Goal: Navigation & Orientation: Understand site structure

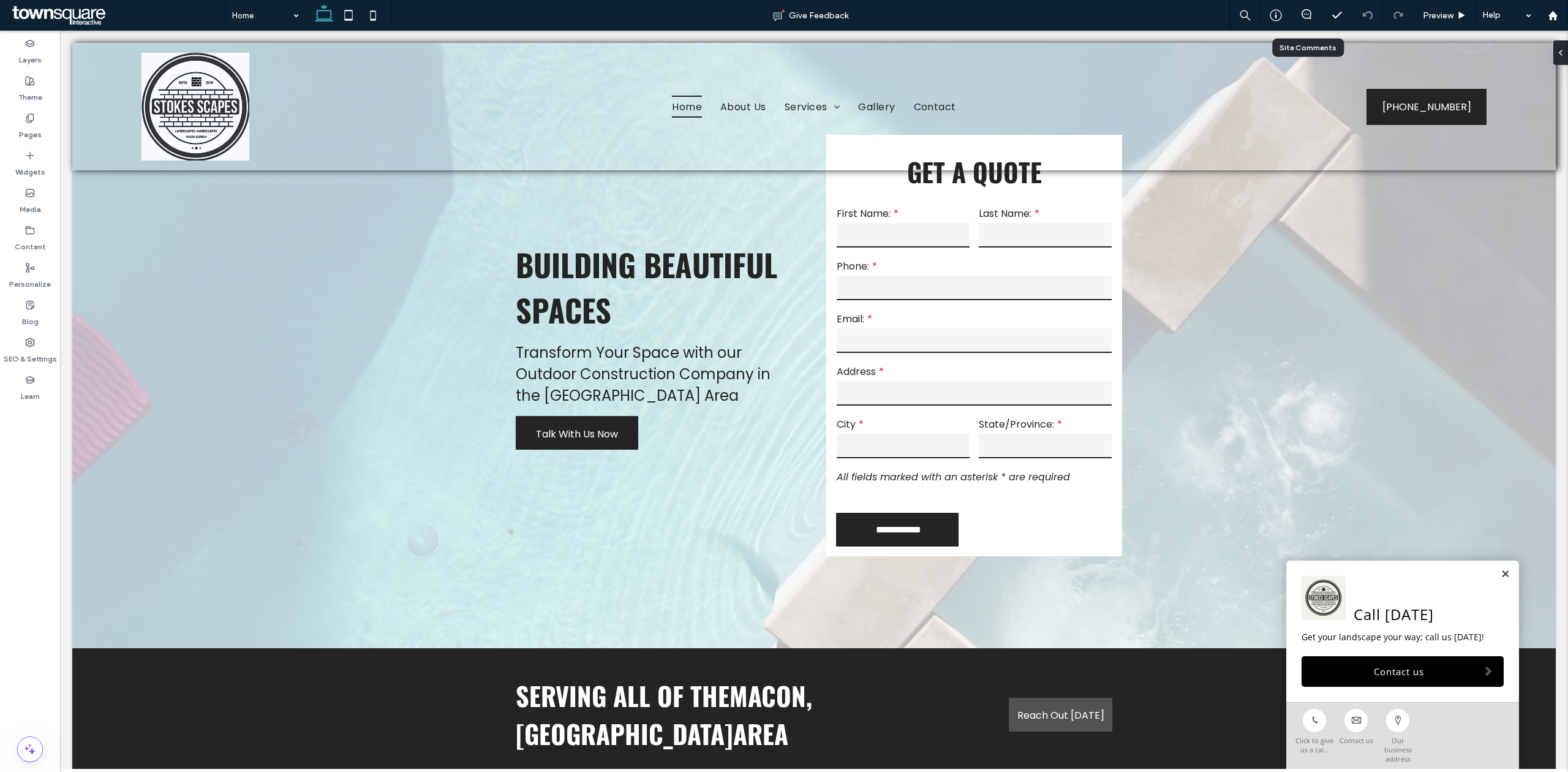
click at [1309, 8] on div at bounding box center [1306, 15] width 30 height 30
click at [1299, 13] on span at bounding box center [1306, 14] width 30 height 9
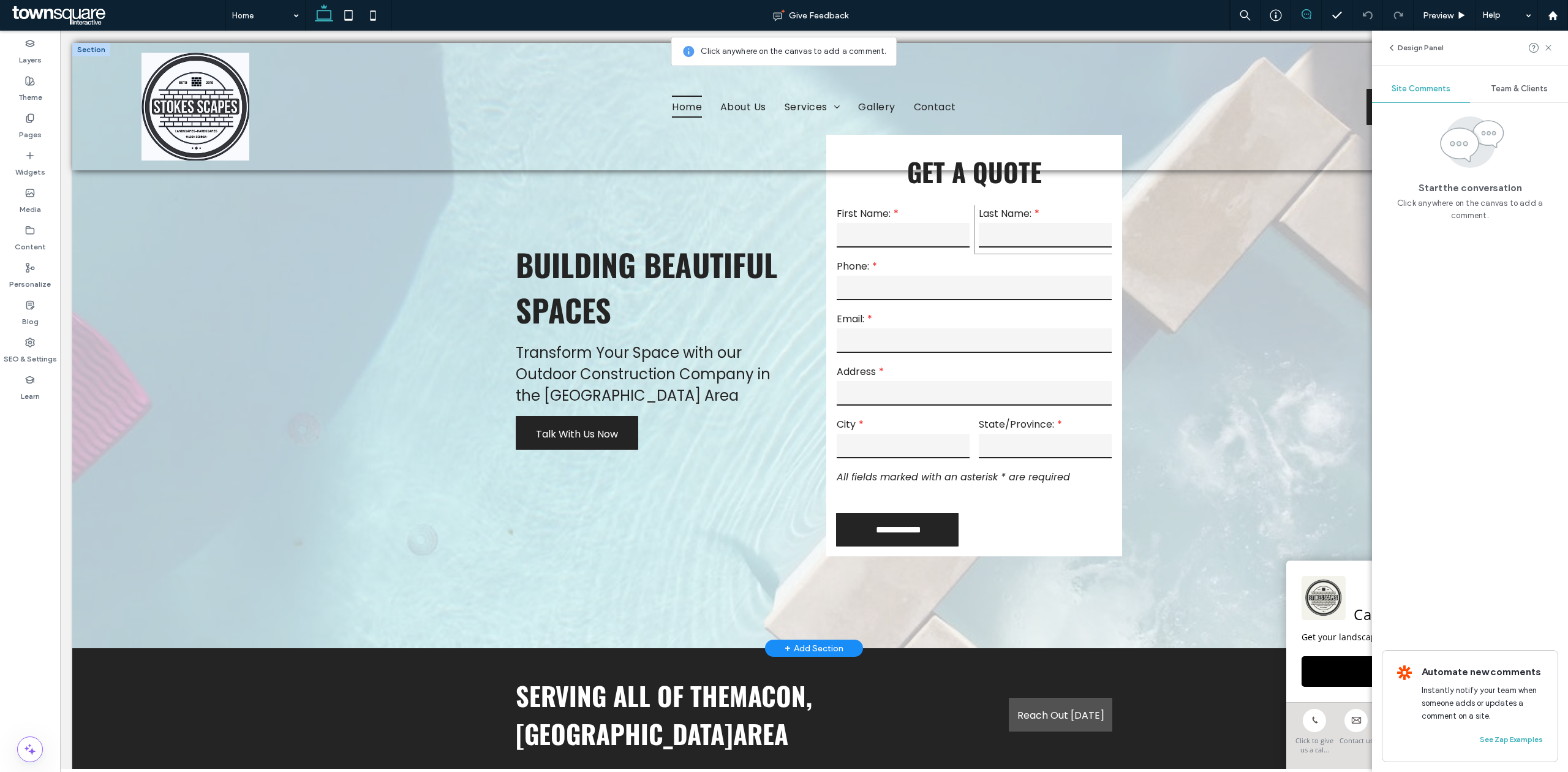
click at [1061, 205] on div "Last Name:" at bounding box center [1046, 229] width 142 height 53
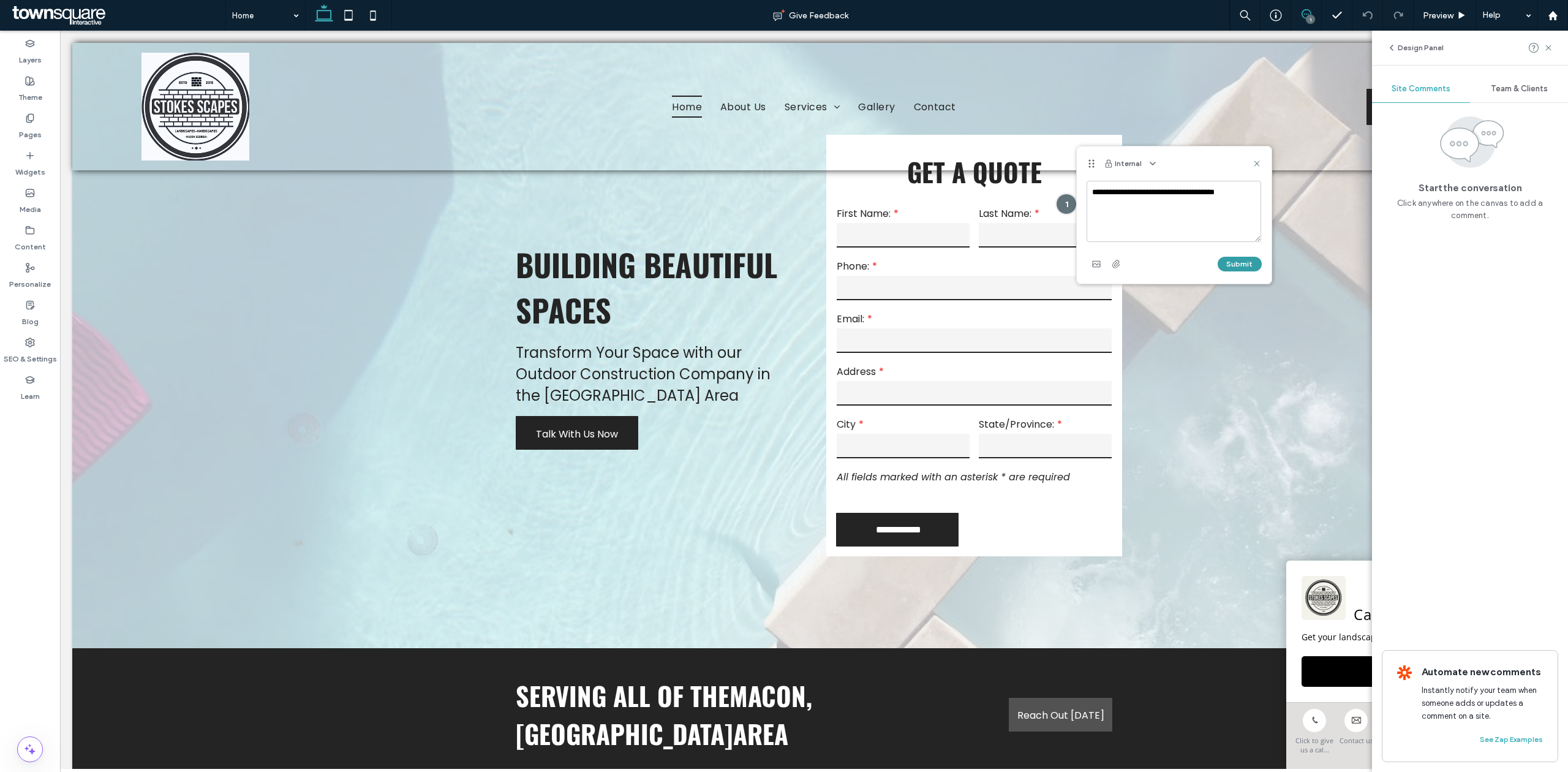
type textarea "**********"
click at [1240, 258] on button "Submit" at bounding box center [1239, 265] width 45 height 15
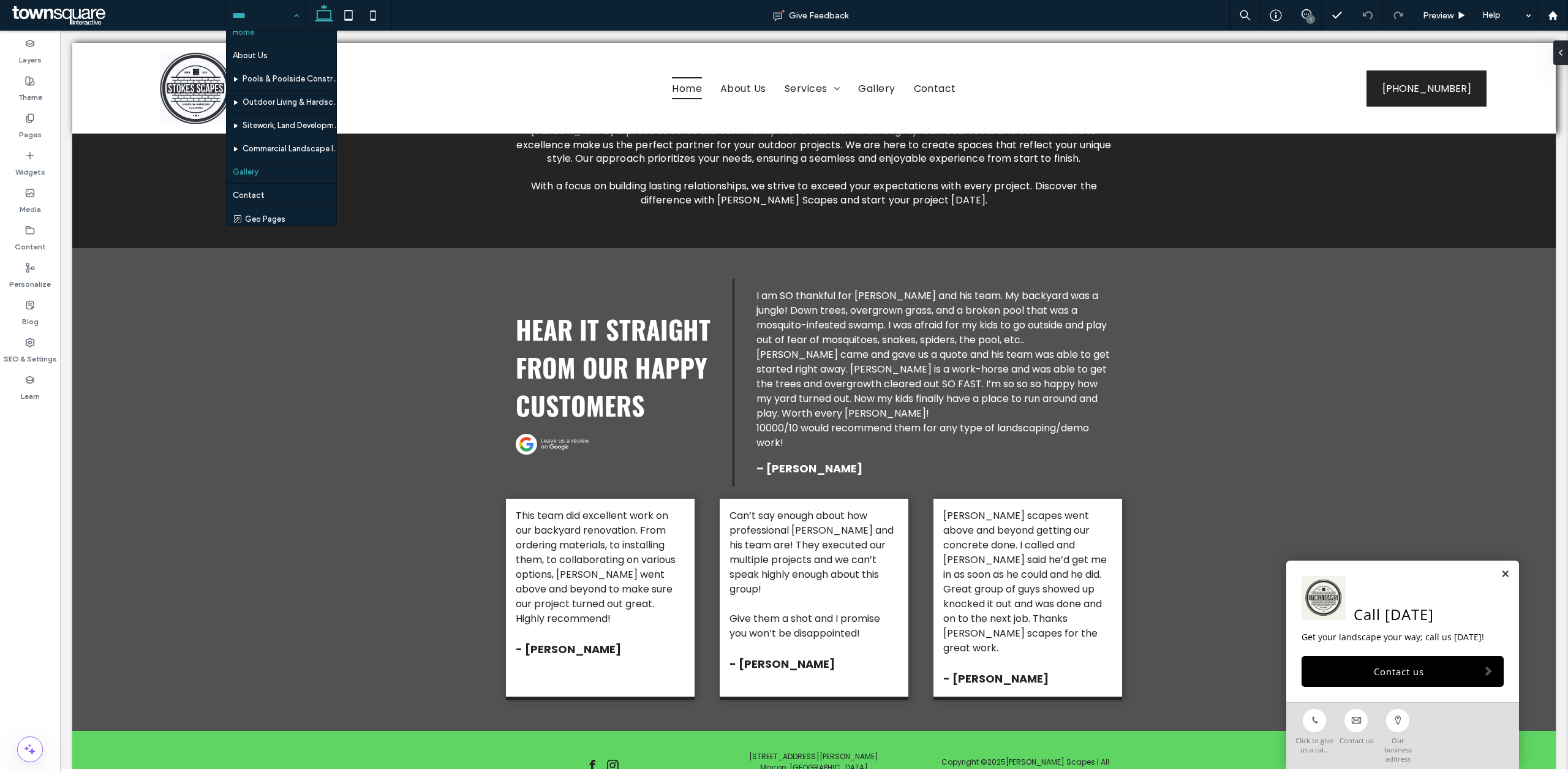
scroll to position [13, 0]
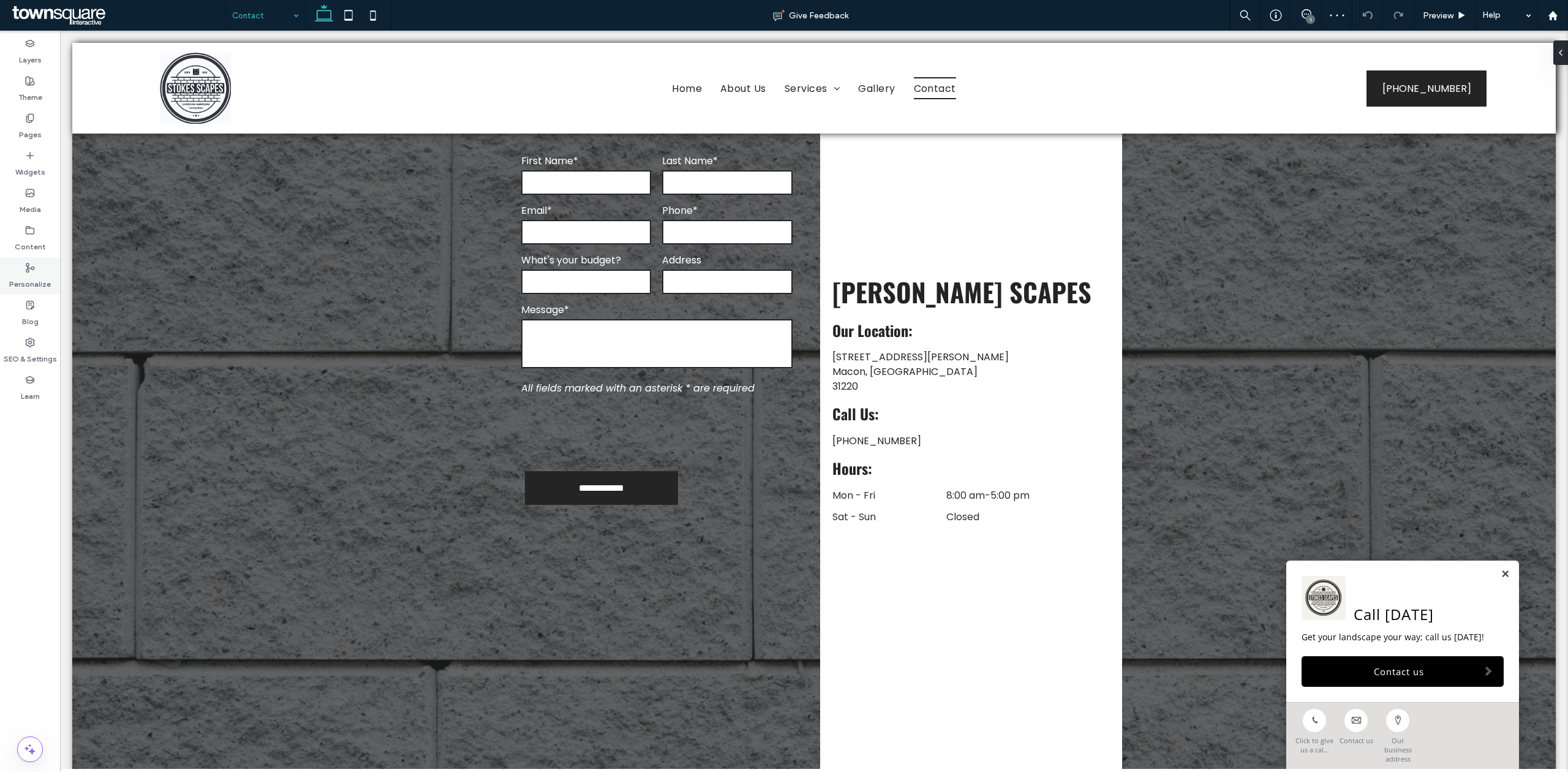
scroll to position [349, 0]
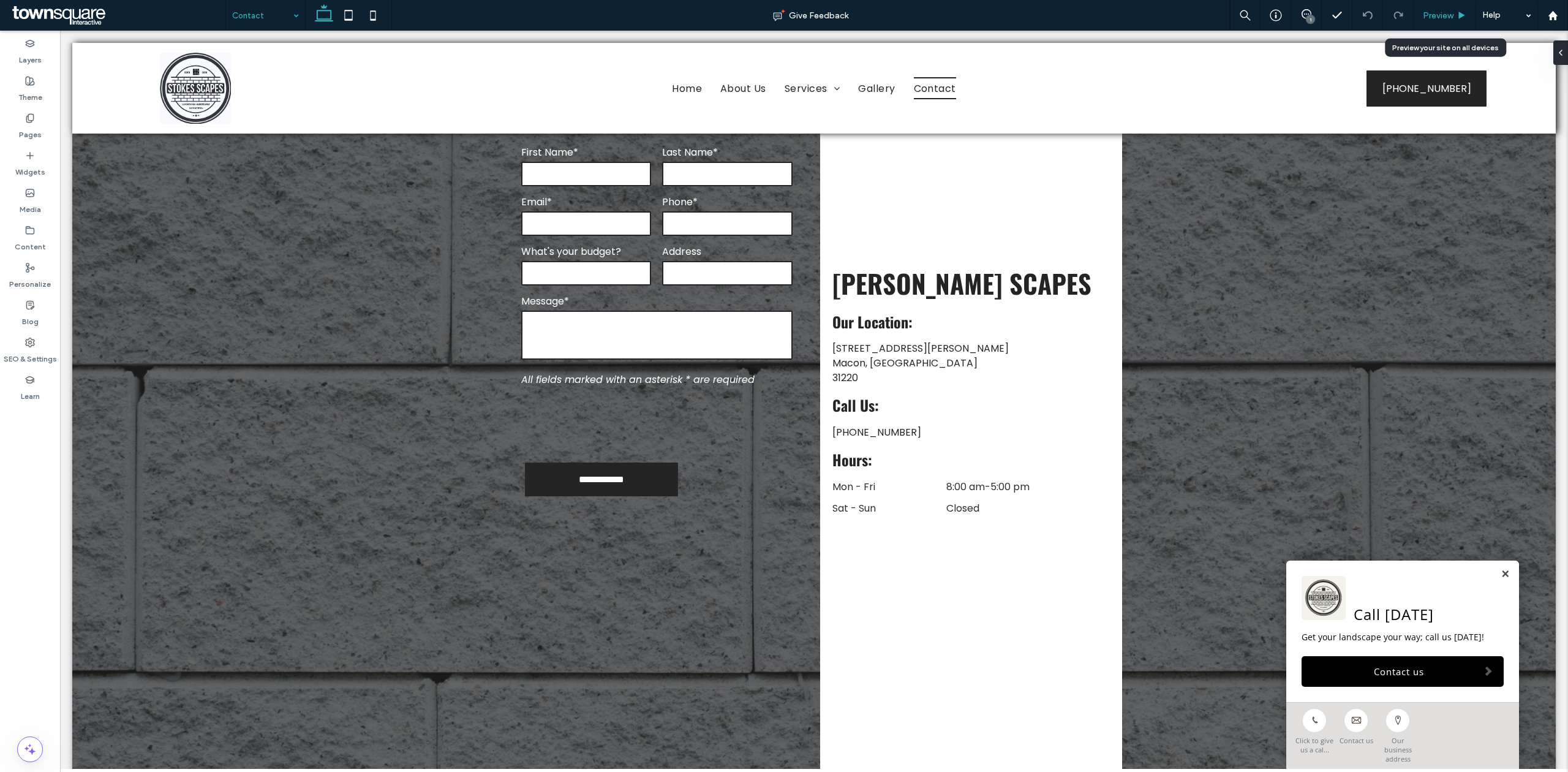
click at [1463, 15] on use at bounding box center [1462, 14] width 6 height 7
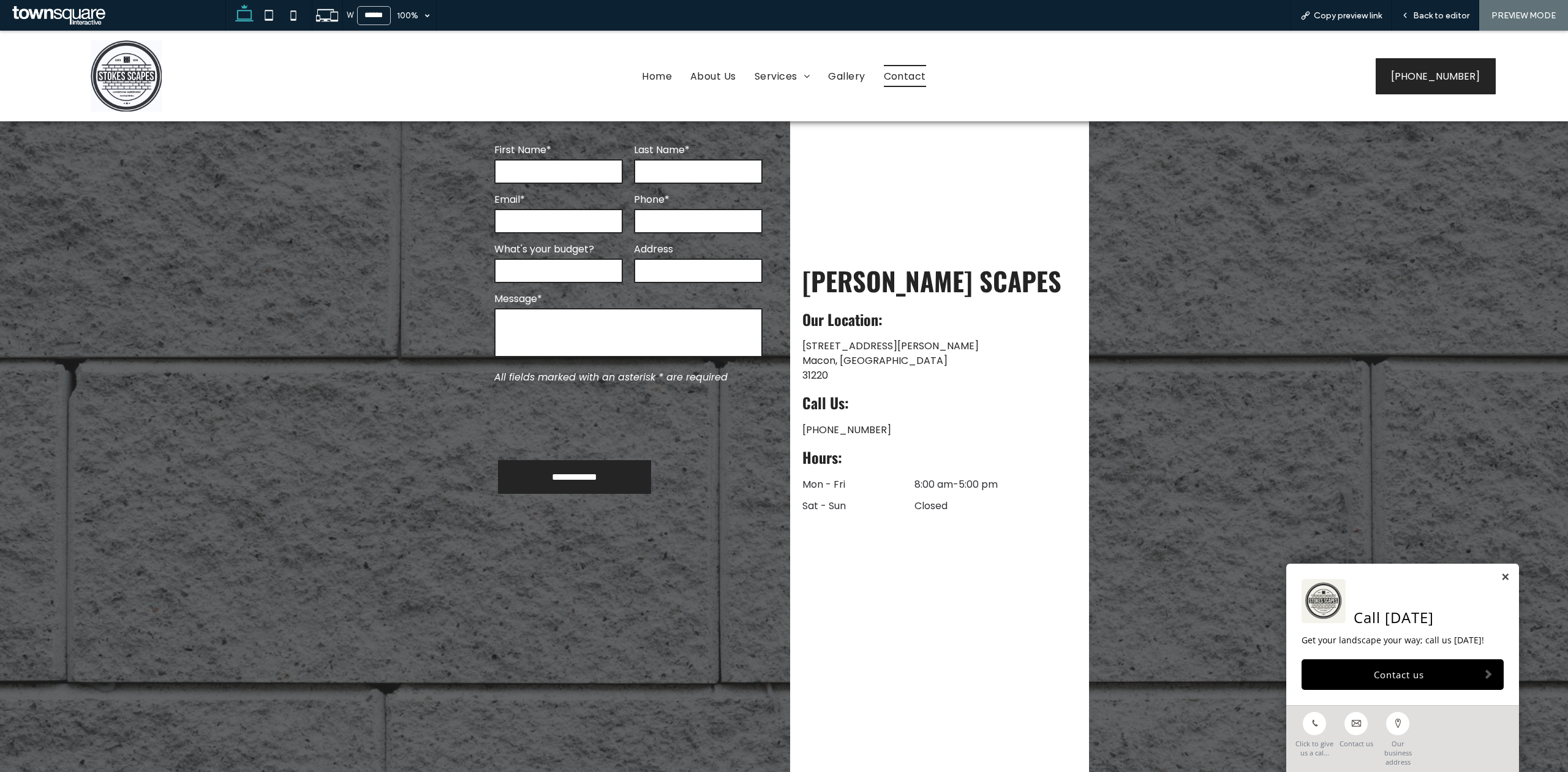
scroll to position [337, 0]
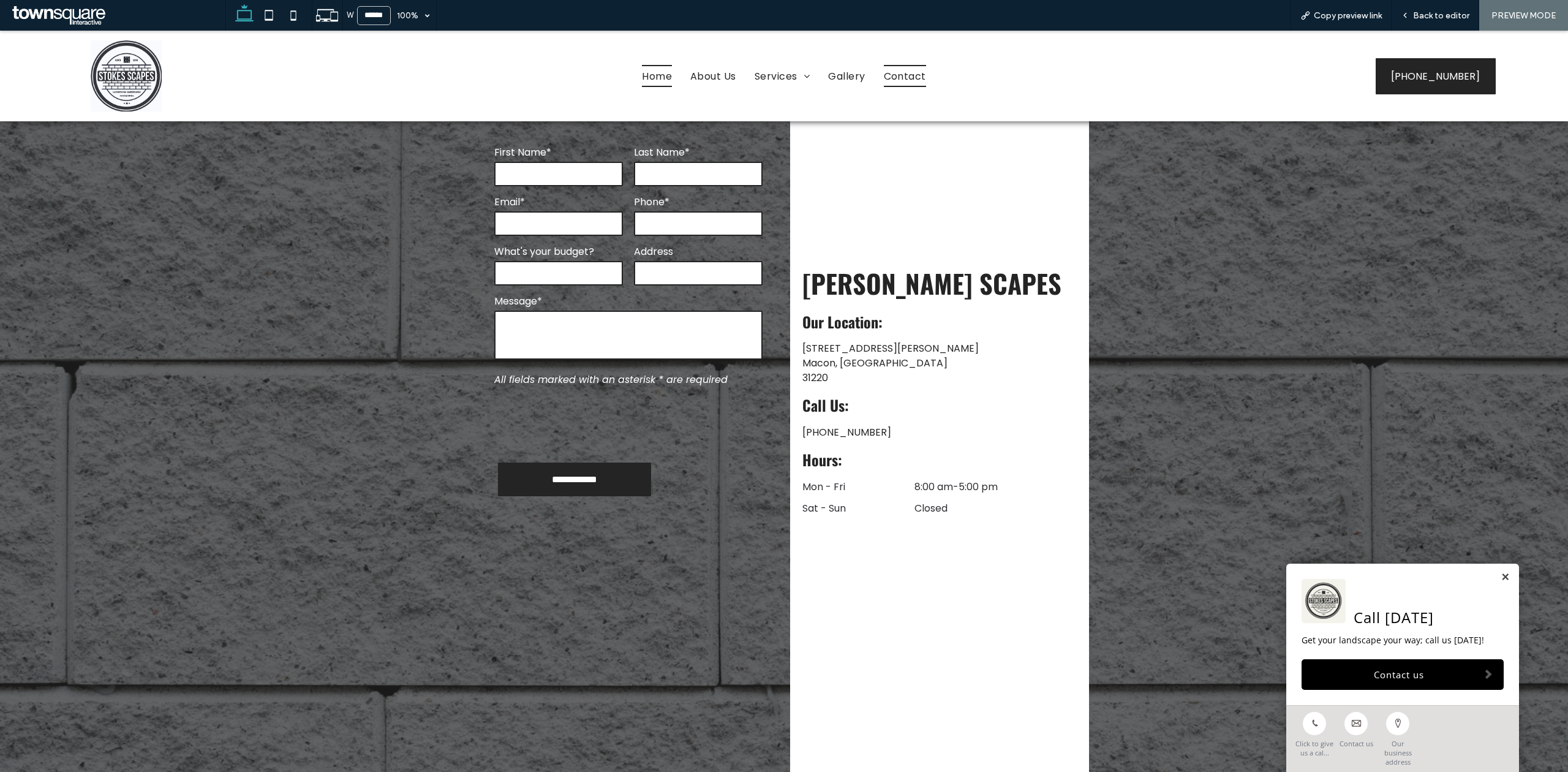
click at [659, 80] on span "Home" at bounding box center [657, 75] width 30 height 22
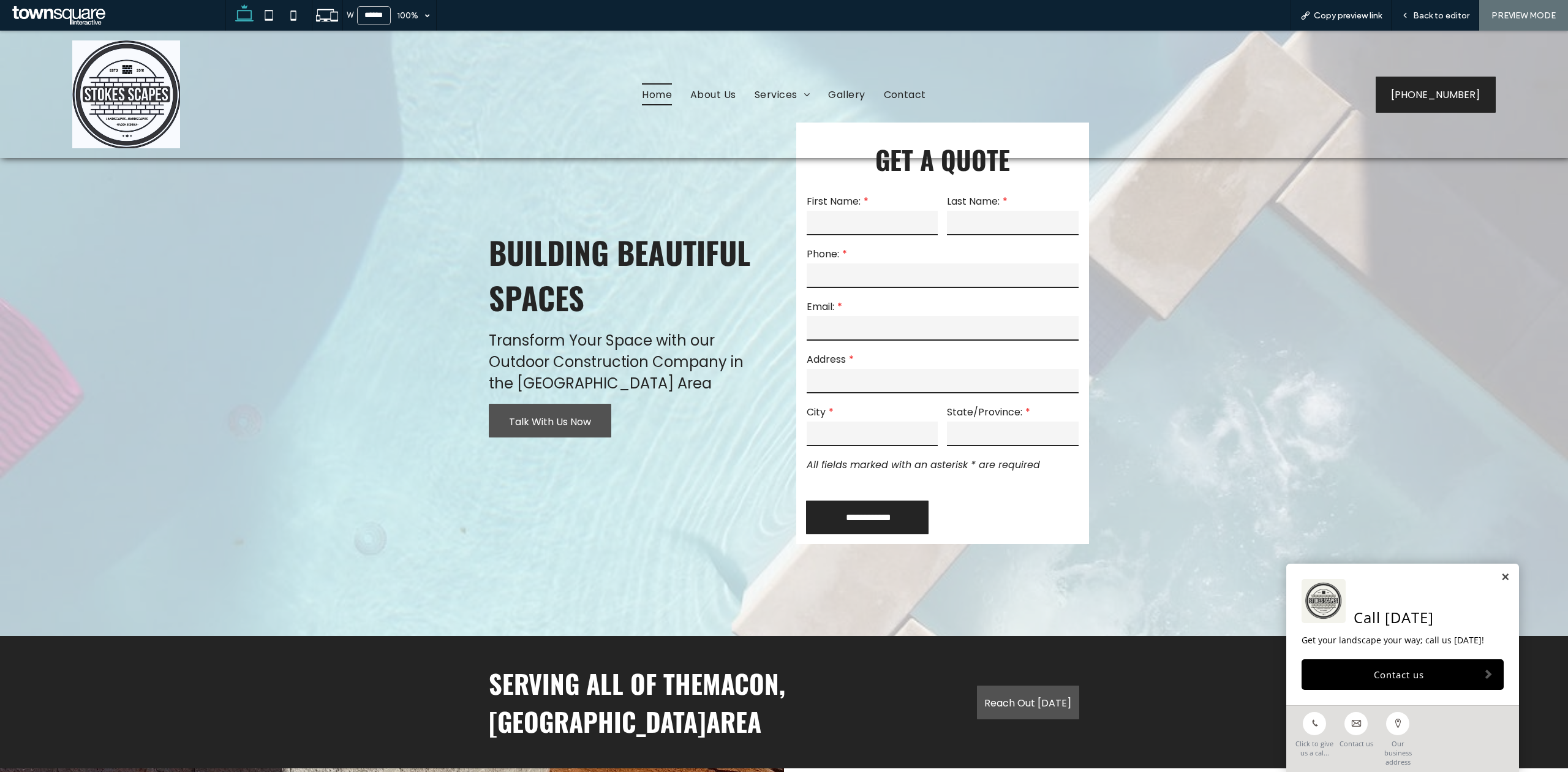
click at [542, 425] on span "Talk With Us Now" at bounding box center [550, 421] width 82 height 35
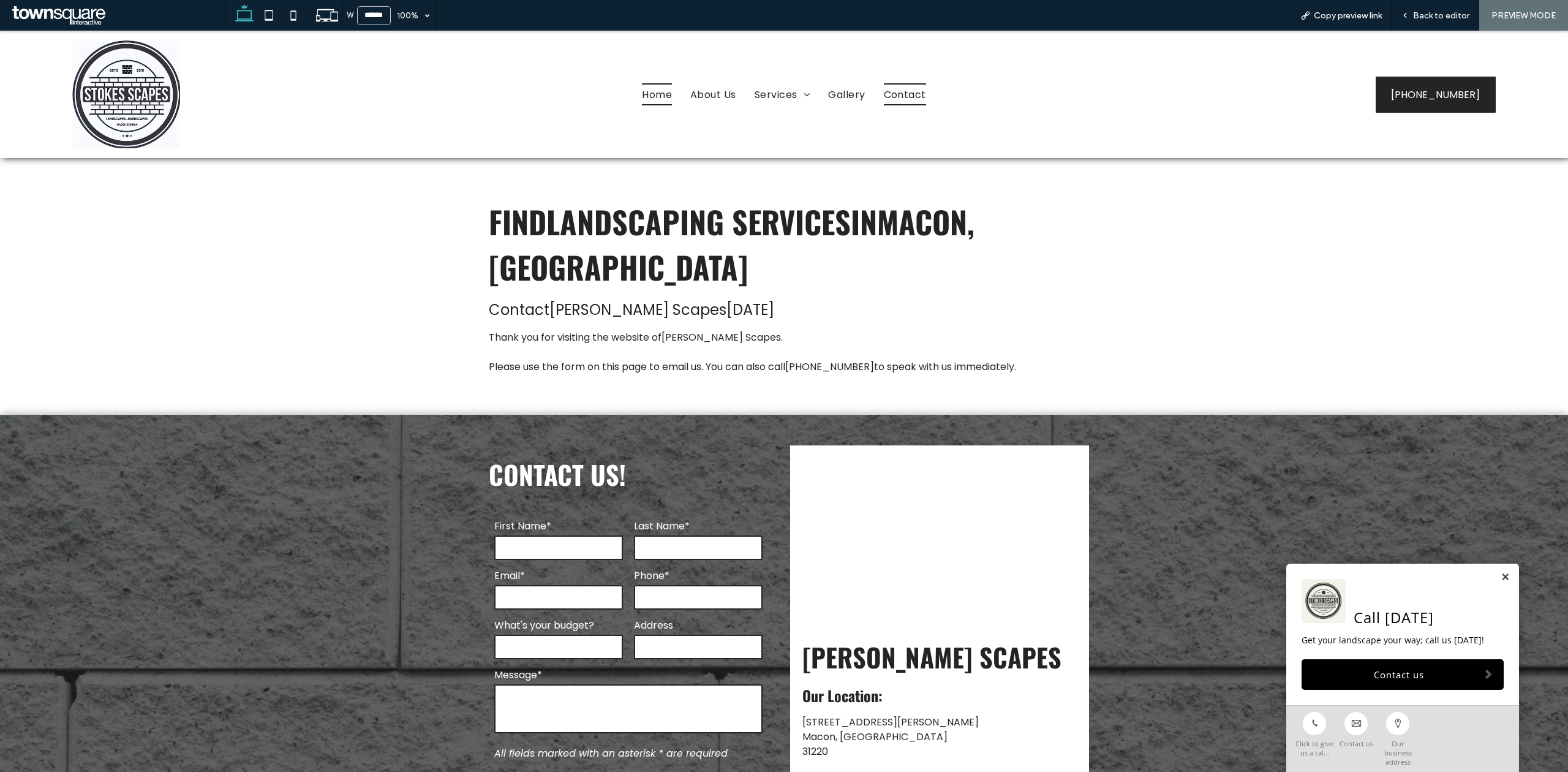
click at [657, 96] on span "Home" at bounding box center [657, 94] width 30 height 22
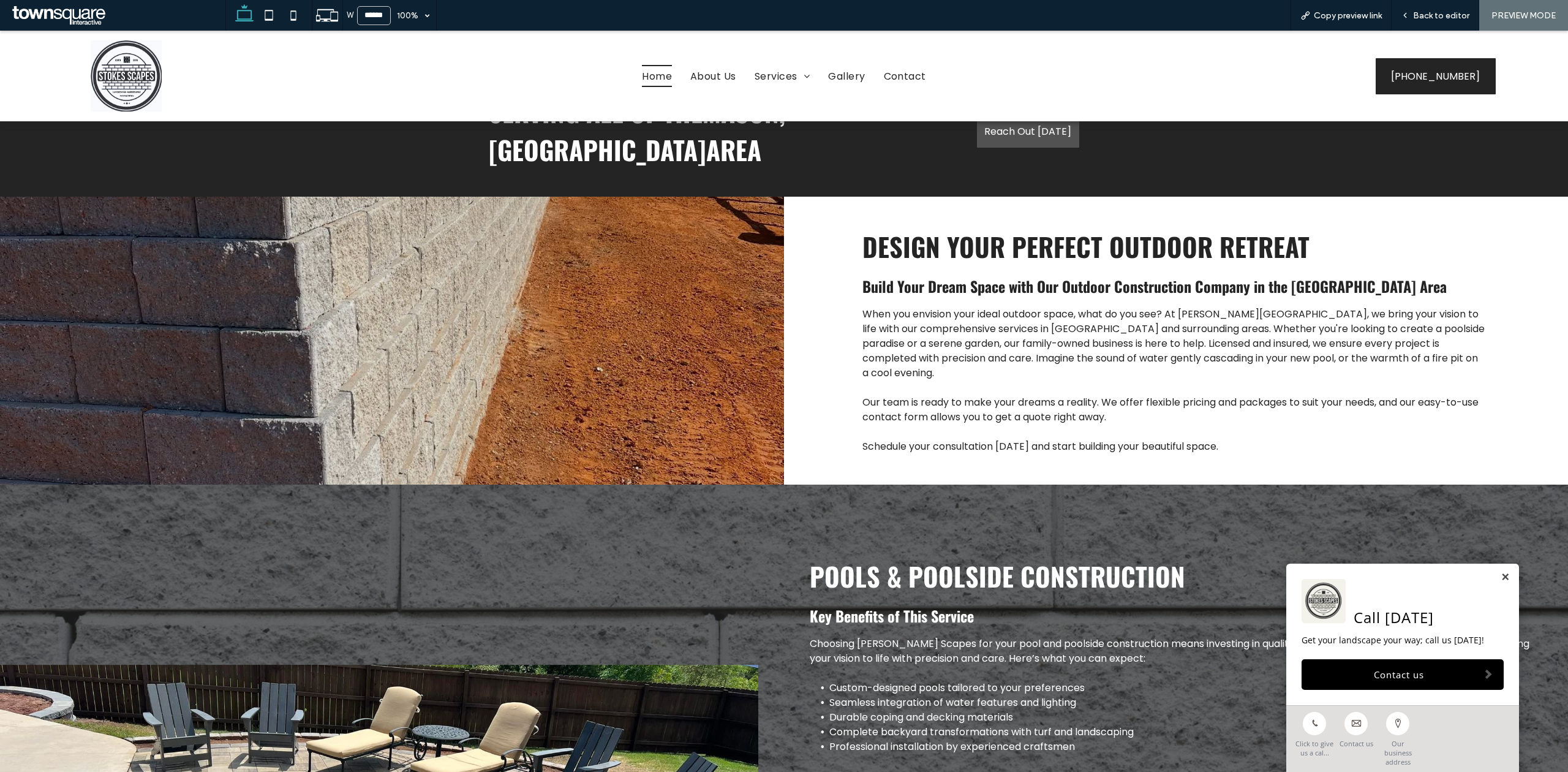
scroll to position [326, 0]
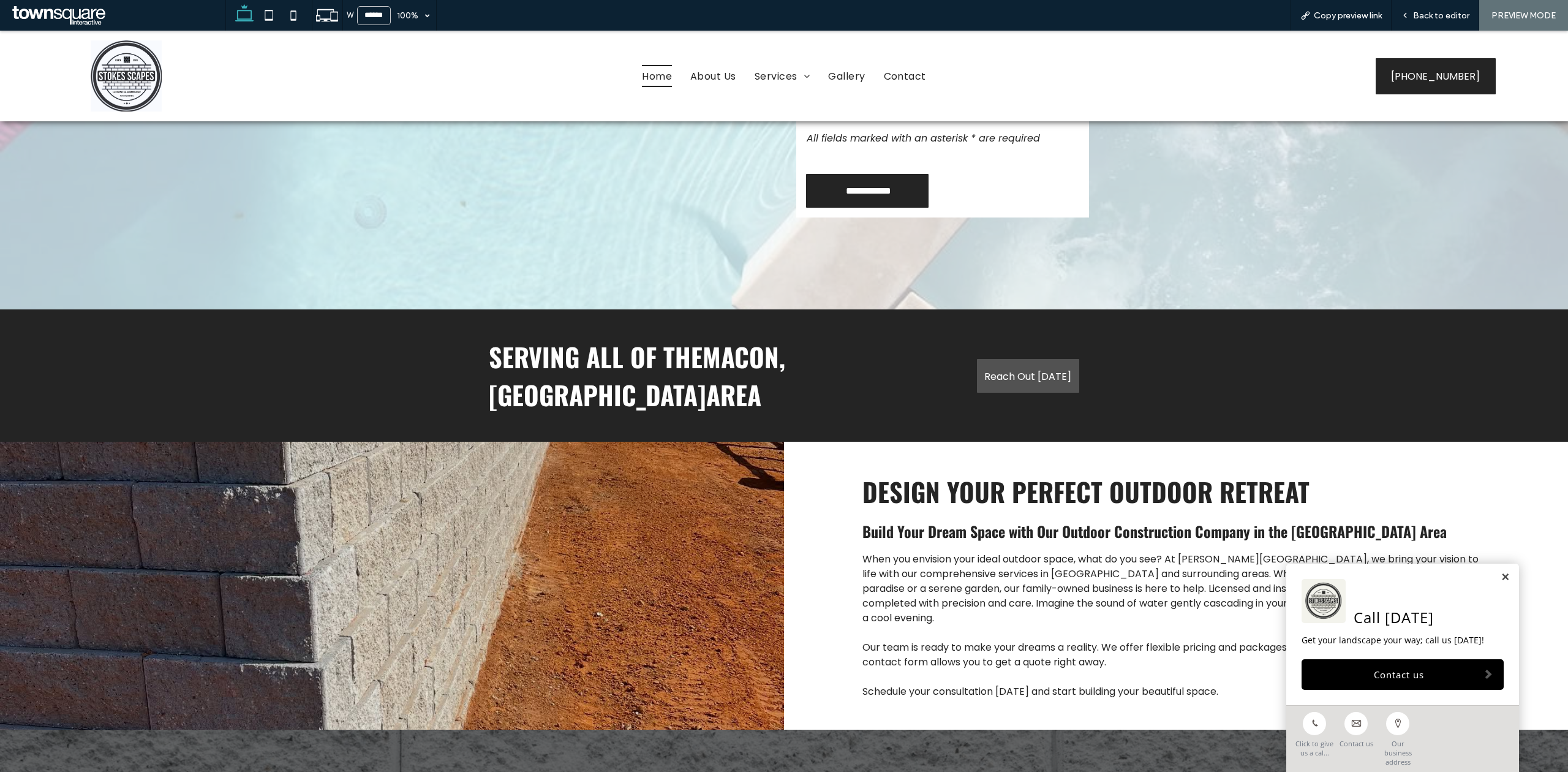
click at [995, 377] on div "Reach Out [DATE]" at bounding box center [1028, 376] width 122 height 96
click at [1007, 359] on span "Reach Out [DATE]" at bounding box center [1028, 377] width 87 height 35
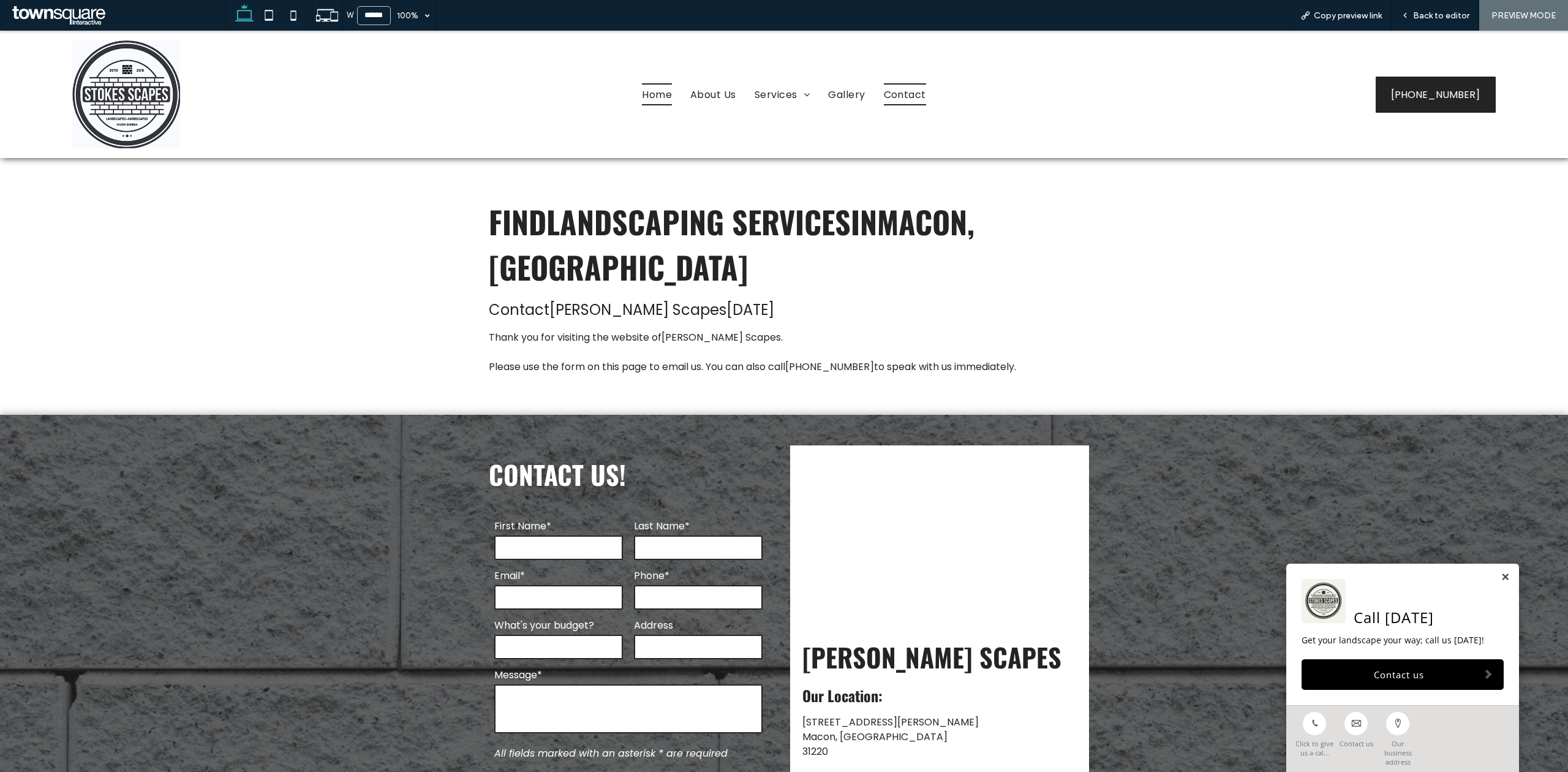
click at [632, 97] on link "Home" at bounding box center [656, 94] width 48 height 22
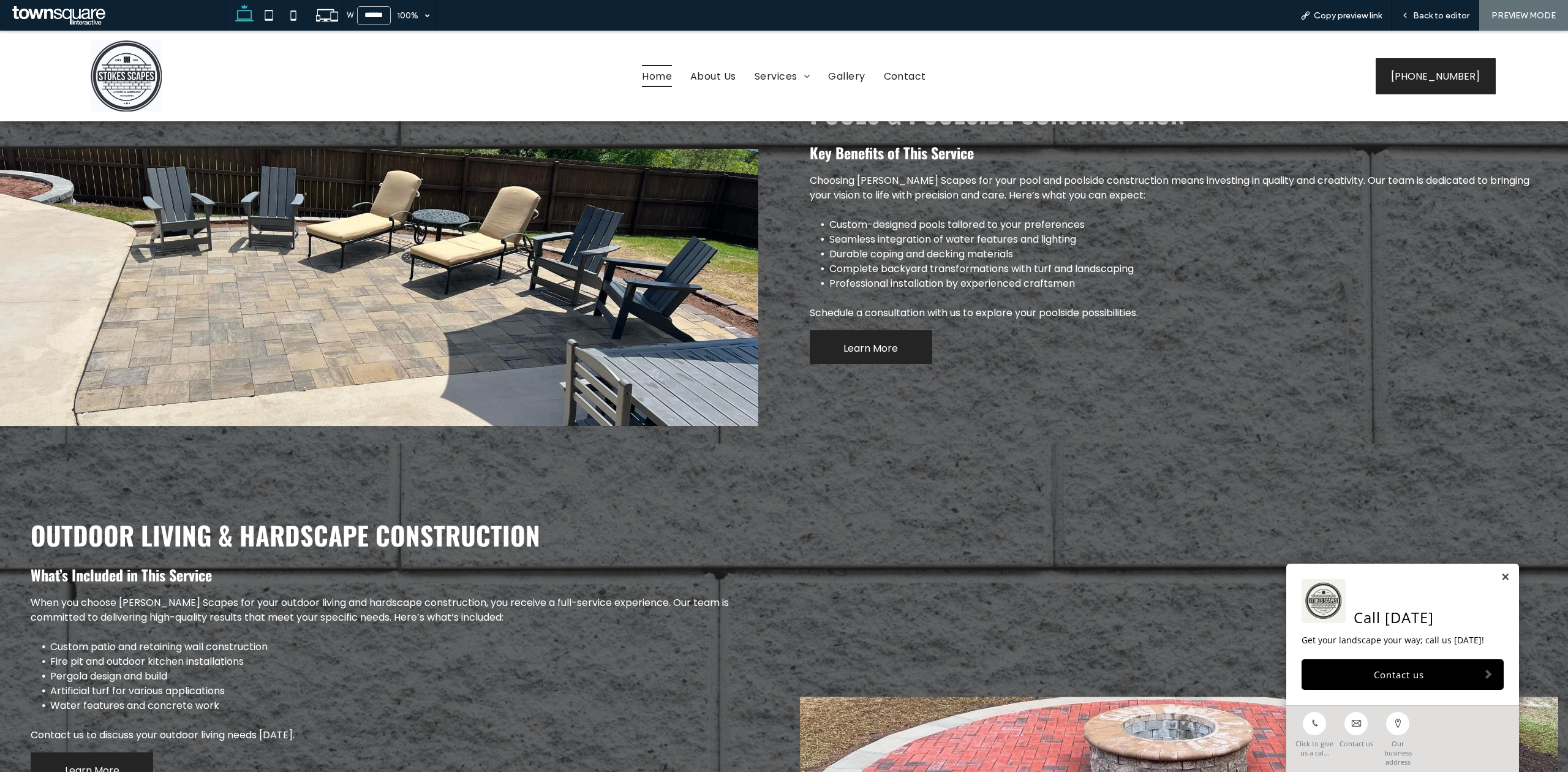
scroll to position [1144, 0]
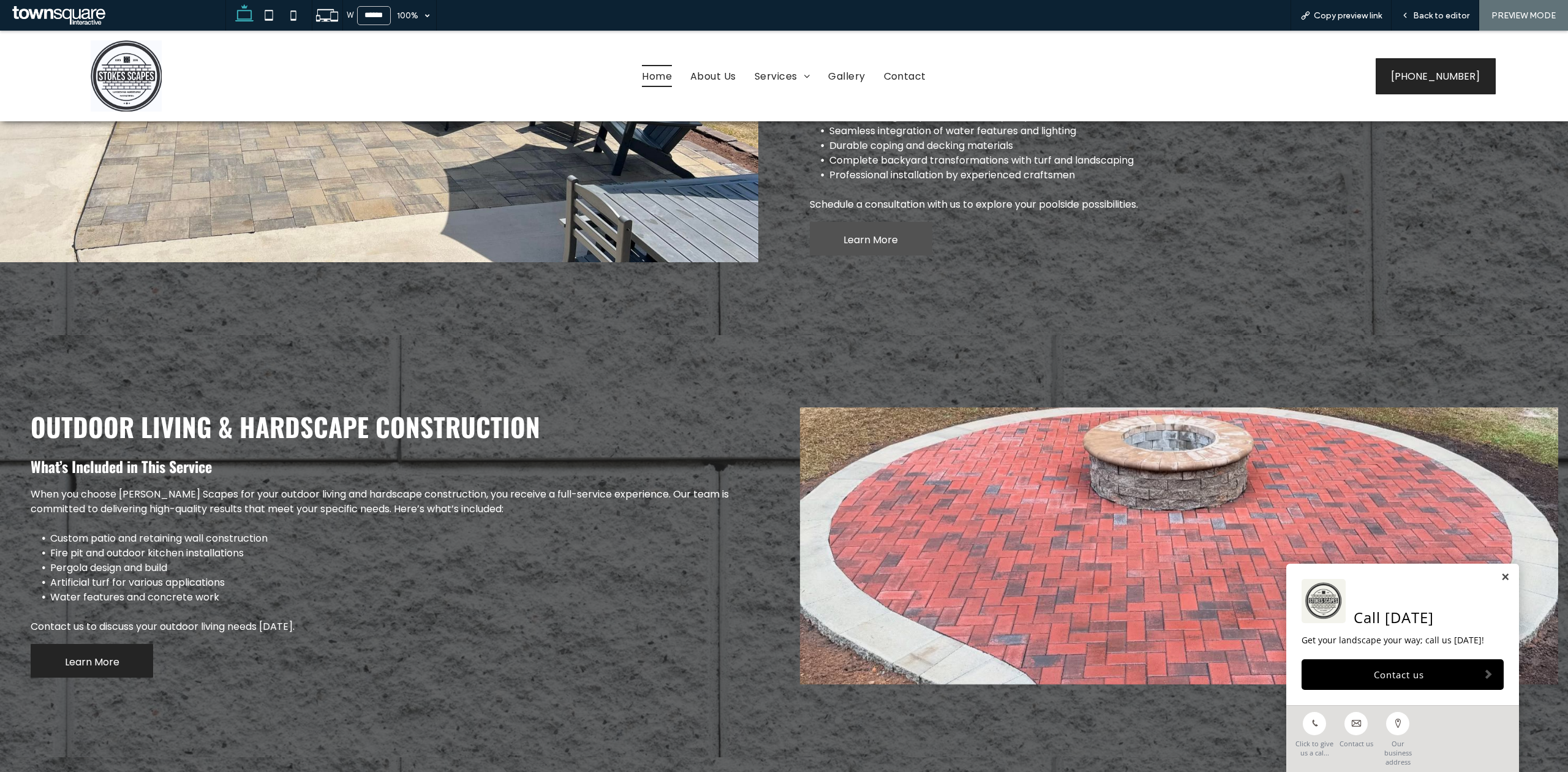
click at [888, 223] on span "Learn More" at bounding box center [870, 240] width 54 height 35
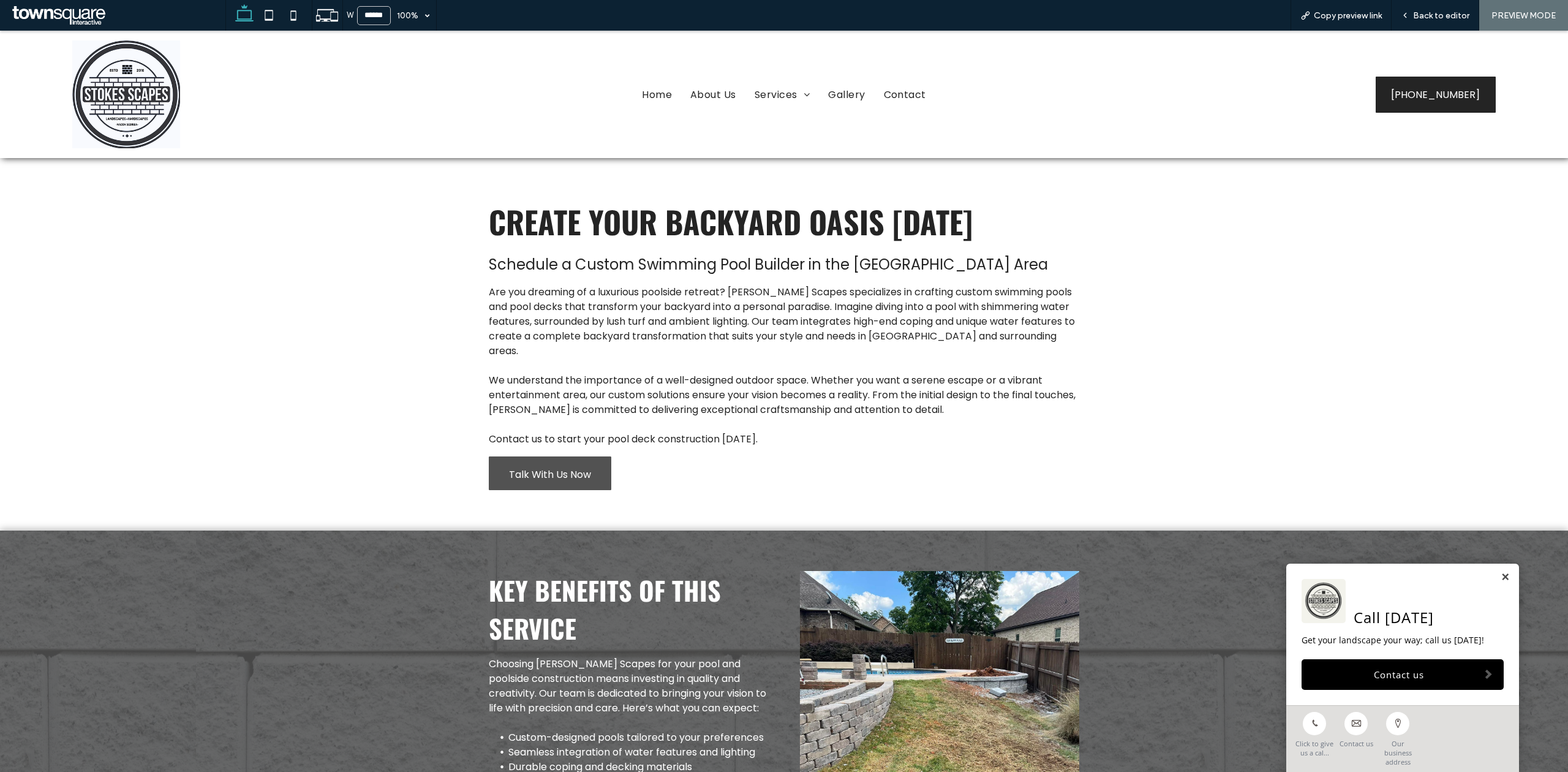
click at [566, 457] on span "Talk With Us Now" at bounding box center [550, 474] width 82 height 35
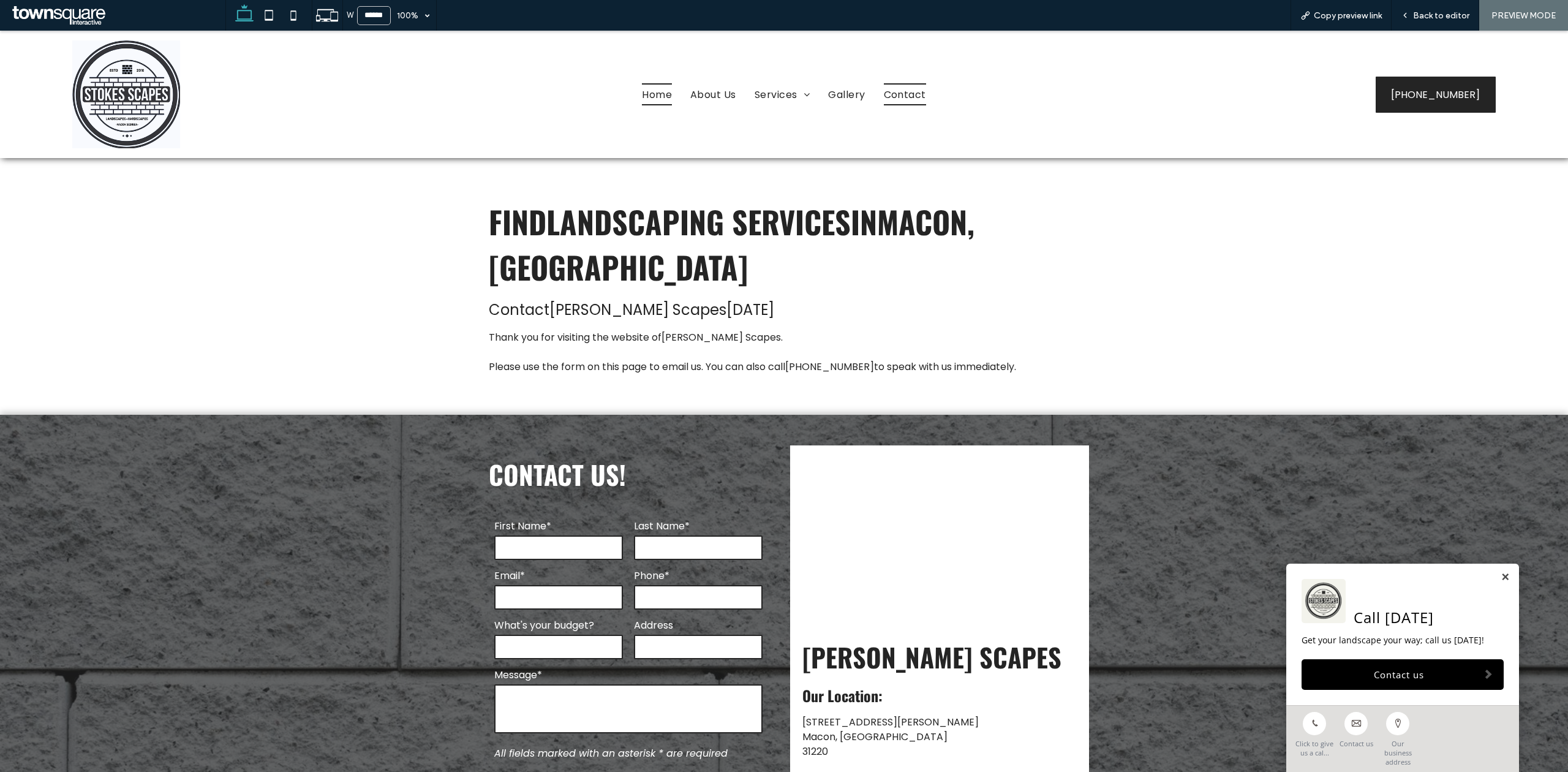
click at [648, 98] on span "Home" at bounding box center [657, 94] width 30 height 22
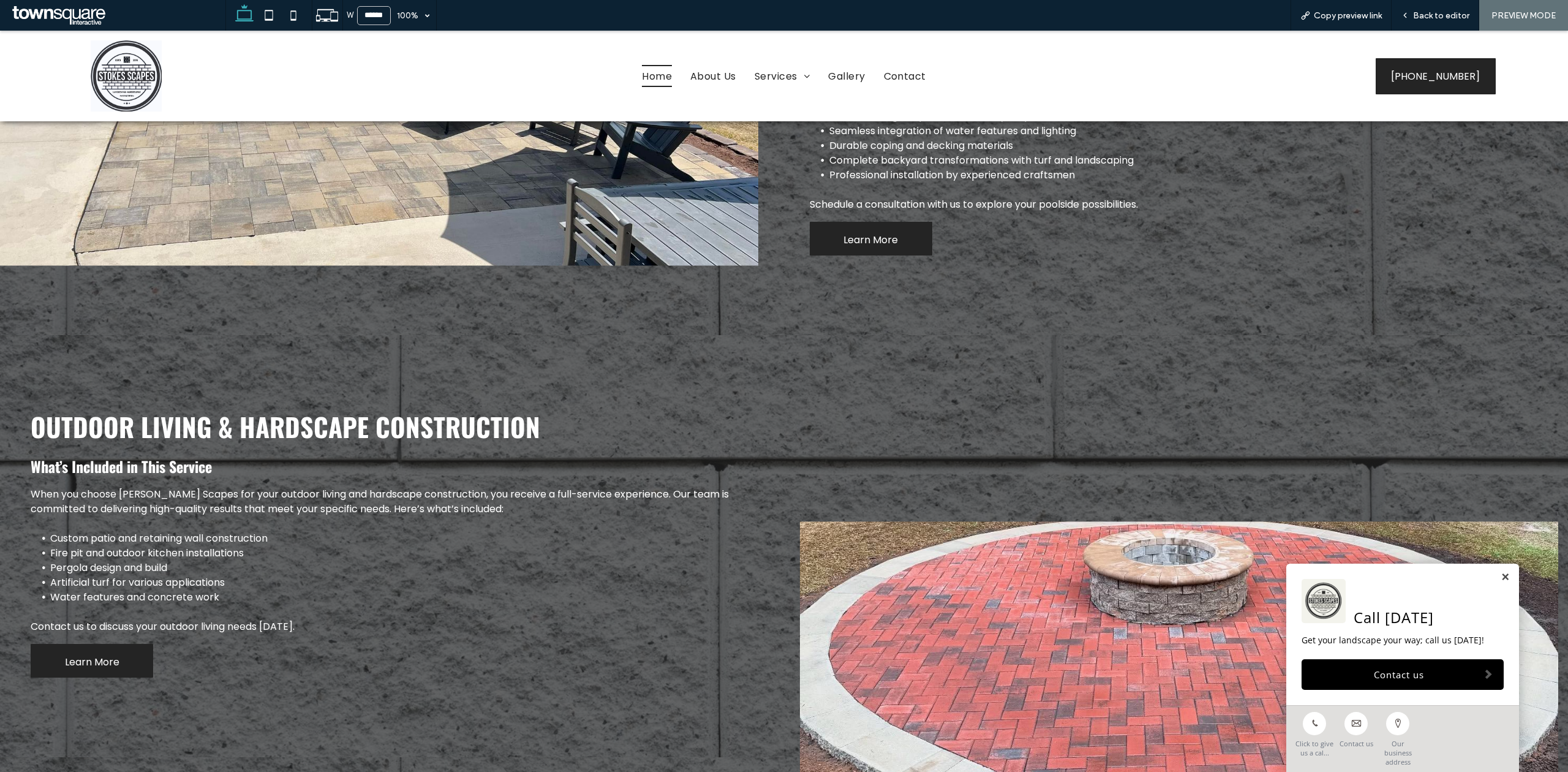
scroll to position [1225, 0]
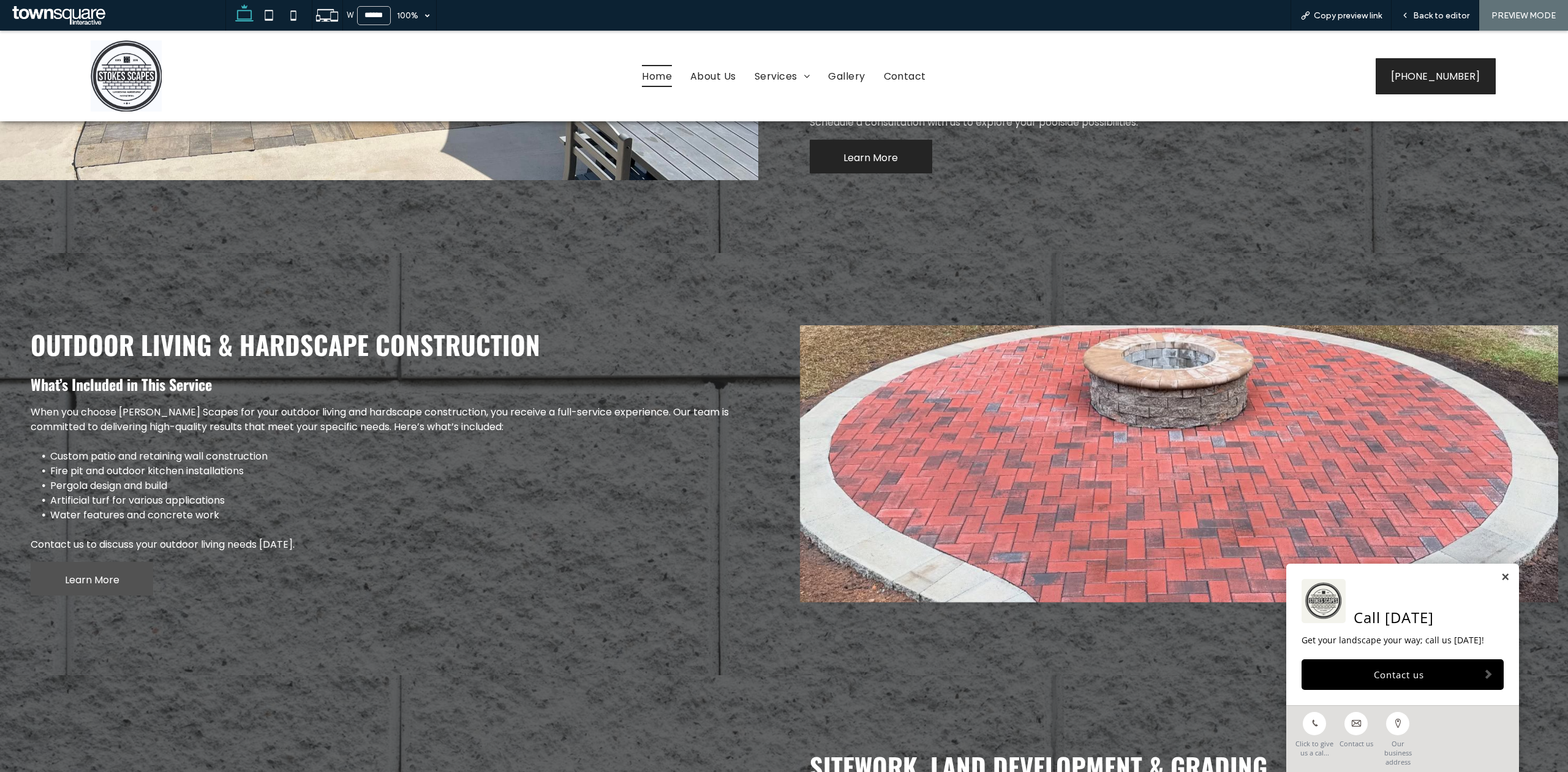
click at [123, 561] on link "Learn More" at bounding box center [91, 579] width 122 height 34
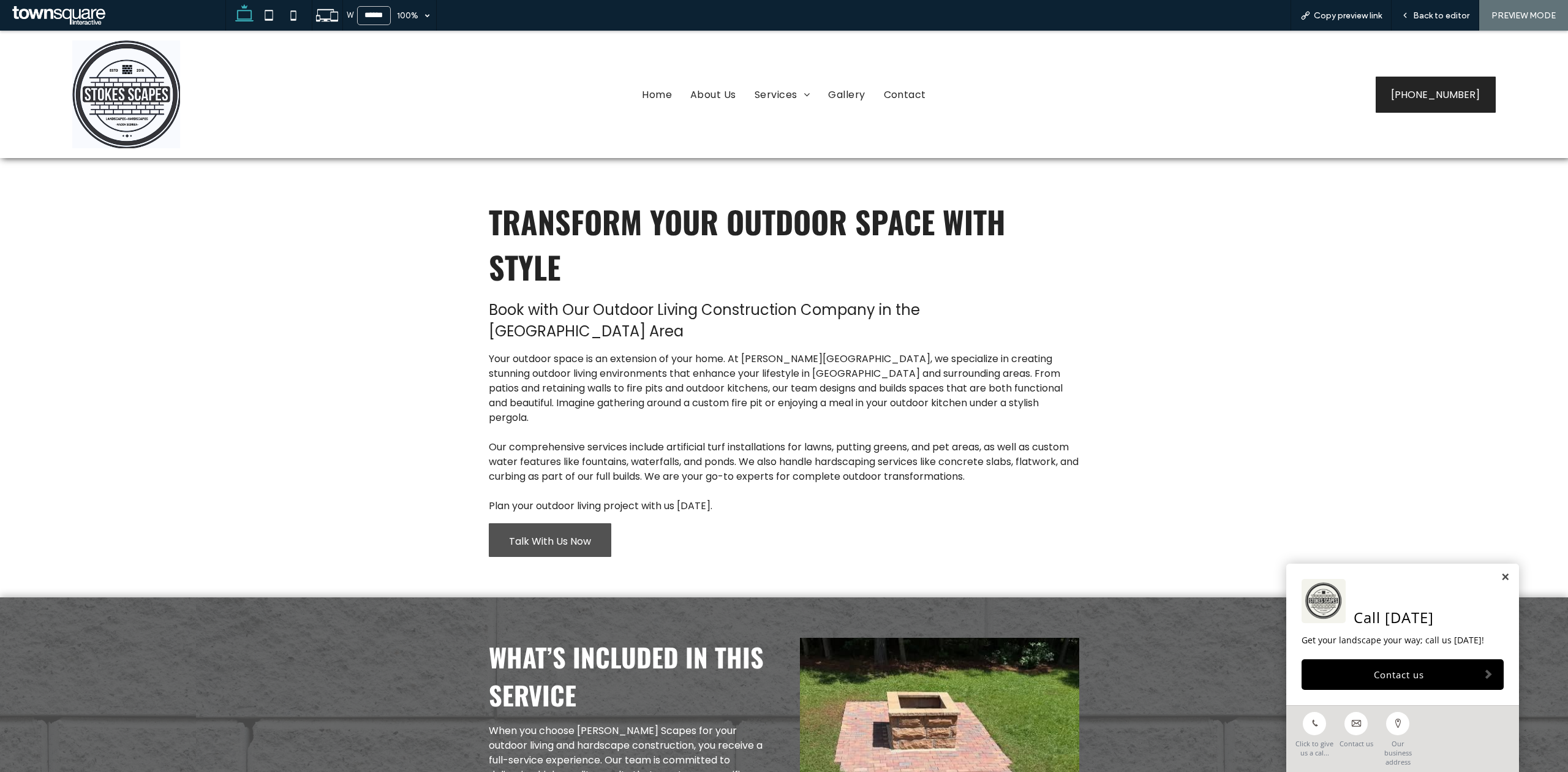
click at [548, 524] on span "Talk With Us Now" at bounding box center [550, 541] width 82 height 35
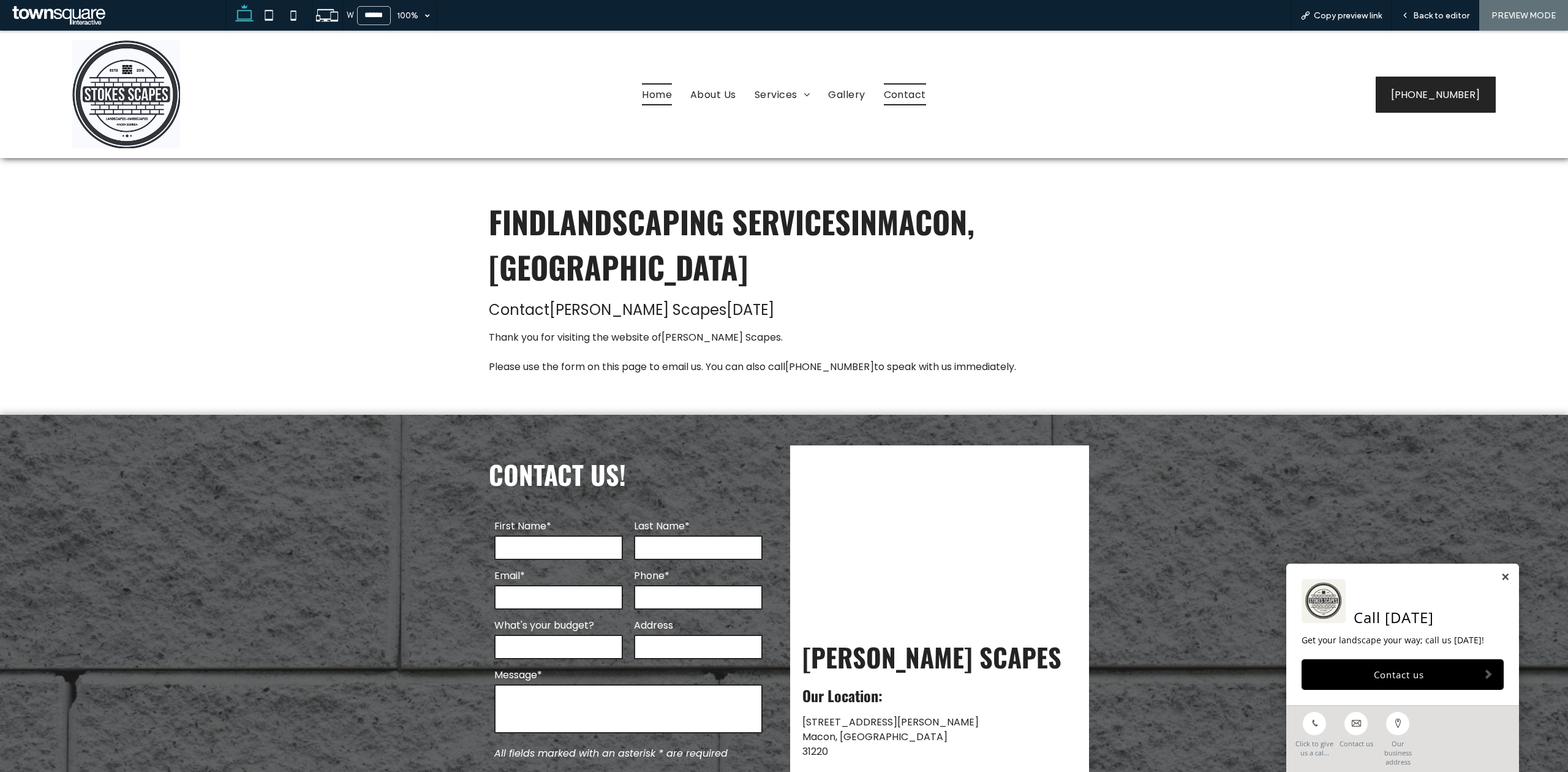
click at [653, 101] on span "Home" at bounding box center [657, 94] width 30 height 22
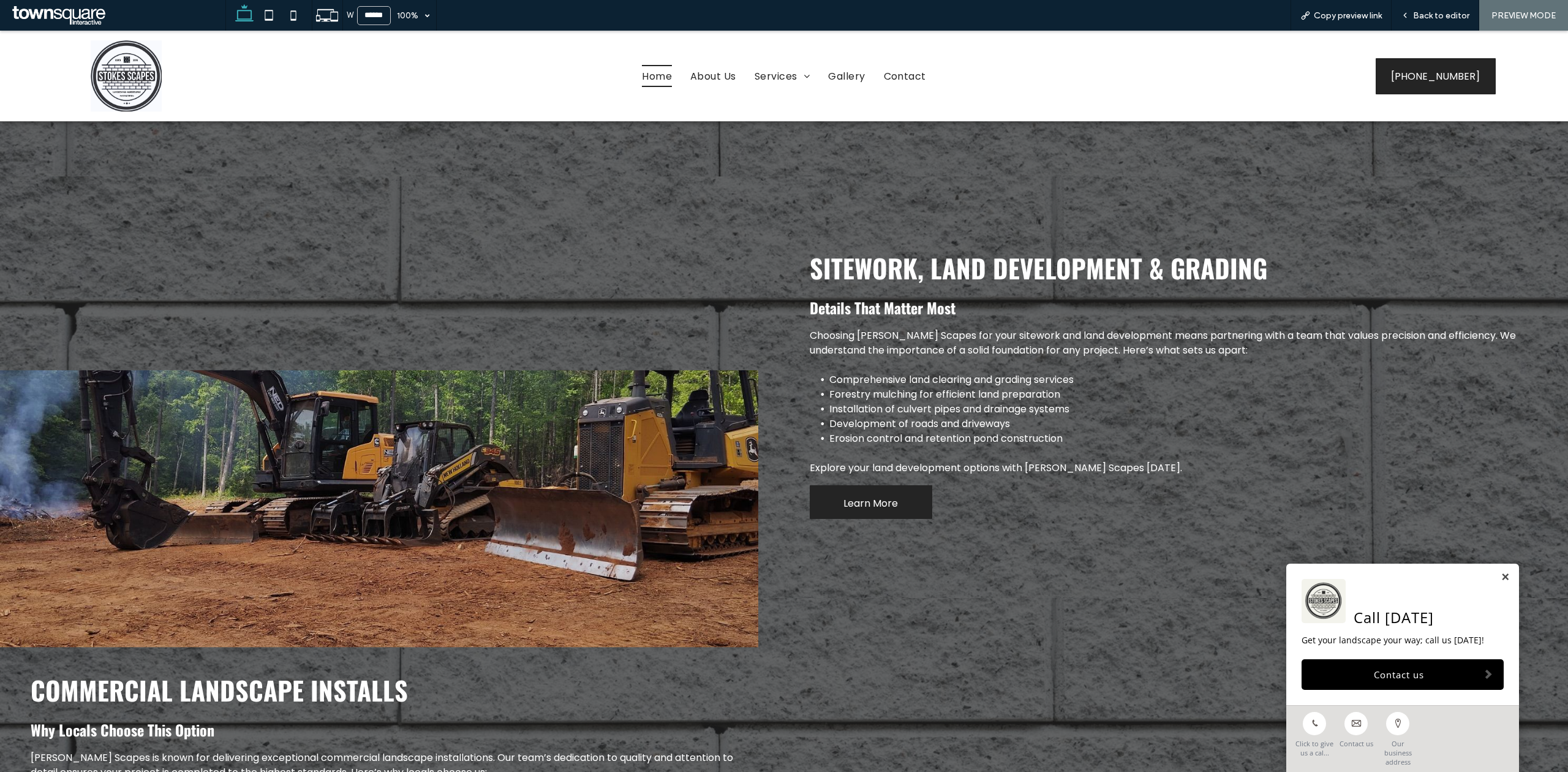
scroll to position [1879, 0]
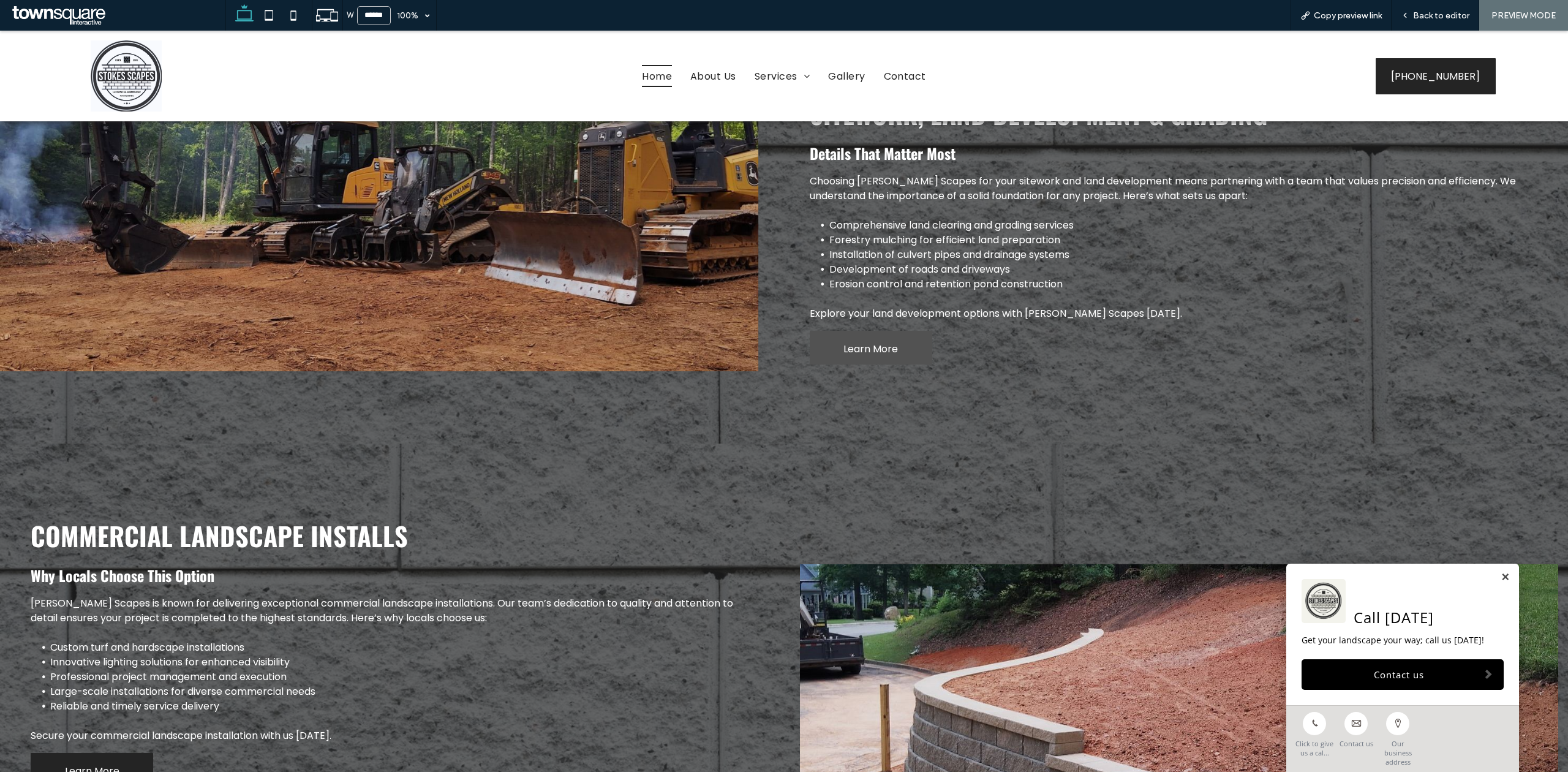
click at [844, 332] on span "Learn More" at bounding box center [870, 349] width 54 height 35
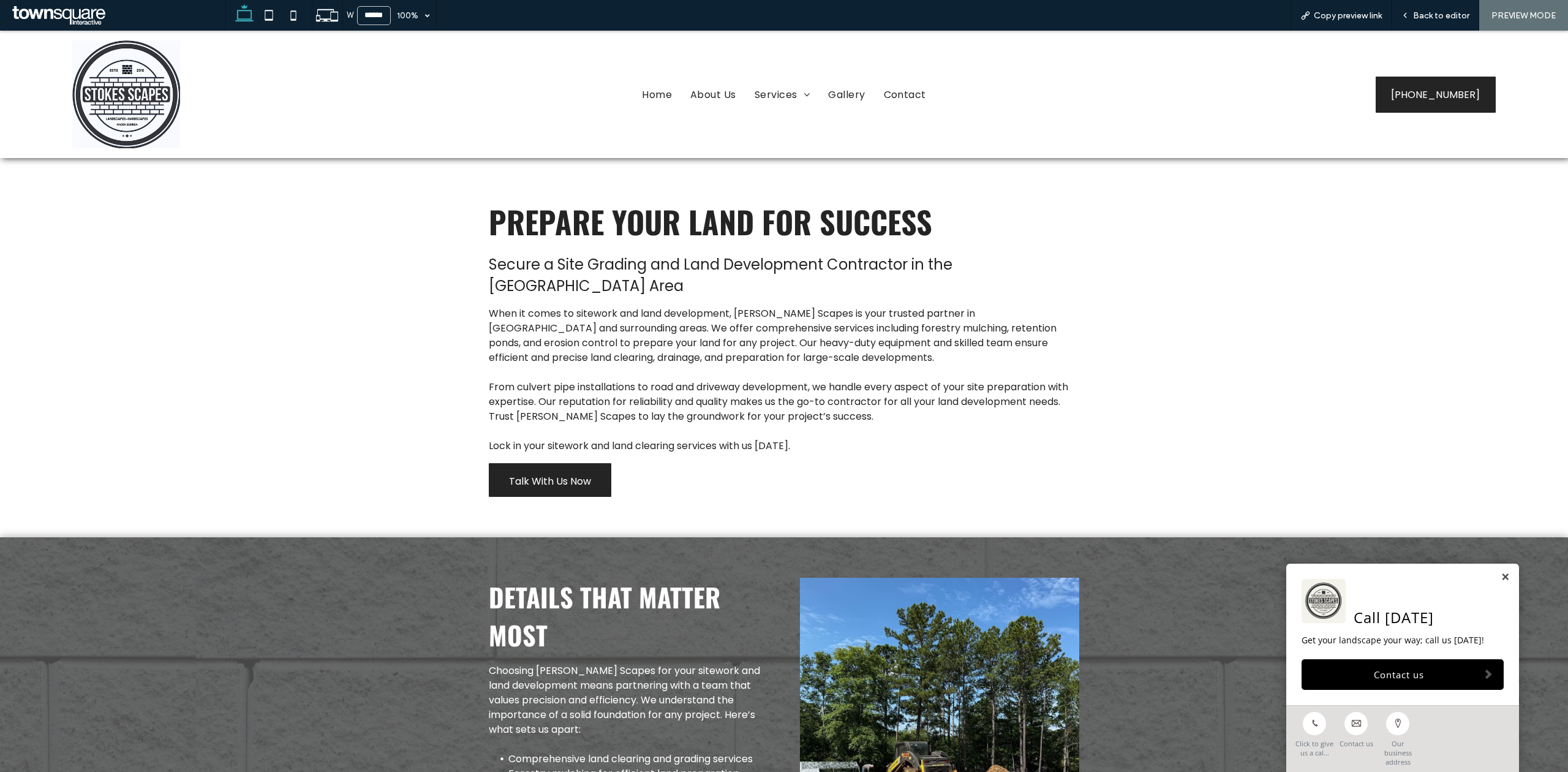
click at [583, 448] on span "Lock in your sitework and land clearing services with us today." at bounding box center [640, 446] width 301 height 14
click at [574, 469] on span "Talk With Us Now" at bounding box center [550, 481] width 82 height 35
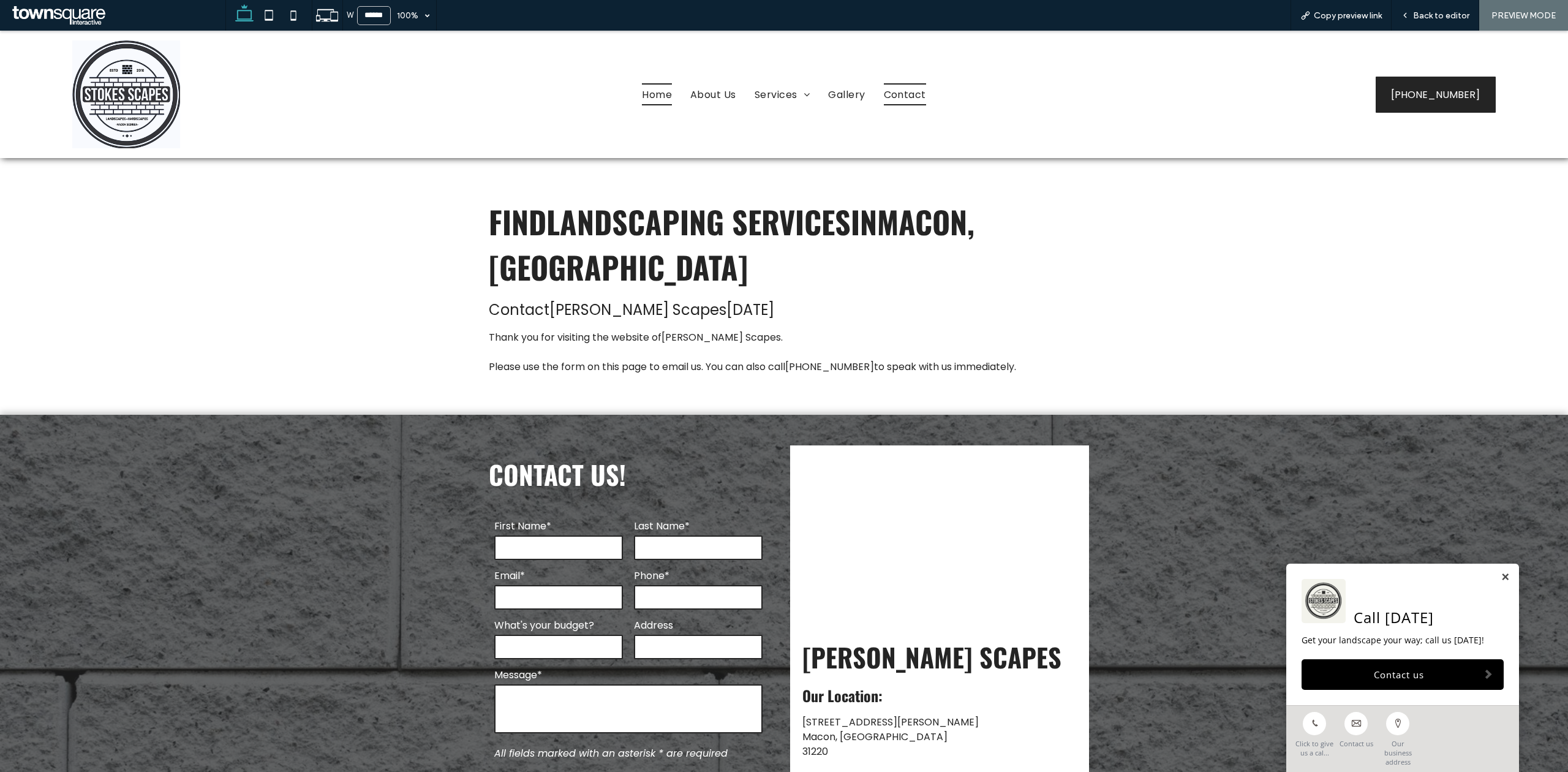
click at [642, 88] on span "Home" at bounding box center [657, 94] width 30 height 22
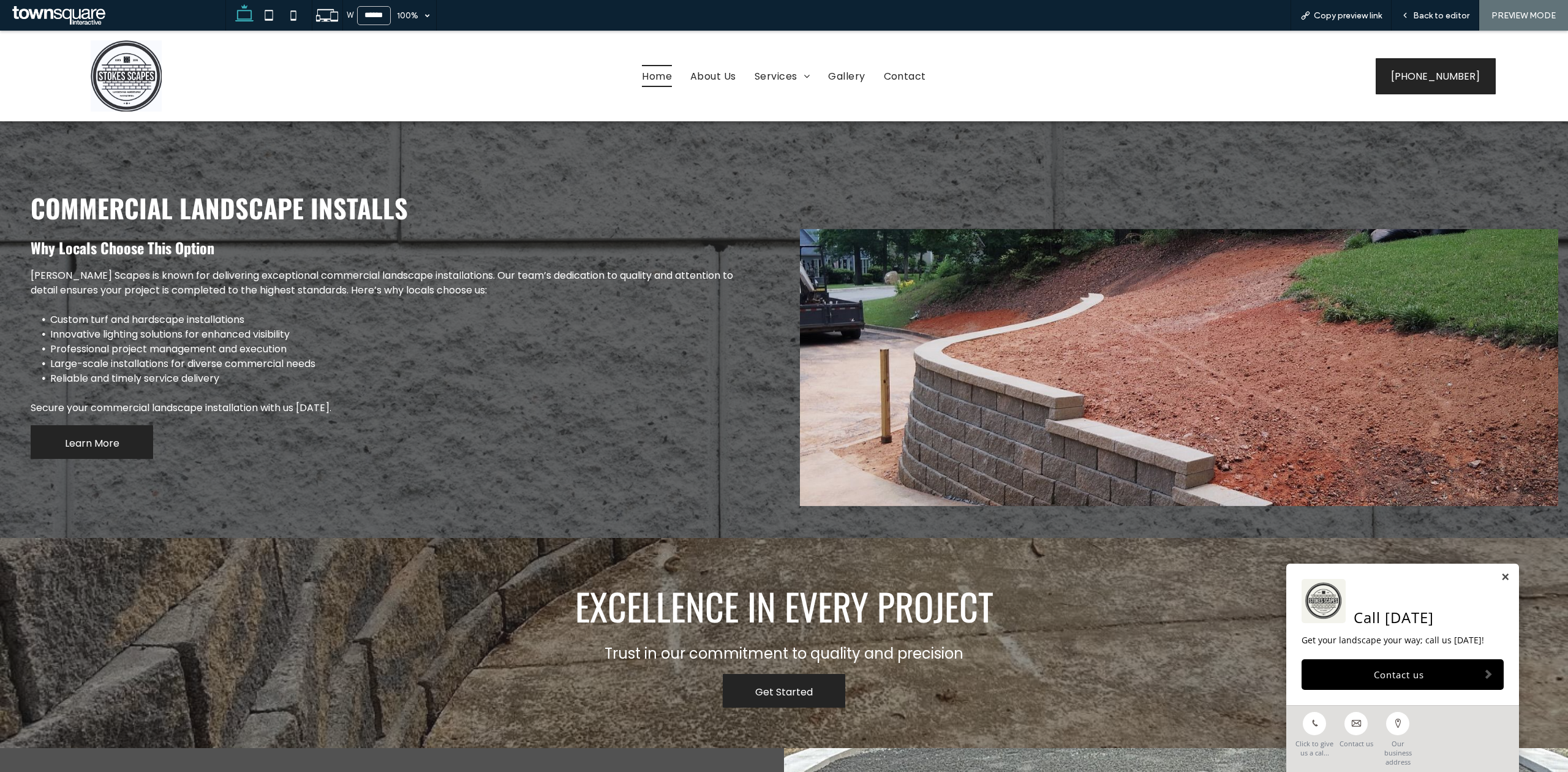
scroll to position [2288, 0]
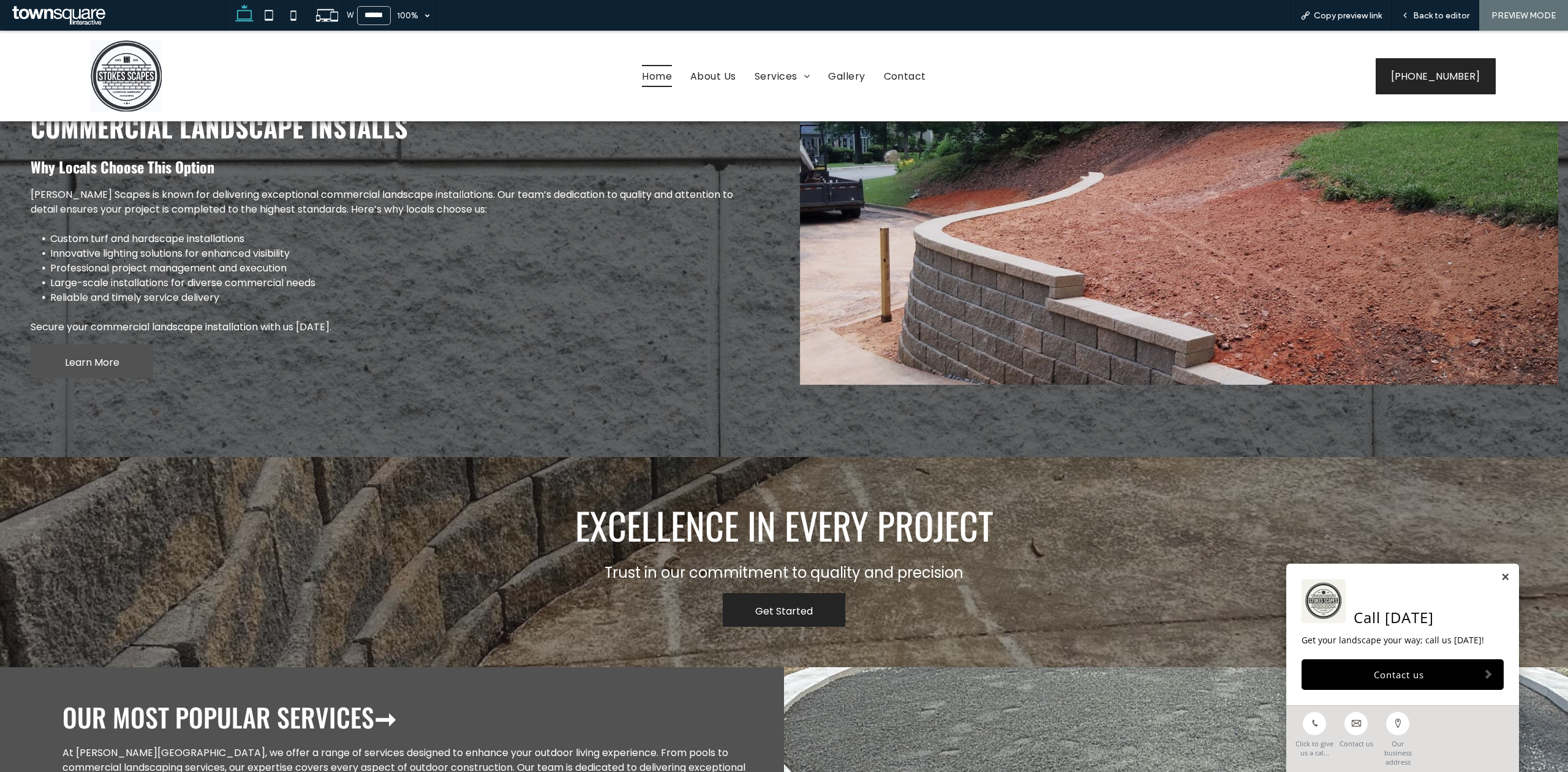
click at [82, 344] on link "Learn More" at bounding box center [91, 361] width 122 height 34
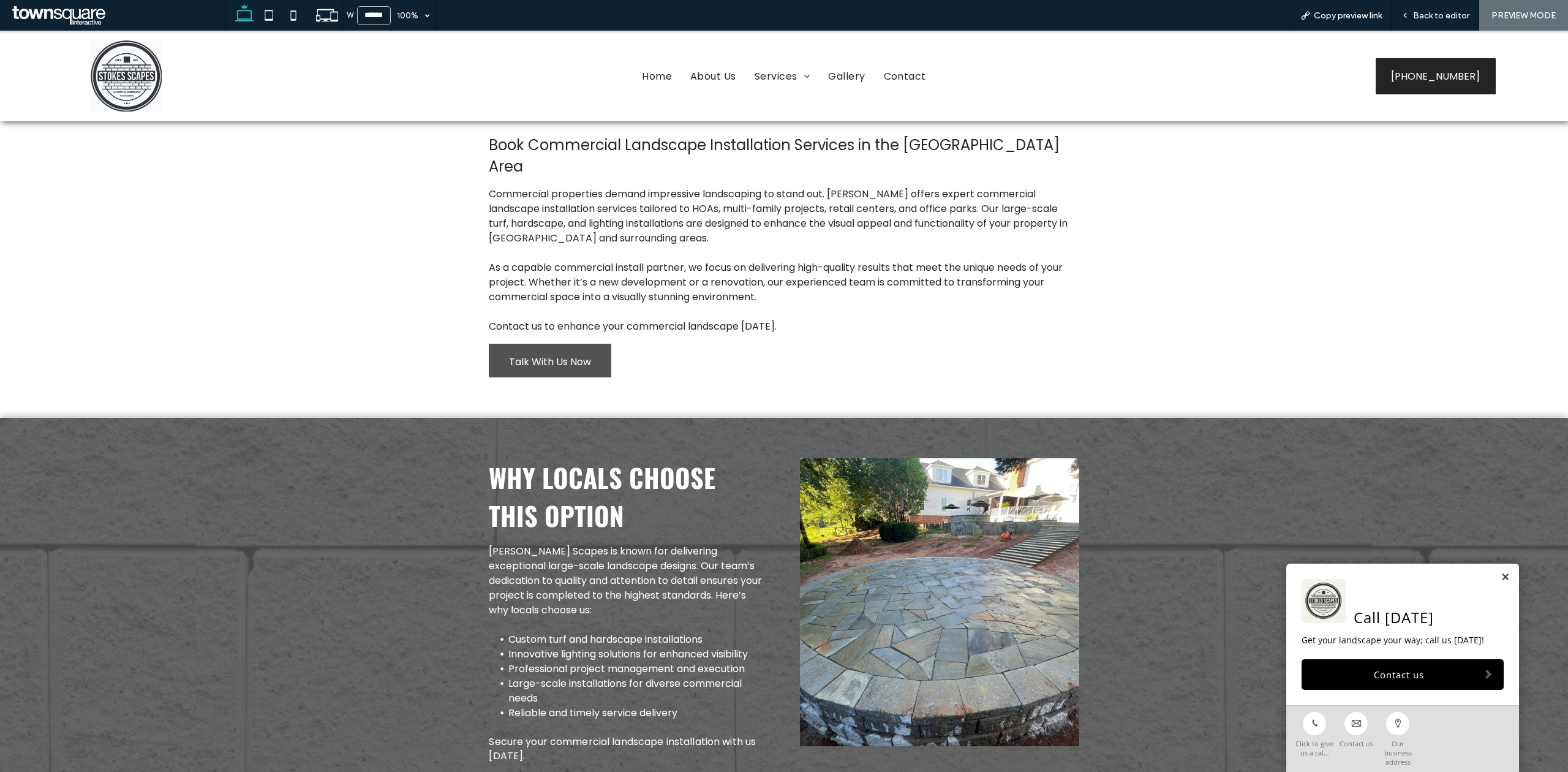
scroll to position [125, 0]
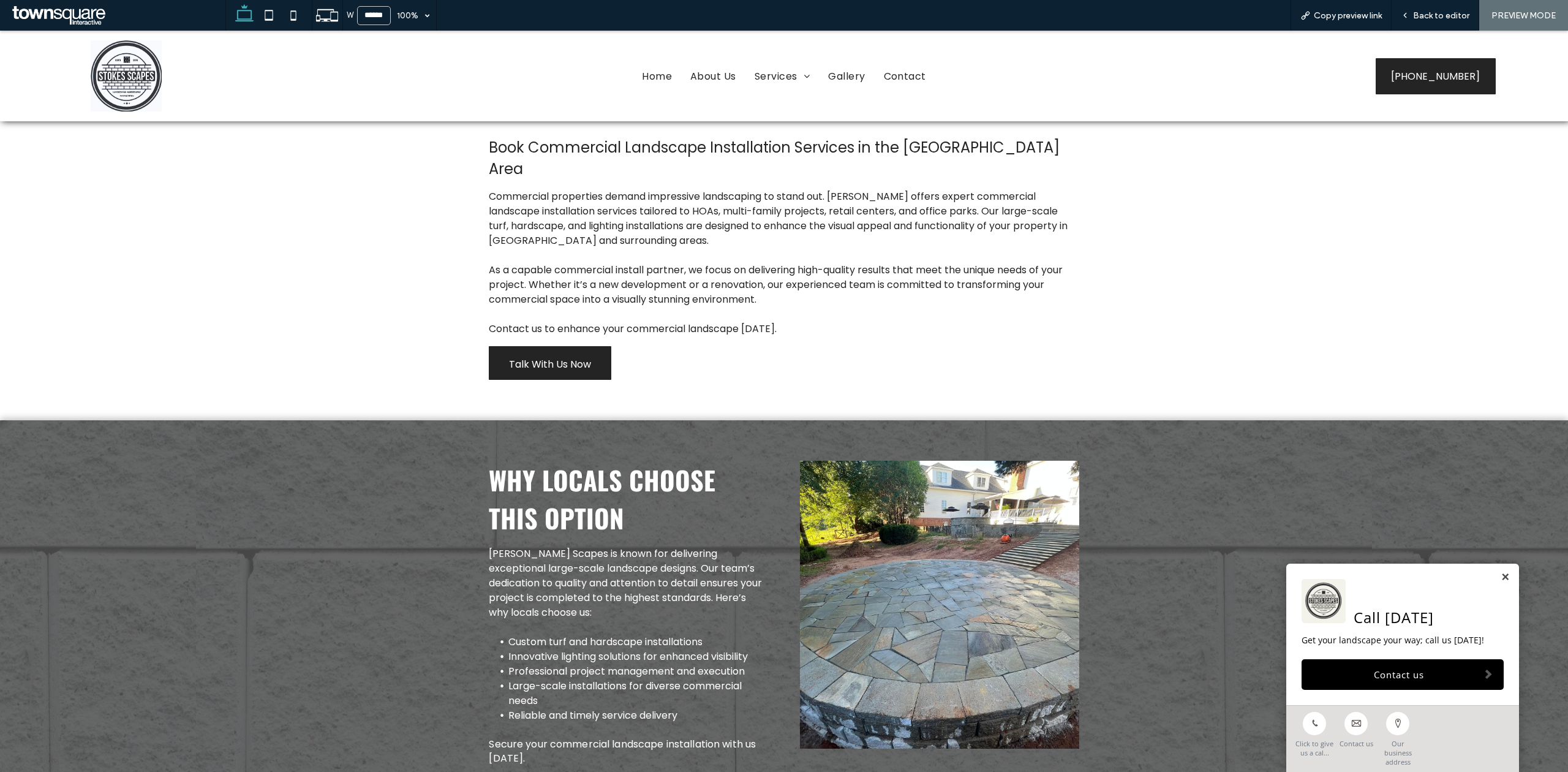
drag, startPoint x: 564, startPoint y: 400, endPoint x: 559, endPoint y: 363, distance: 37.3
click at [563, 398] on div "Elevate Your Commercial Property’s Appeal Book Commercial Landscape Installatio…" at bounding box center [784, 400] width 1568 height 810
click at [559, 361] on span "Talk With Us Now" at bounding box center [550, 364] width 82 height 35
click at [559, 348] on div at bounding box center [784, 386] width 1568 height 772
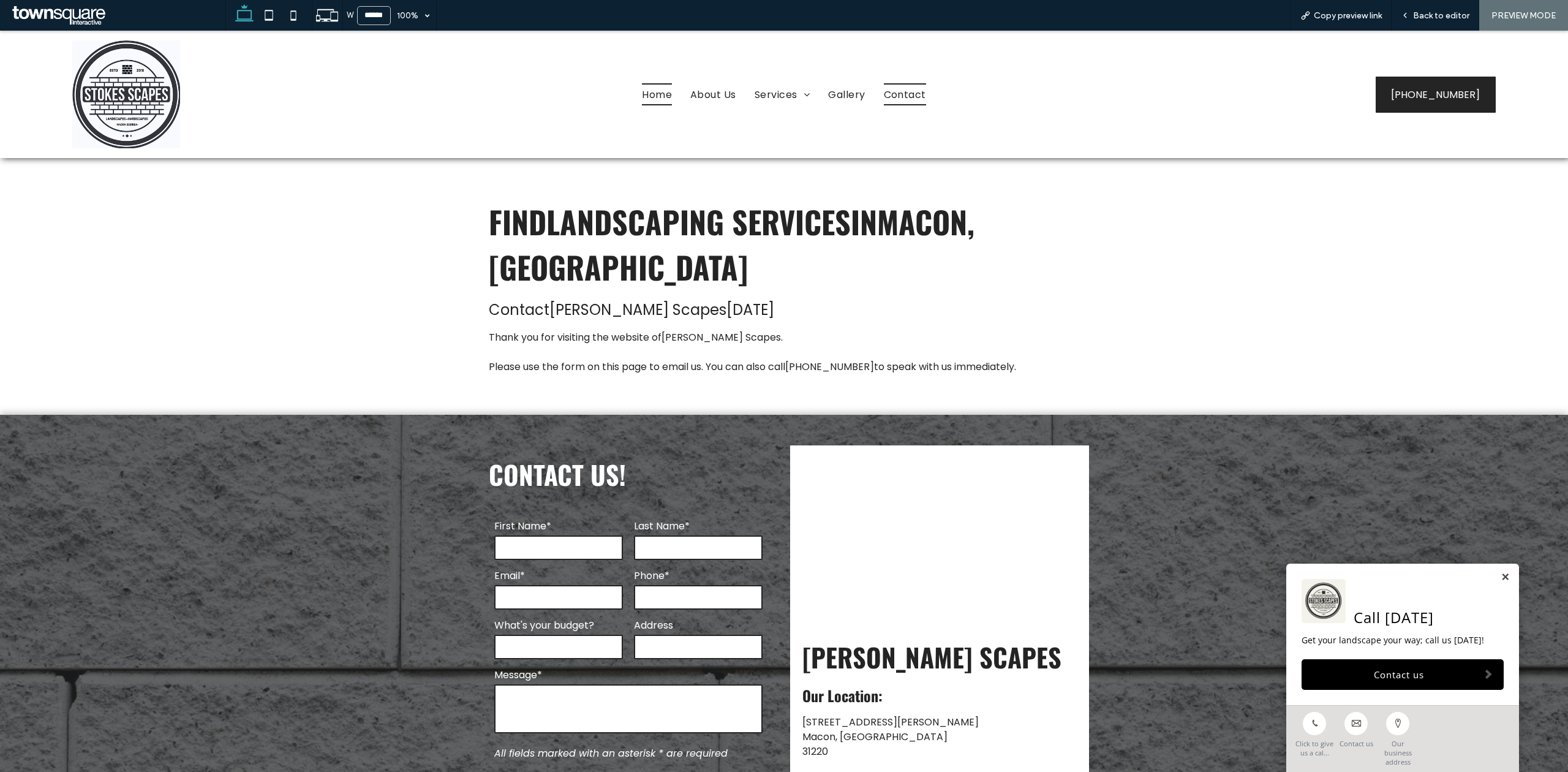
drag, startPoint x: 658, startPoint y: 94, endPoint x: 654, endPoint y: 194, distance: 100.1
click at [658, 94] on span "Home" at bounding box center [657, 94] width 30 height 22
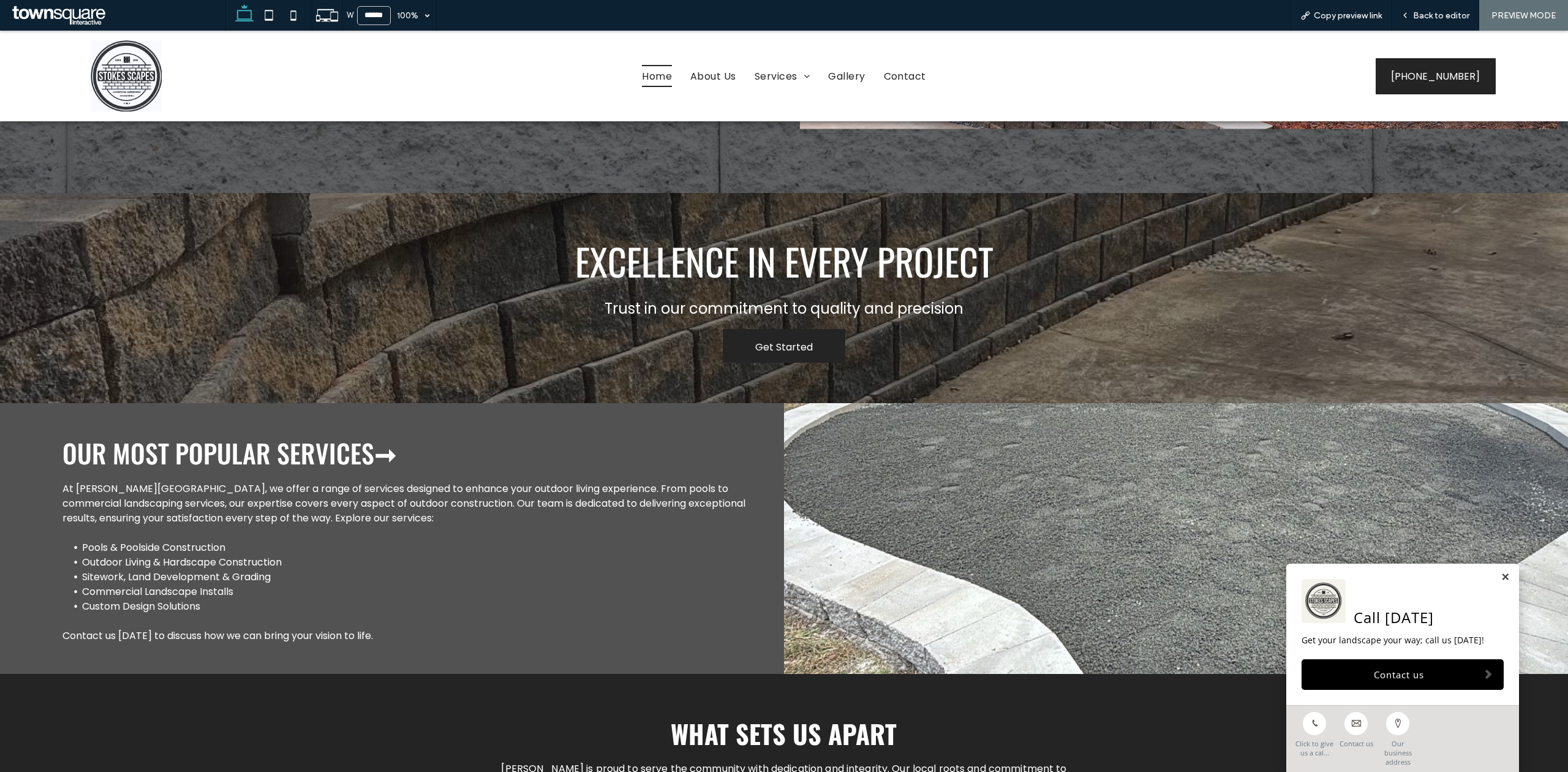
scroll to position [2614, 0]
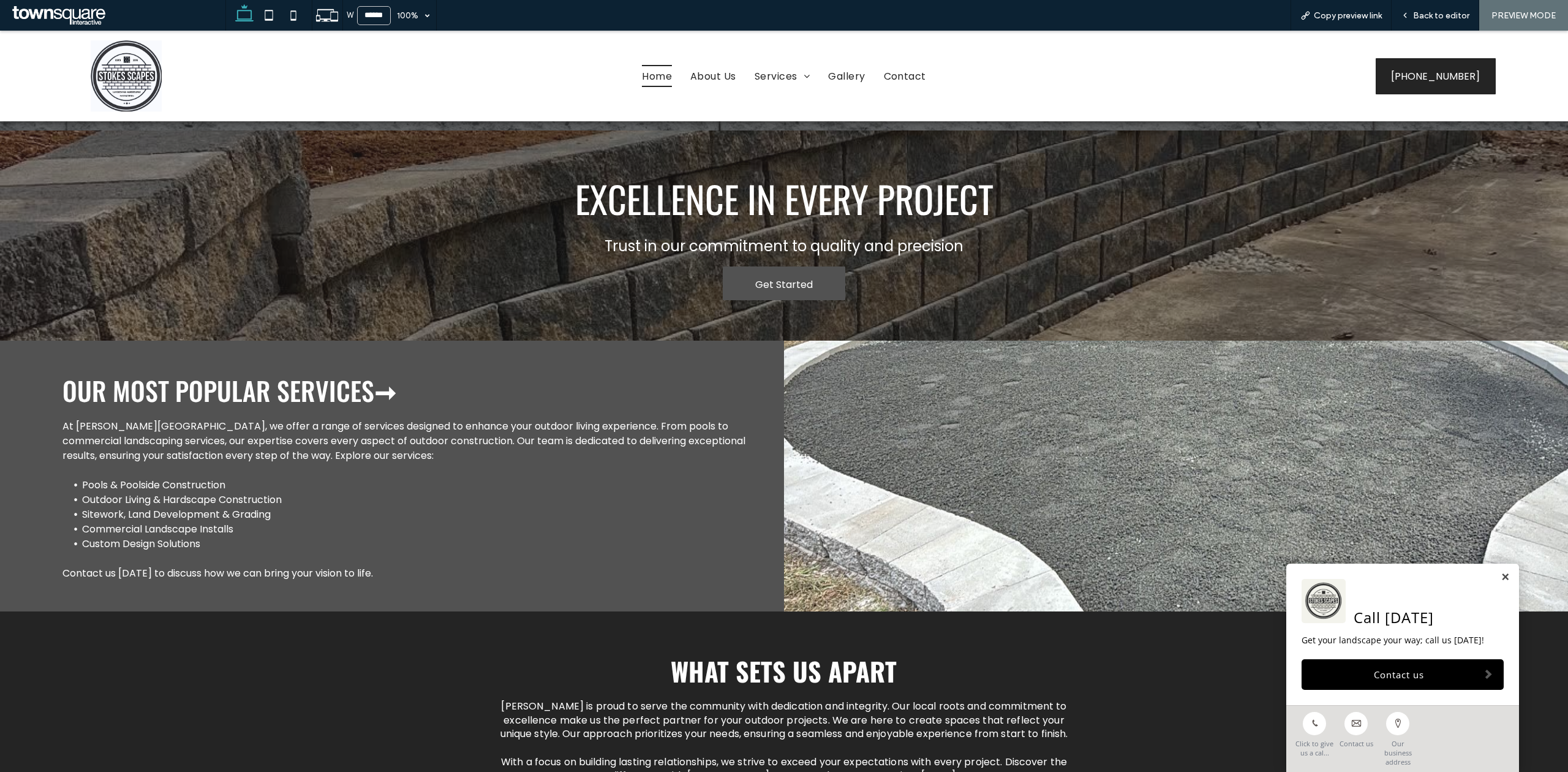
click at [760, 267] on span "Get Started" at bounding box center [784, 285] width 58 height 35
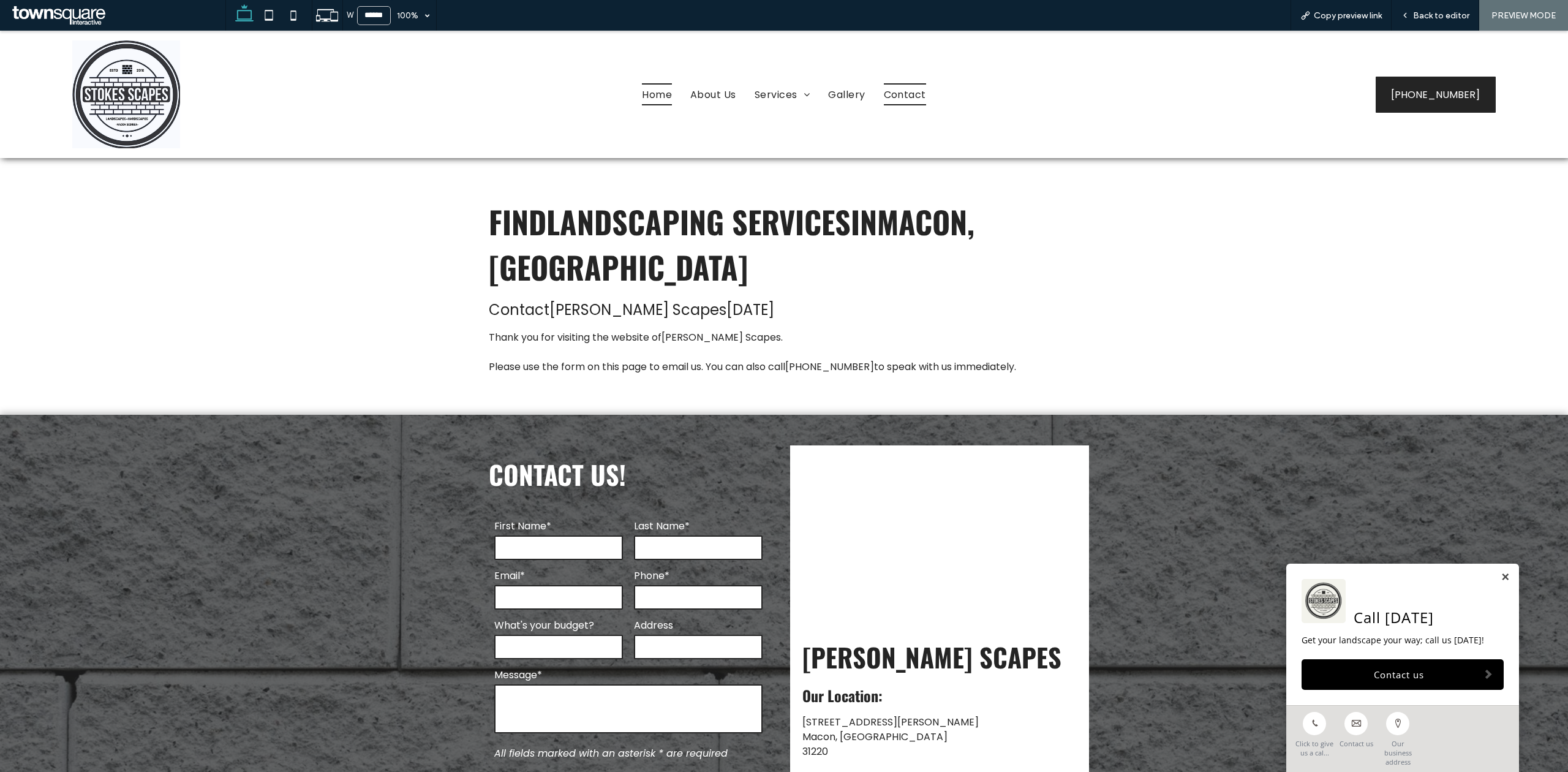
click at [654, 91] on span "Home" at bounding box center [657, 94] width 30 height 22
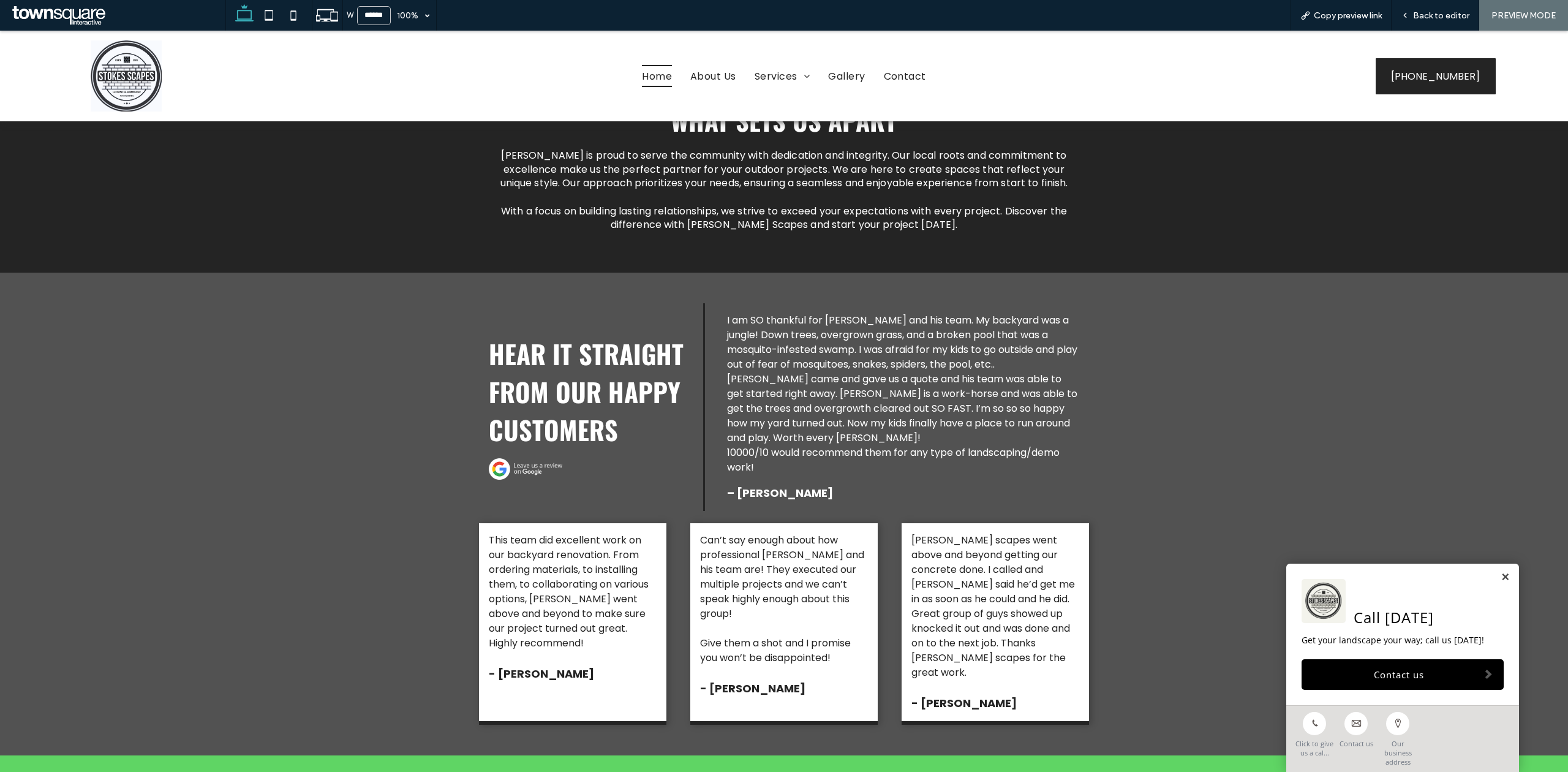
scroll to position [3168, 0]
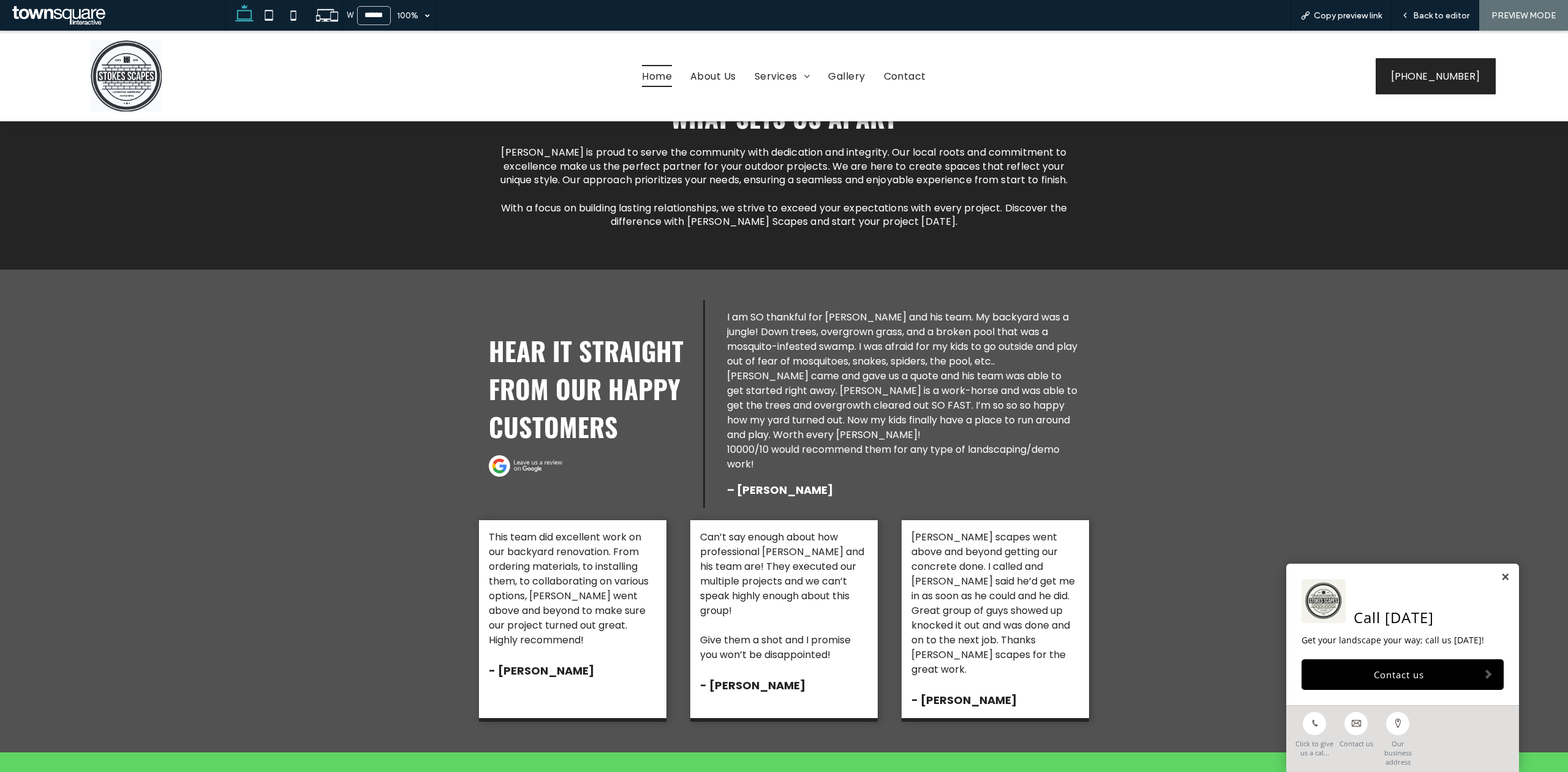
click at [524, 455] on img at bounding box center [526, 466] width 74 height 22
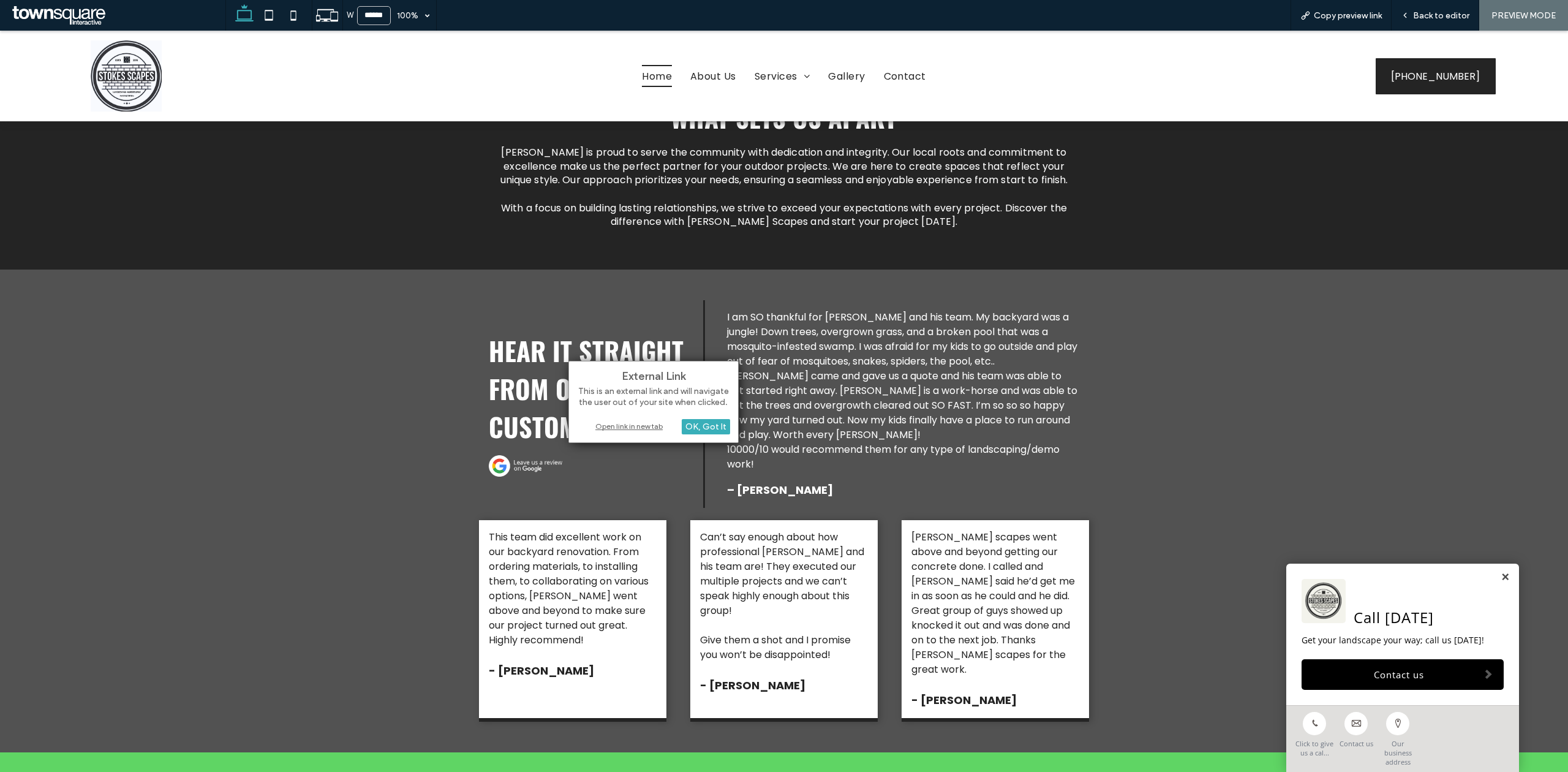
click at [638, 420] on div "Open link in new tab" at bounding box center [654, 427] width 154 height 13
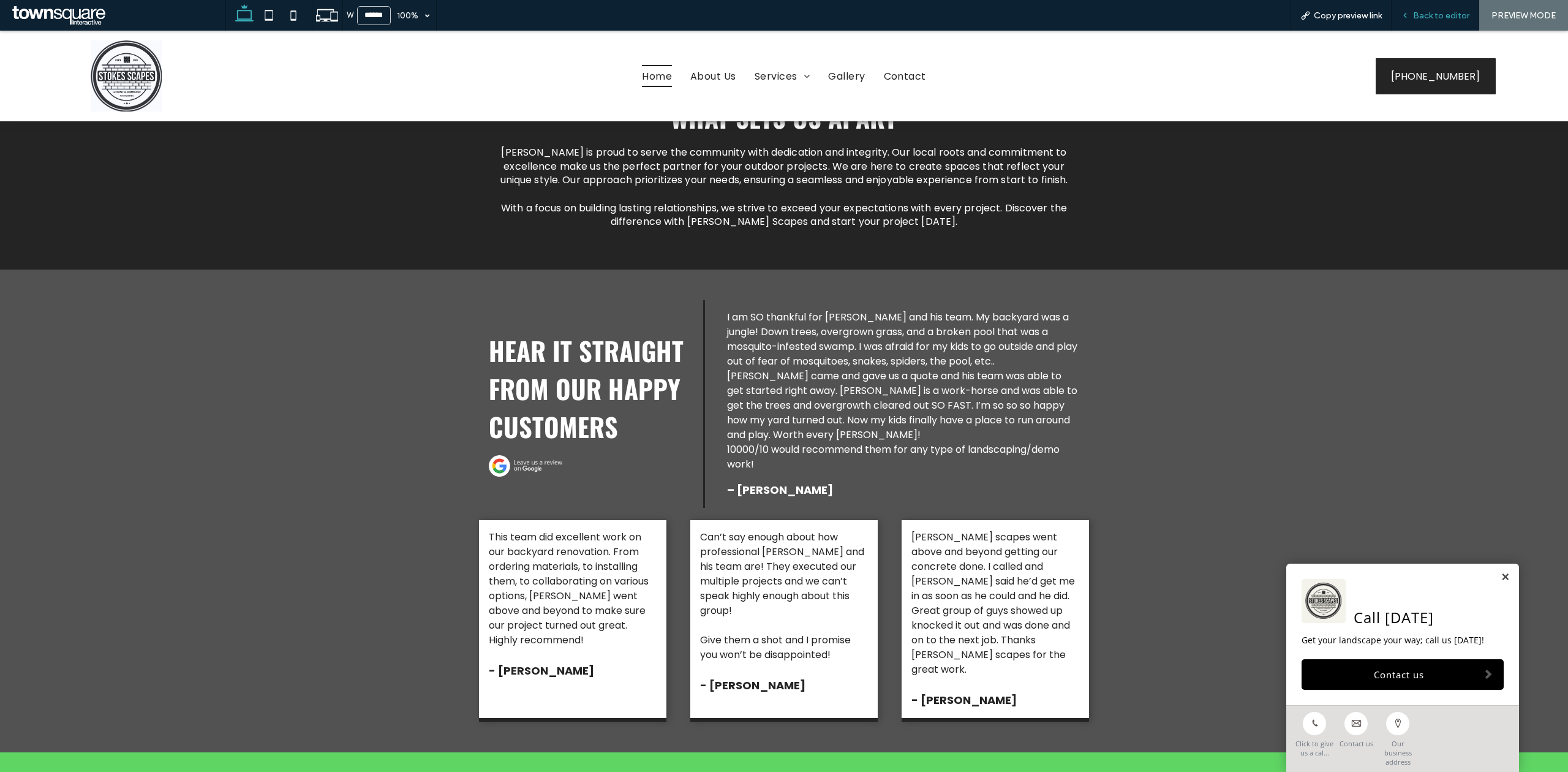
click at [1425, 5] on div "Back to editor" at bounding box center [1435, 15] width 87 height 30
click at [1433, 16] on span "Back to editor" at bounding box center [1440, 15] width 56 height 10
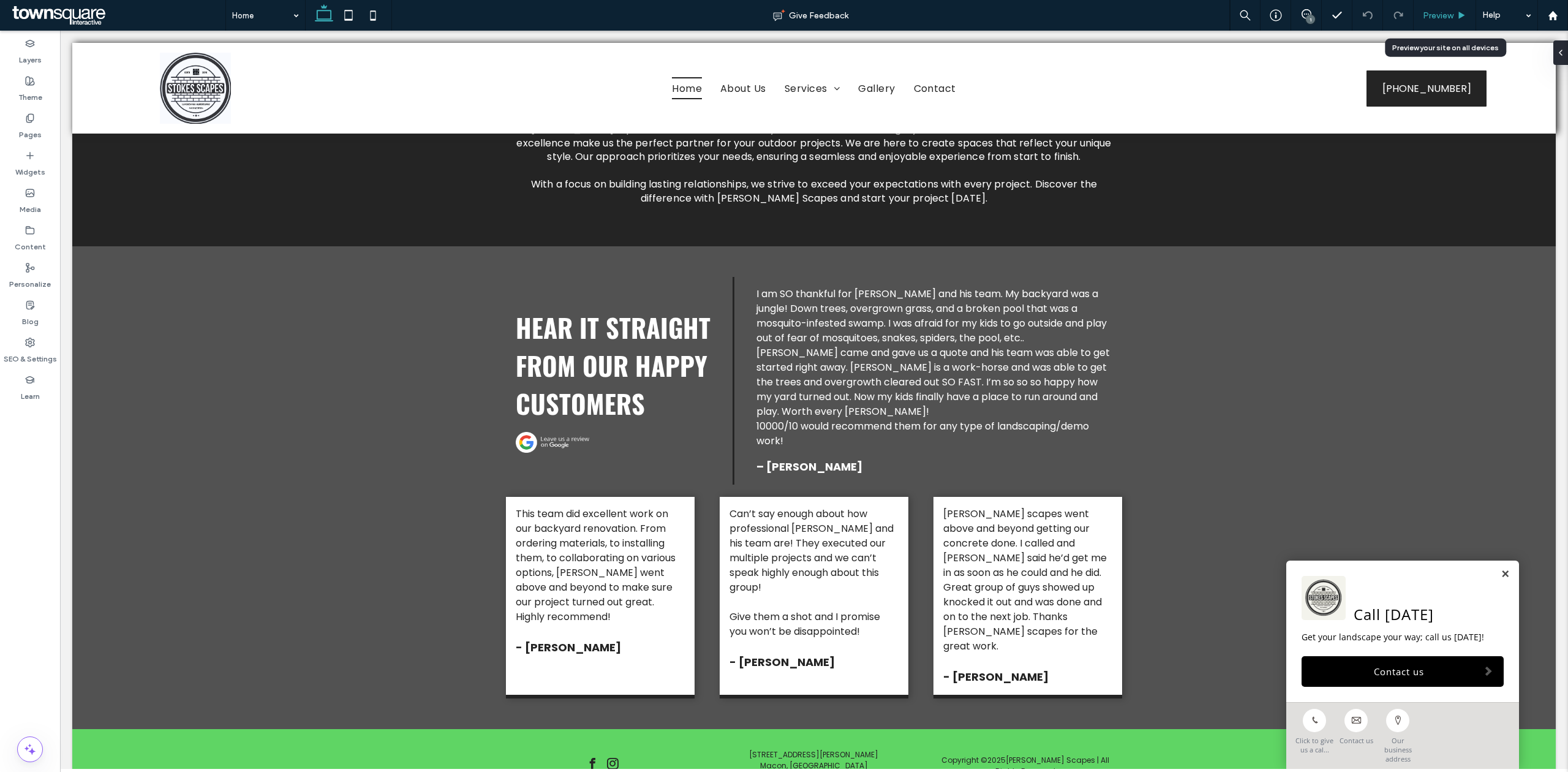
scroll to position [3168, 0]
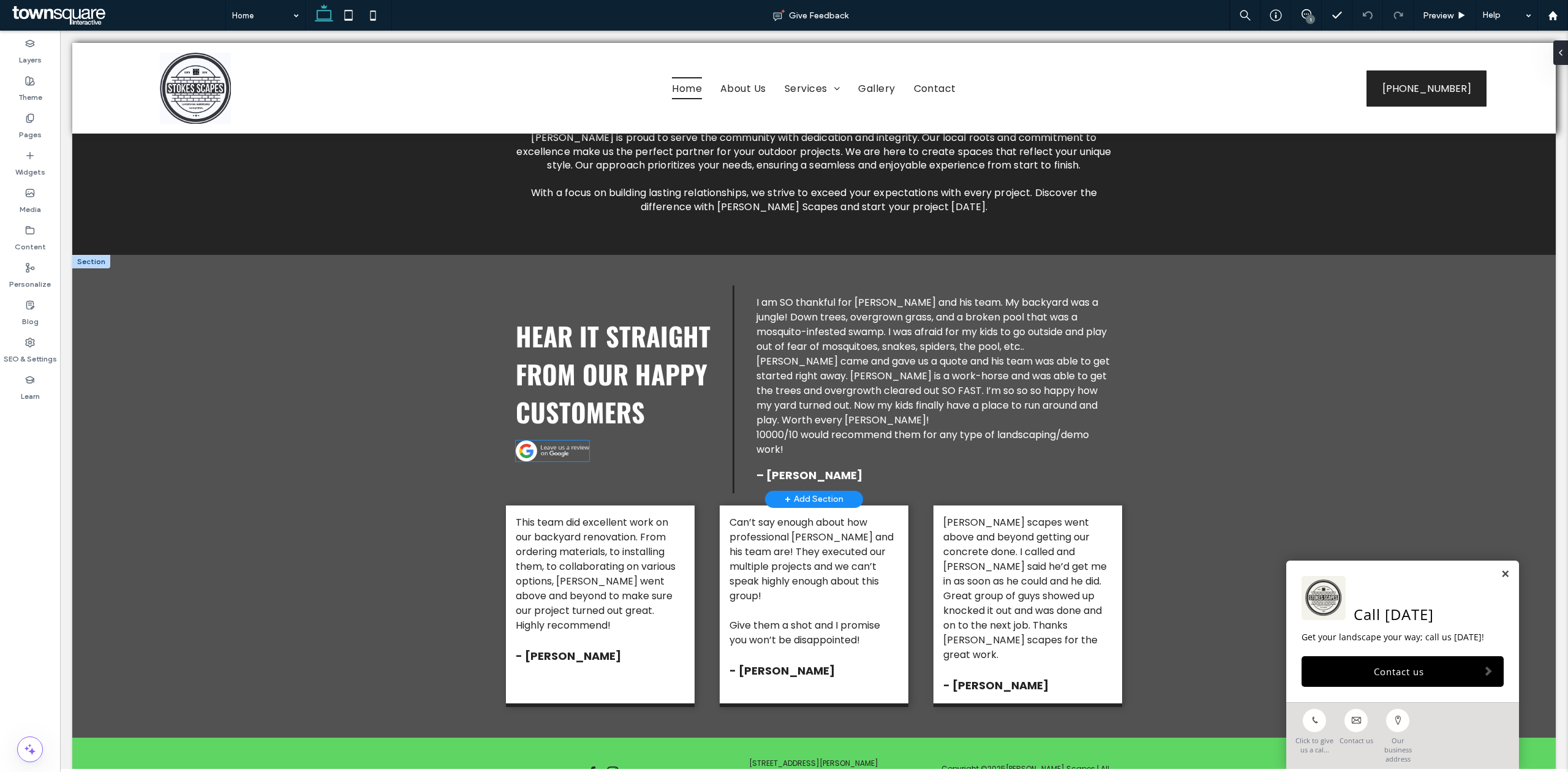
click at [567, 441] on img at bounding box center [553, 451] width 74 height 22
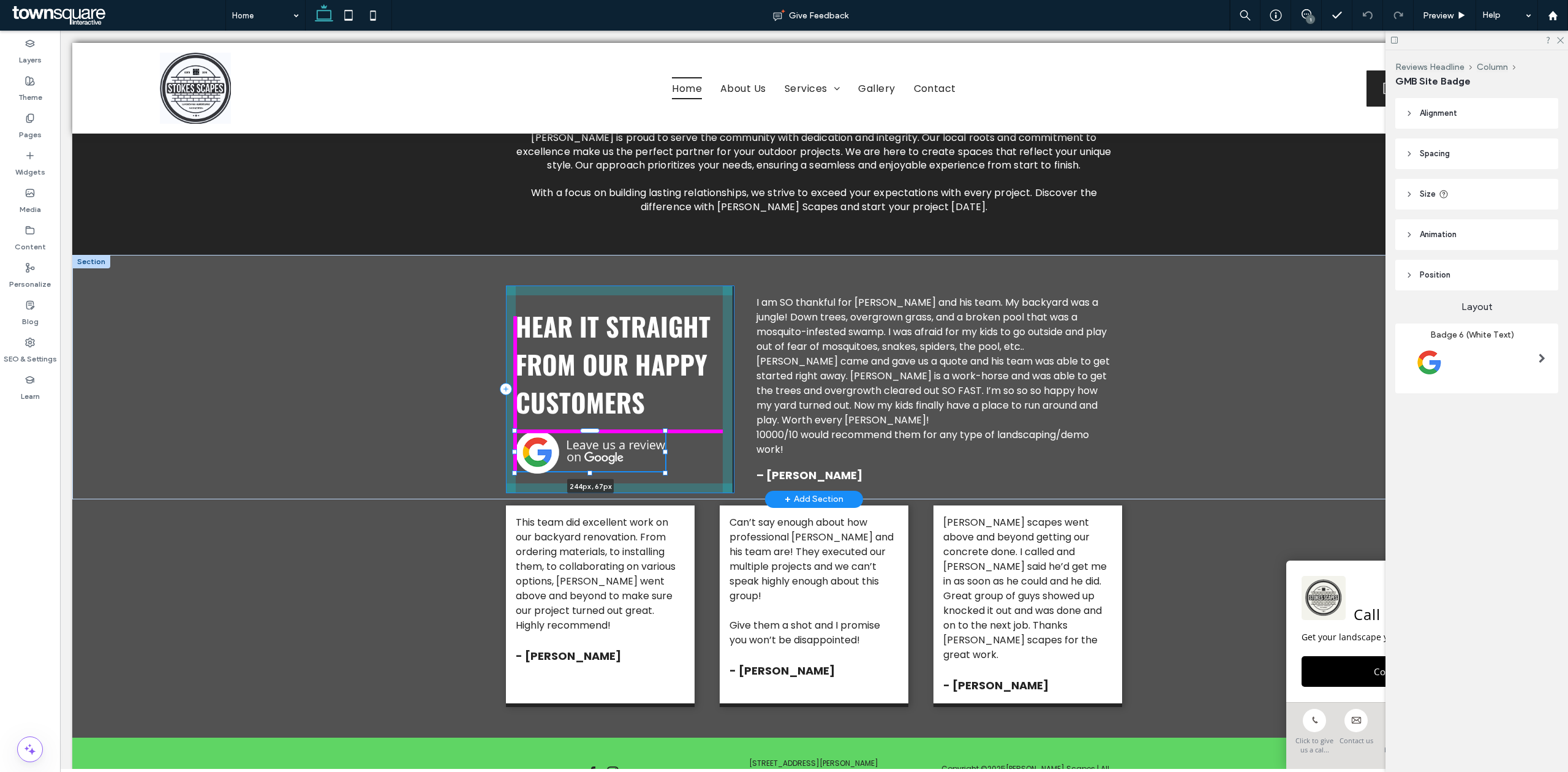
drag, startPoint x: 583, startPoint y: 417, endPoint x: 659, endPoint y: 427, distance: 76.7
click at [663, 470] on div at bounding box center [665, 472] width 5 height 5
type input "***"
type input "**"
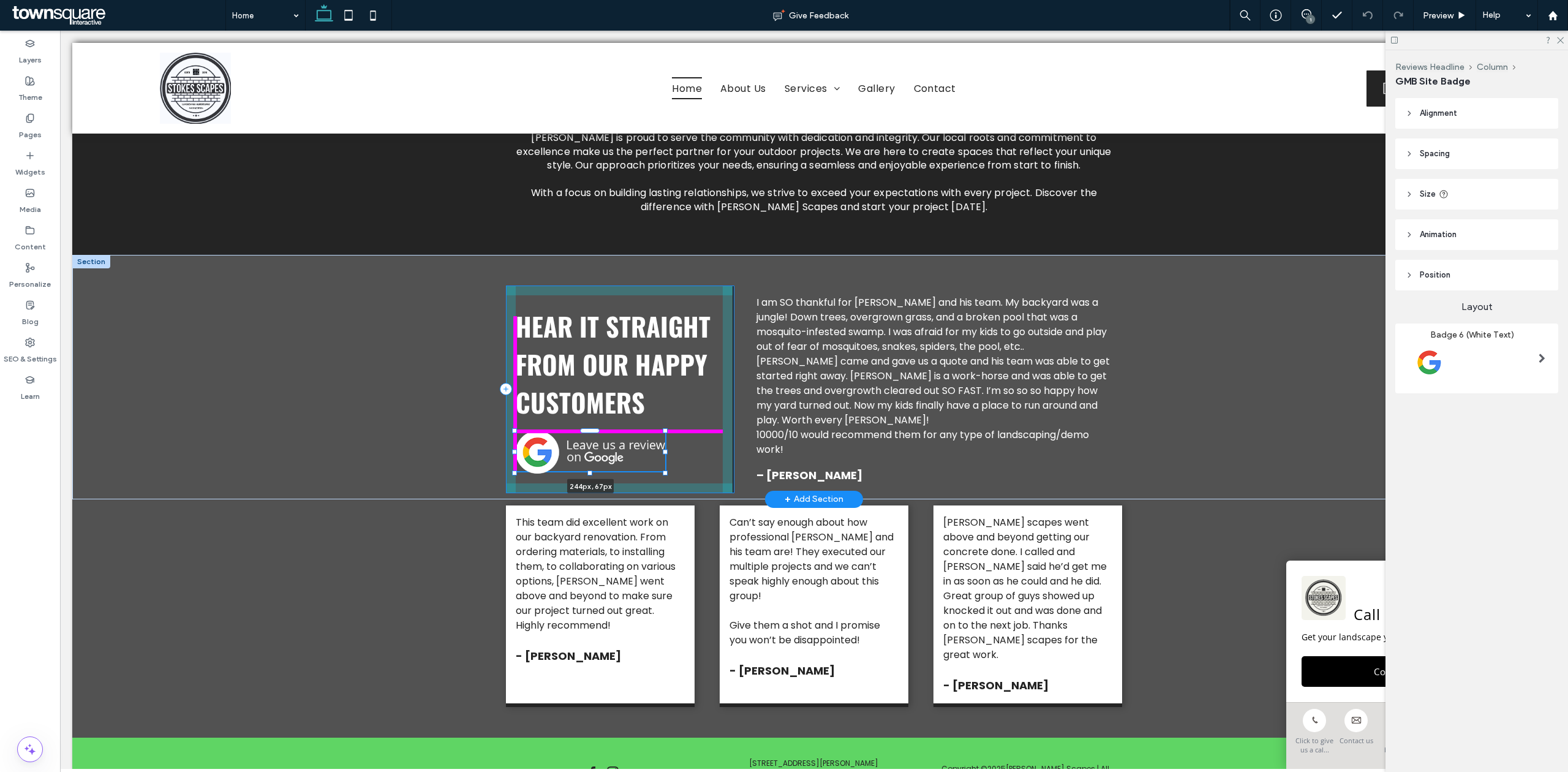
type input "**"
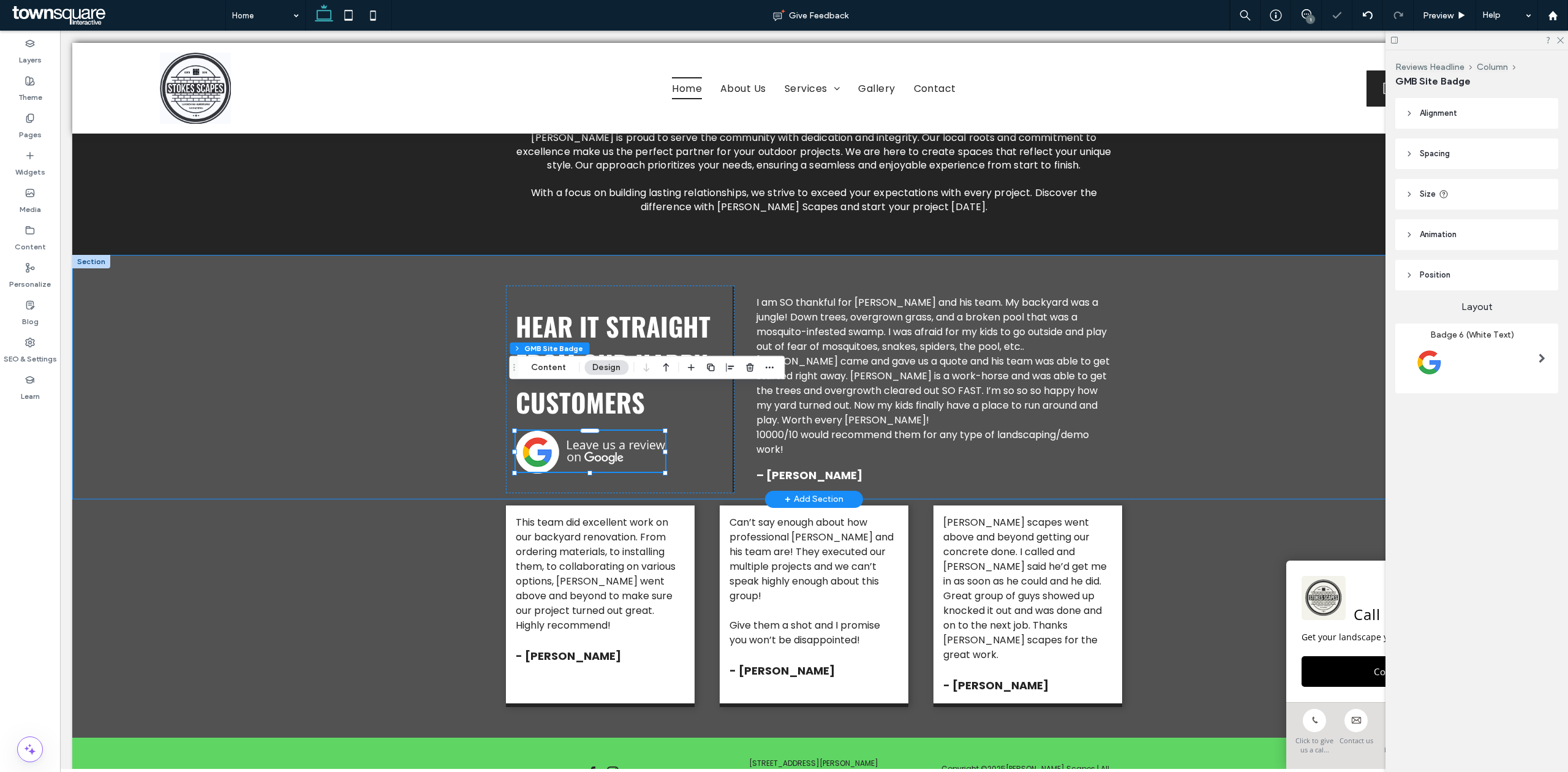
click at [402, 414] on div "Hear It Straight from Our Happy Customers 244px , 67px I am SO thankful for Tru…" at bounding box center [813, 377] width 1484 height 245
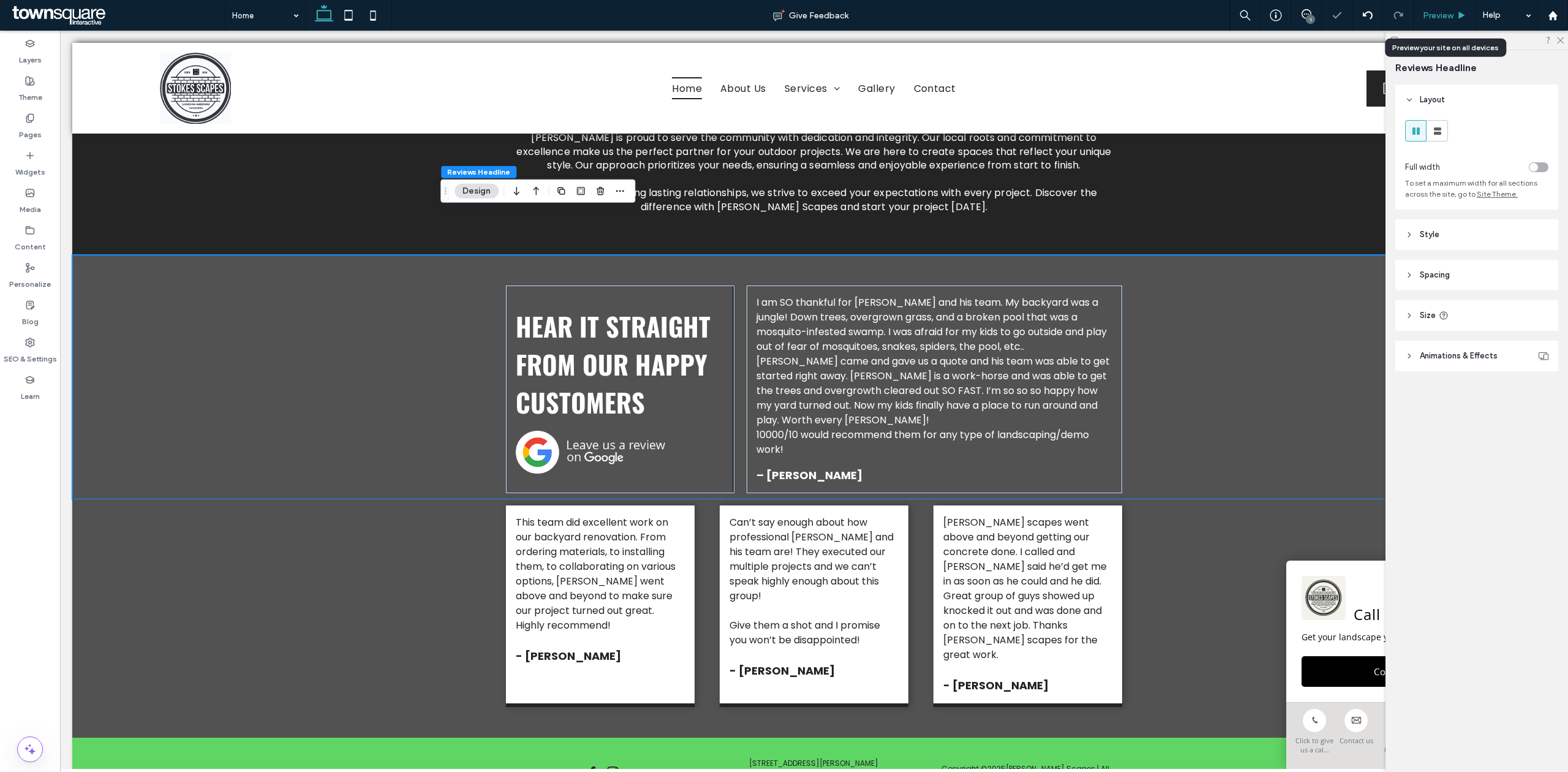
click at [1454, 17] on div "Preview" at bounding box center [1444, 15] width 62 height 10
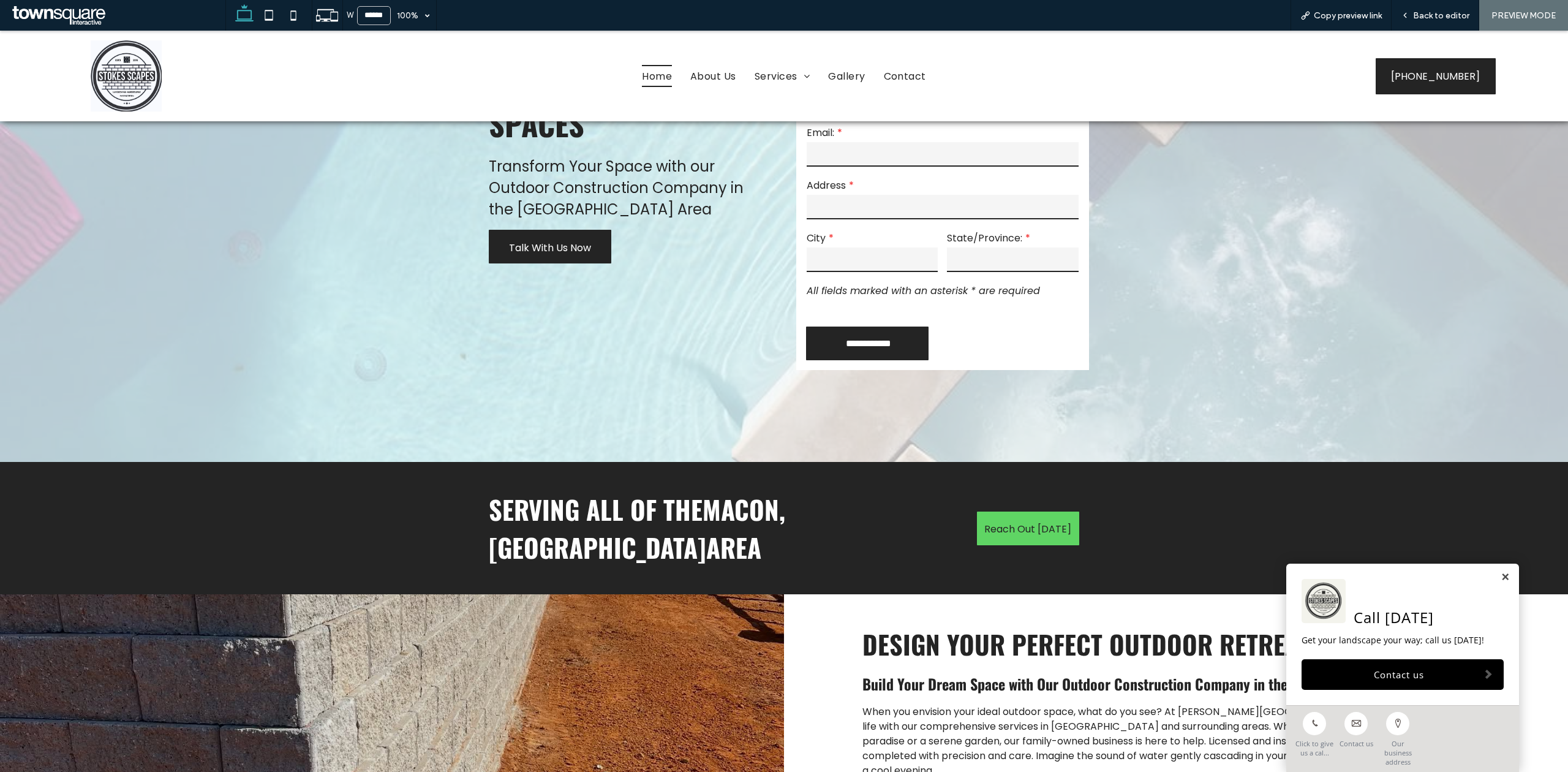
scroll to position [245, 0]
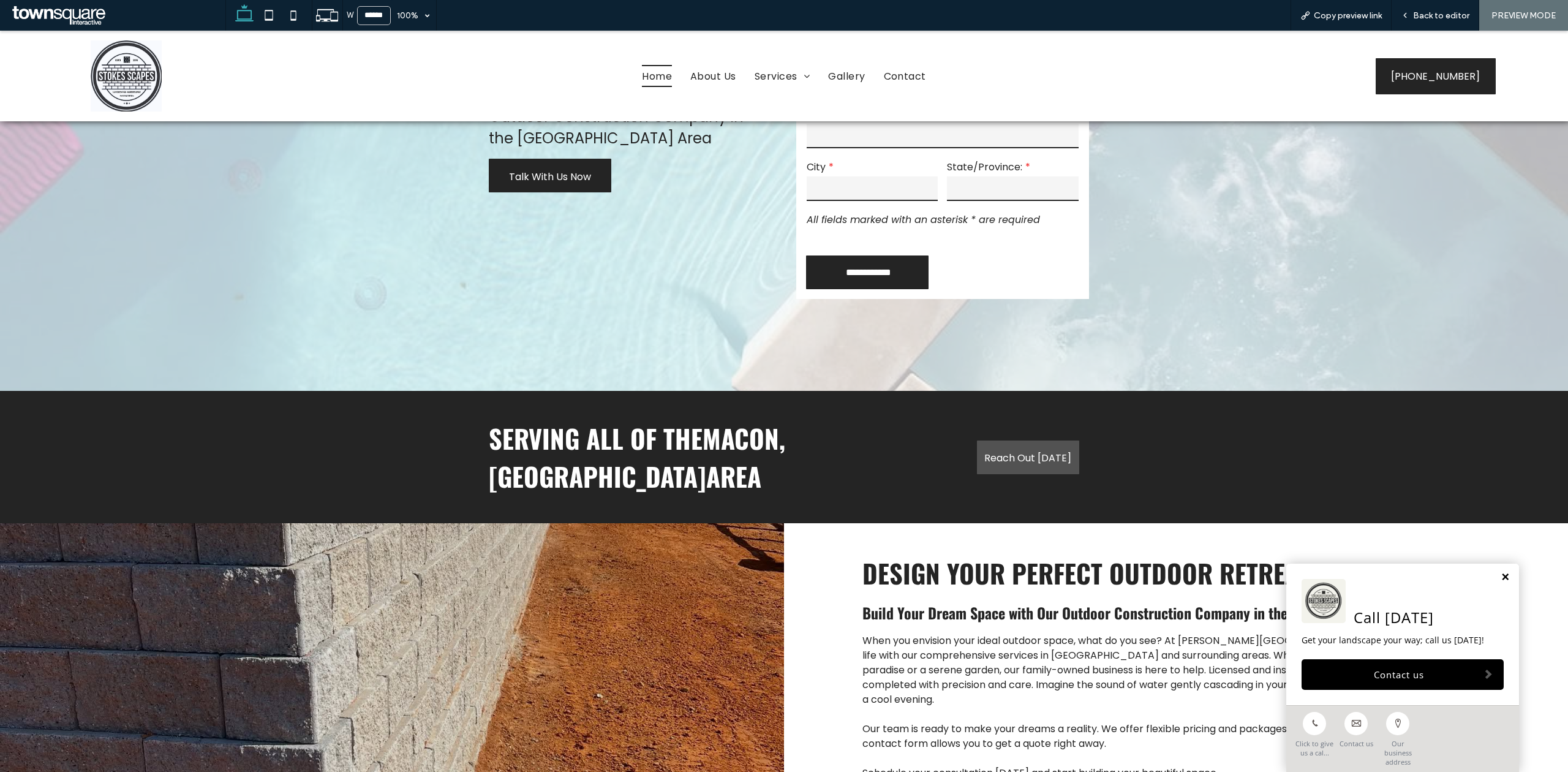
click at [1501, 582] on link at bounding box center [1505, 577] width 9 height 10
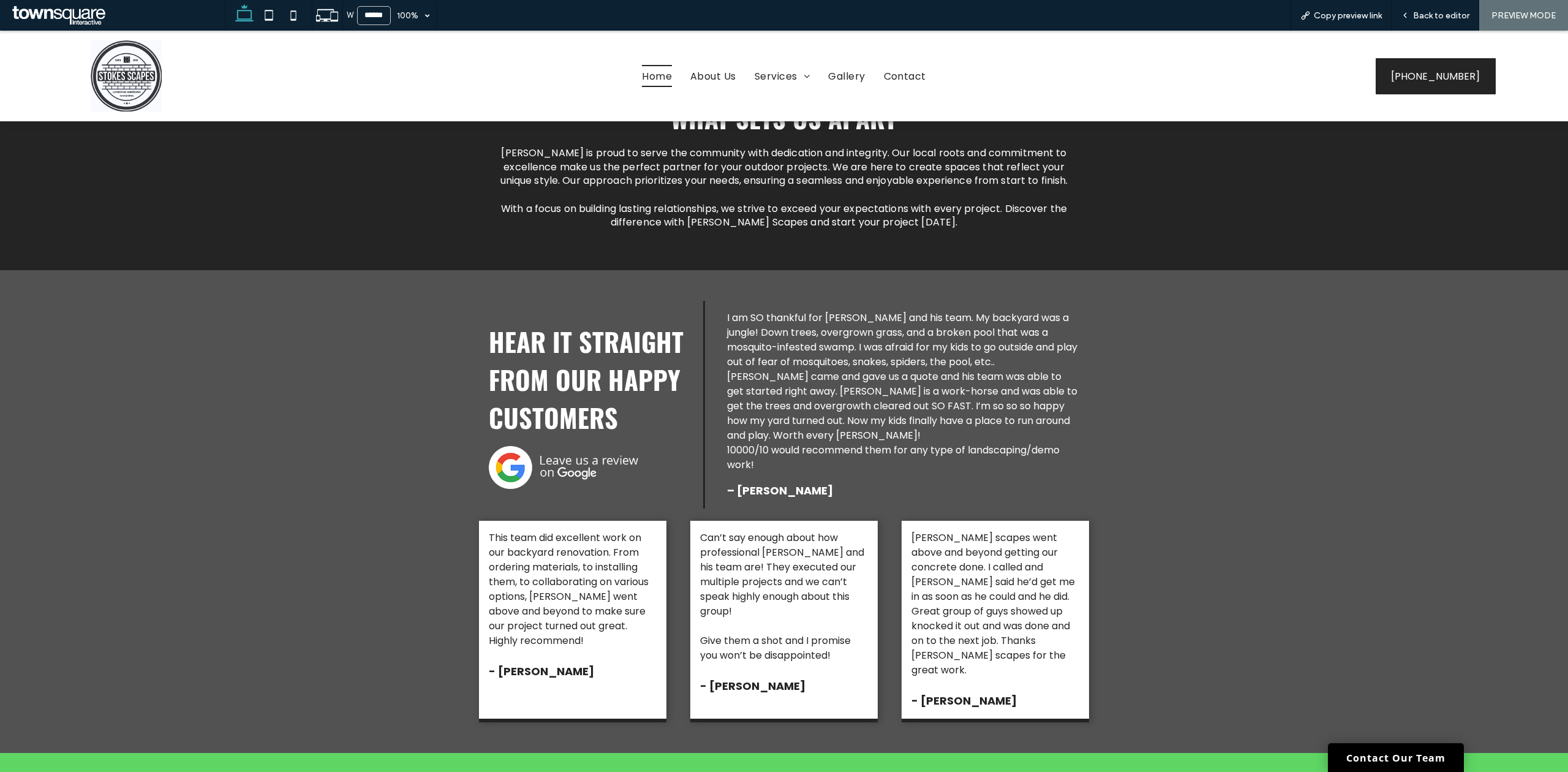
scroll to position [3168, 0]
click at [694, 77] on span "About Us" at bounding box center [713, 75] width 46 height 22
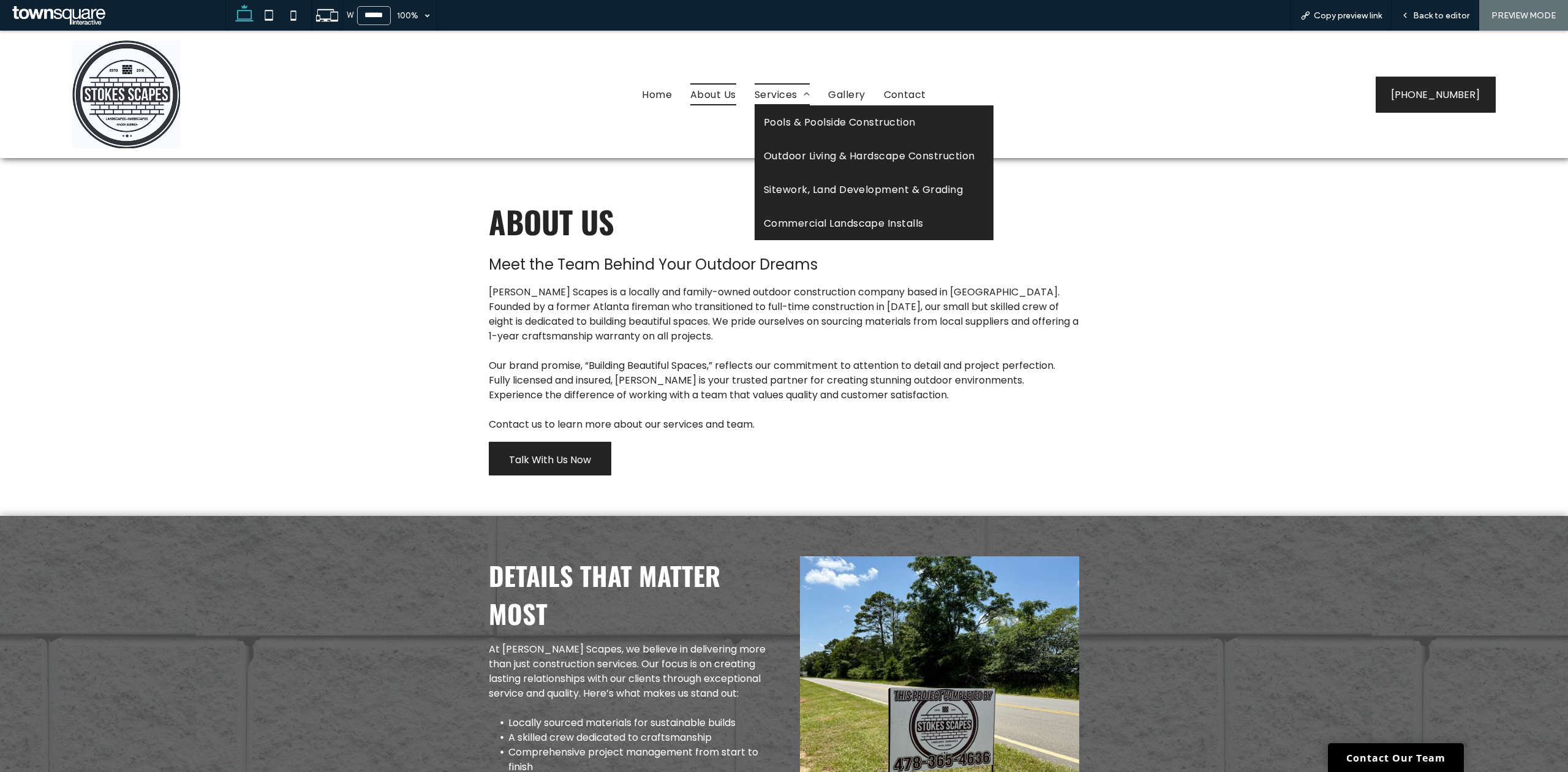
click at [763, 91] on span "Services" at bounding box center [782, 94] width 55 height 22
click at [782, 115] on span "Pools & Poolside Construction" at bounding box center [840, 122] width 152 height 15
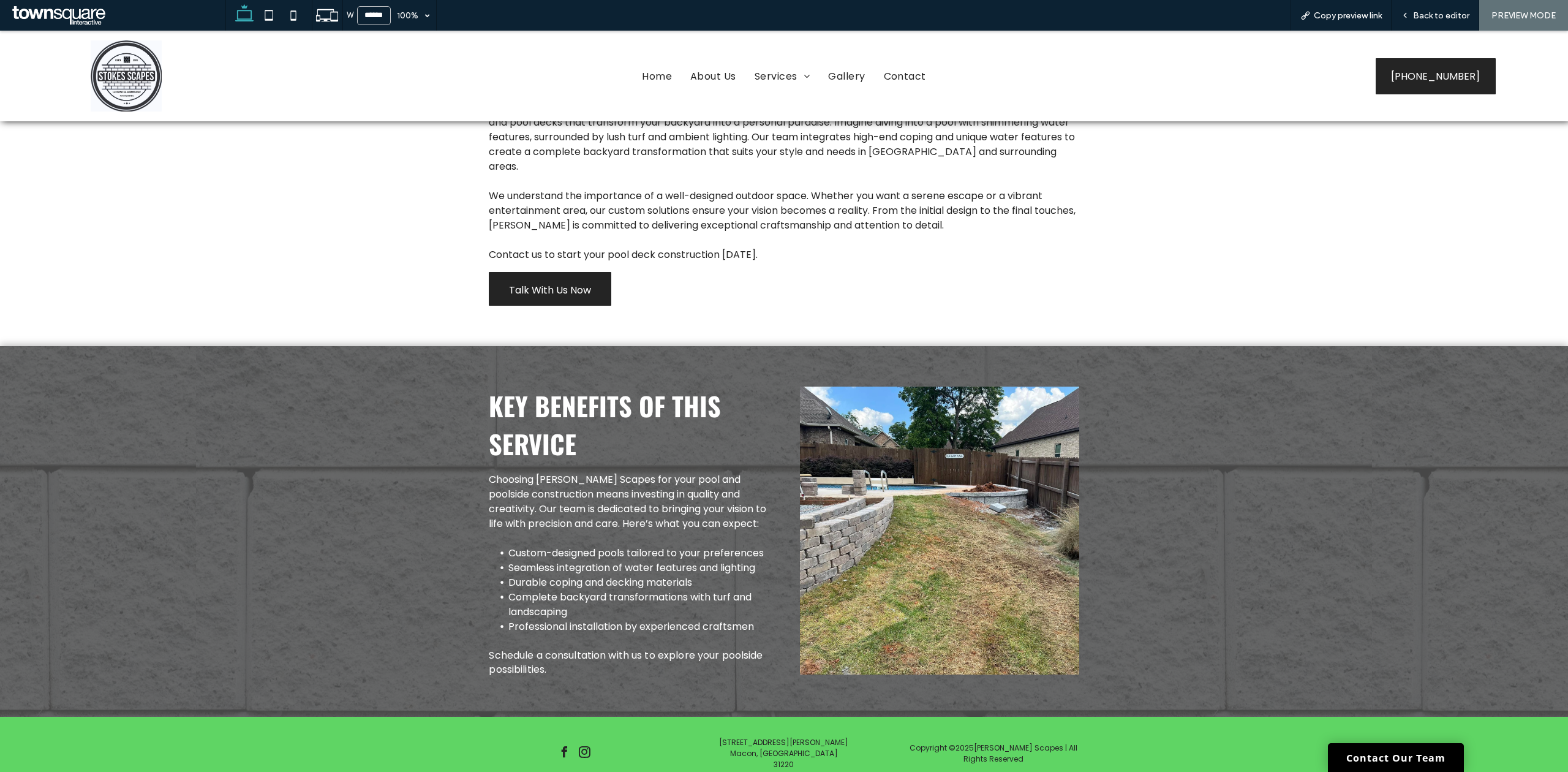
scroll to position [173, 0]
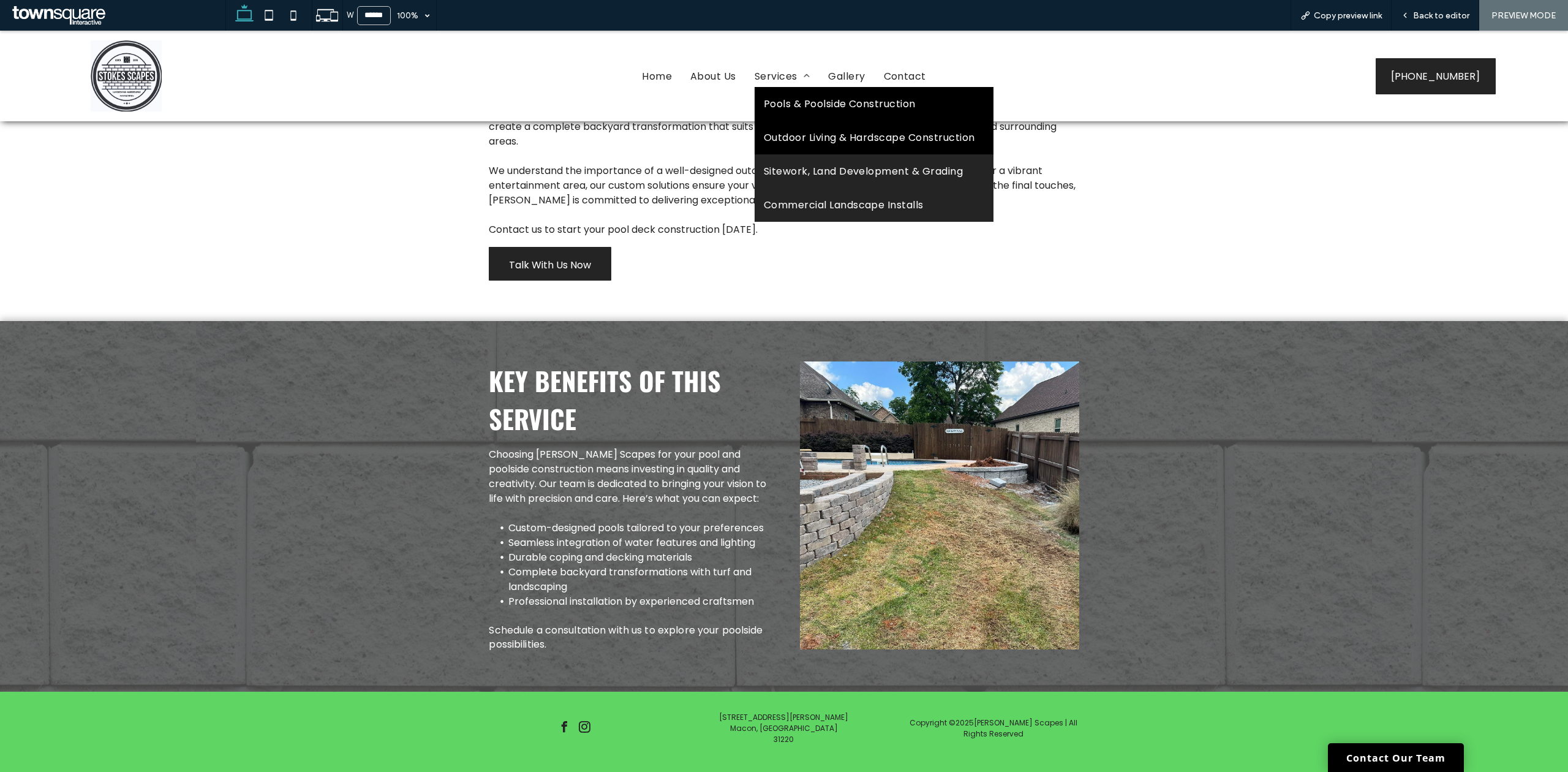
click at [764, 131] on span "Outdoor Living & Hardscape Construction" at bounding box center [869, 138] width 211 height 15
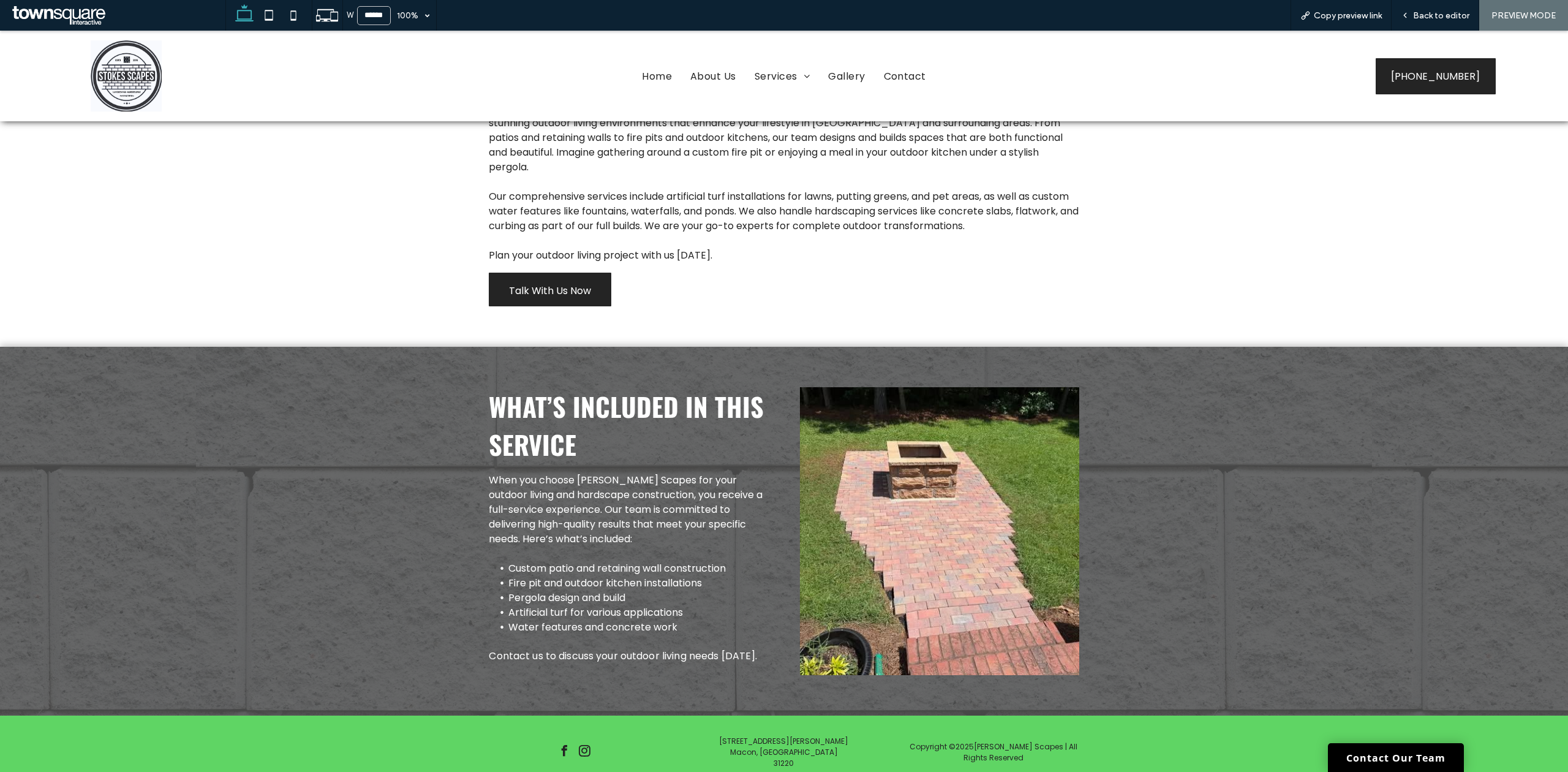
scroll to position [216, 0]
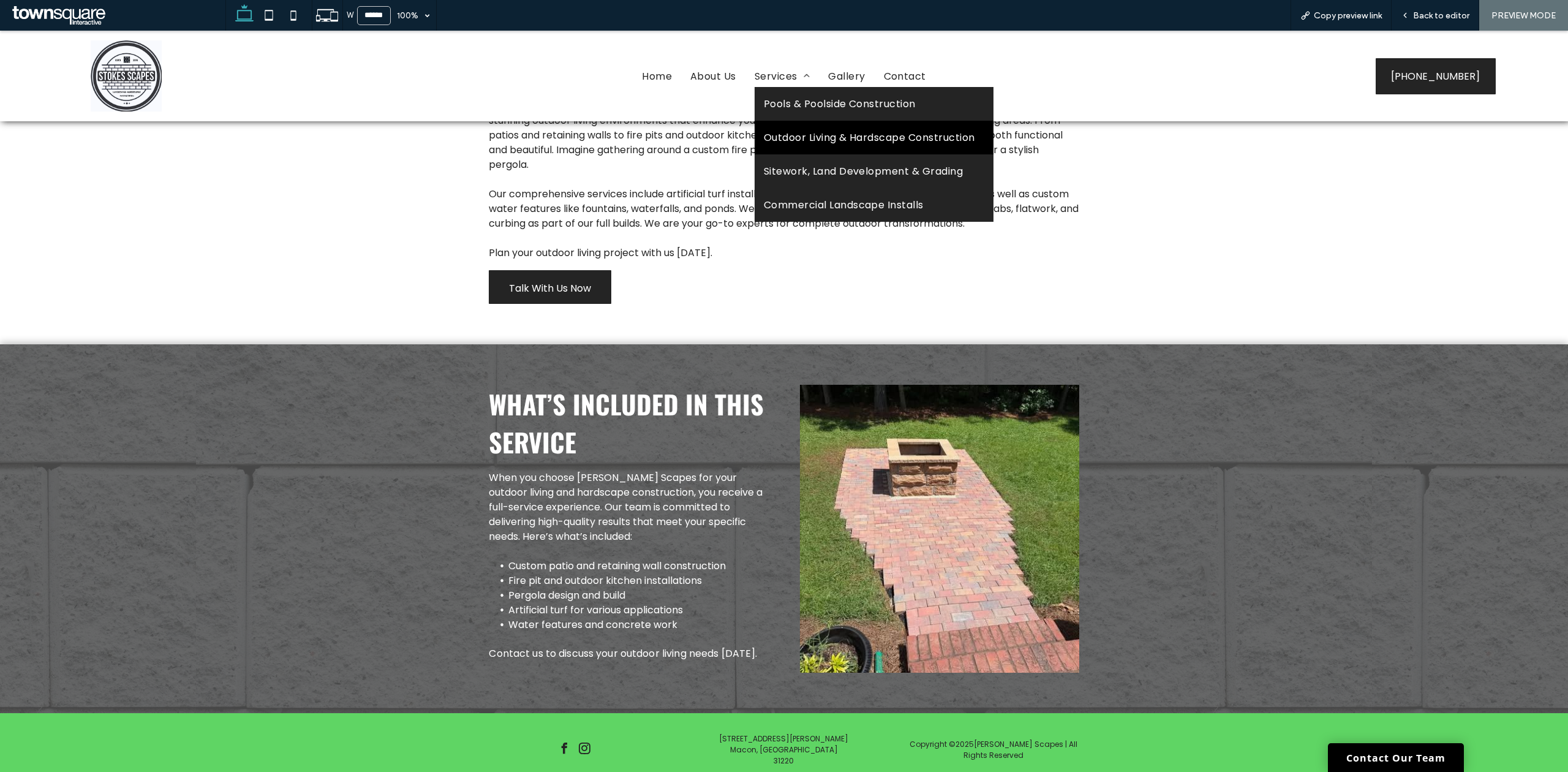
click at [780, 139] on span "Outdoor Living & Hardscape Construction" at bounding box center [869, 138] width 211 height 15
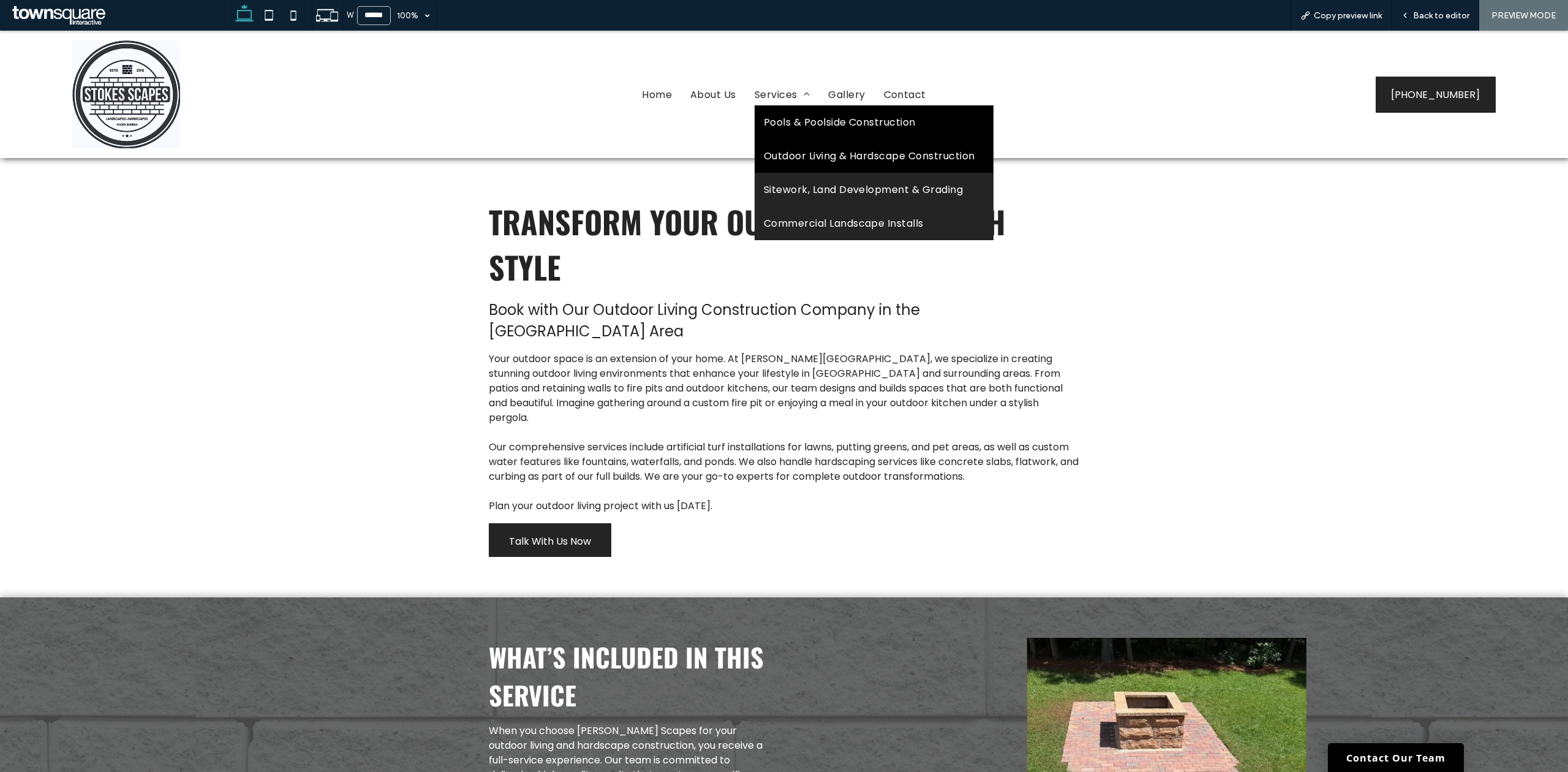
scroll to position [0, 0]
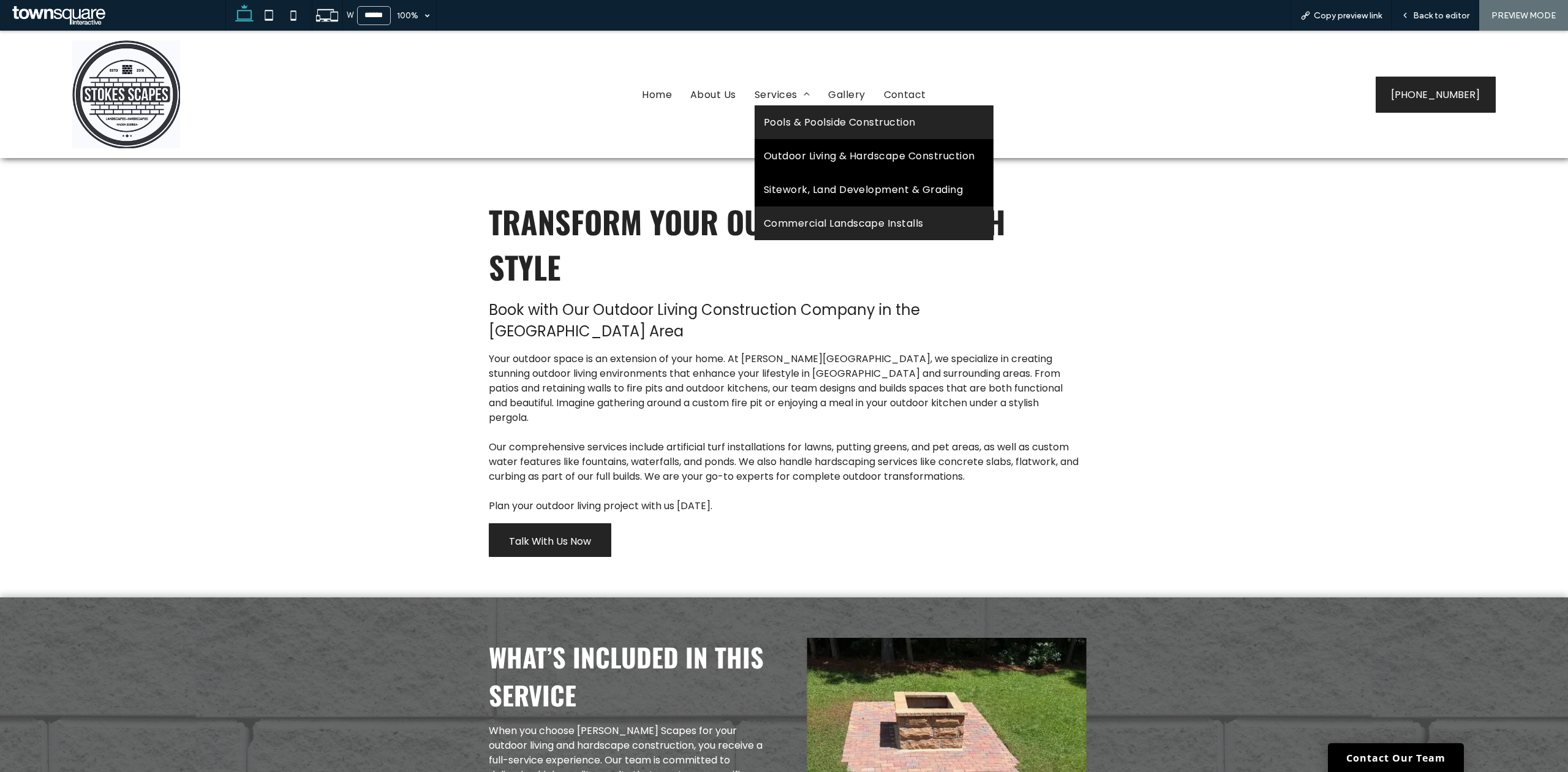
click at [767, 184] on span "Sitework, Land Development & Grading" at bounding box center [864, 190] width 199 height 15
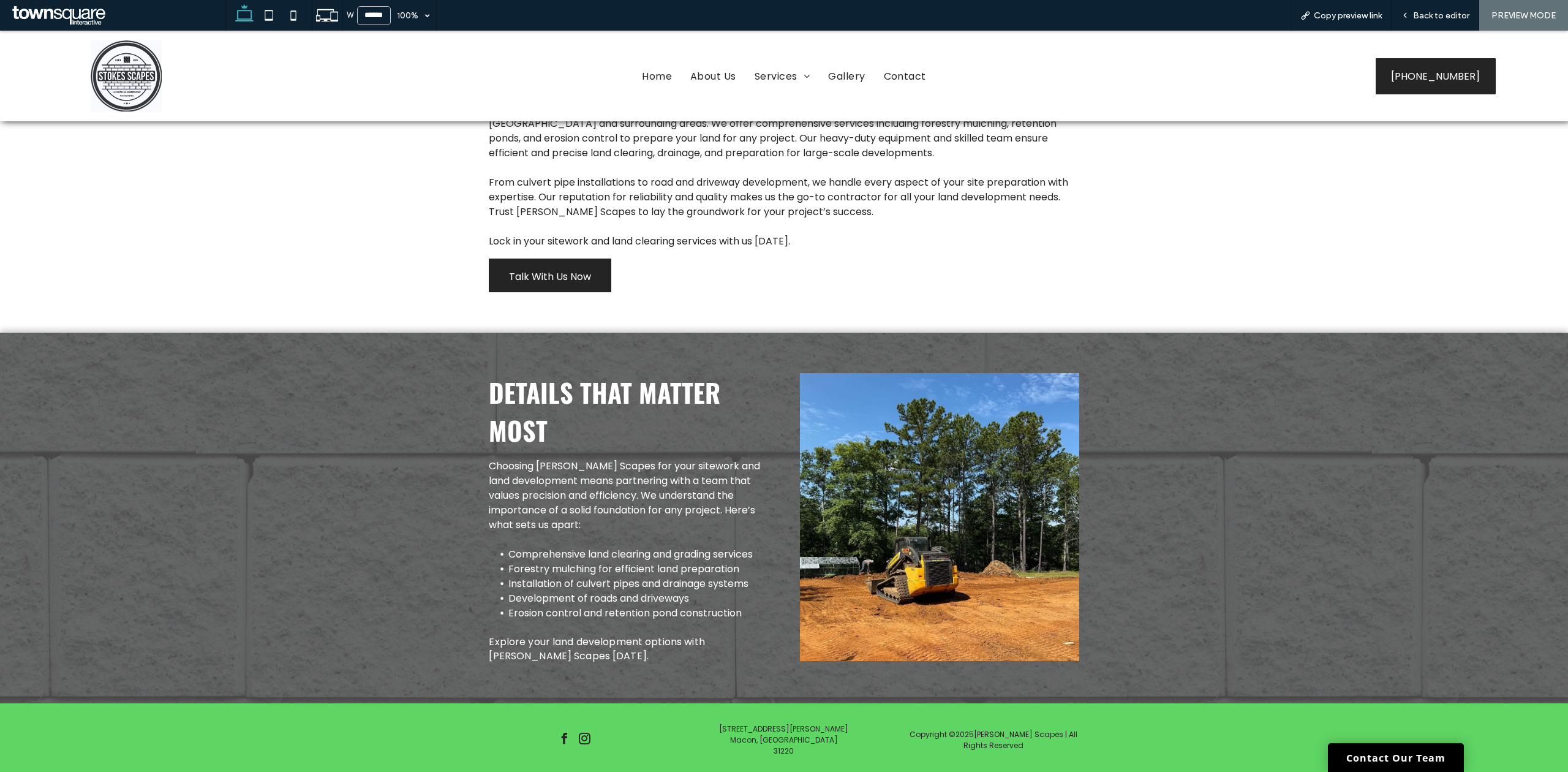
scroll to position [194, 0]
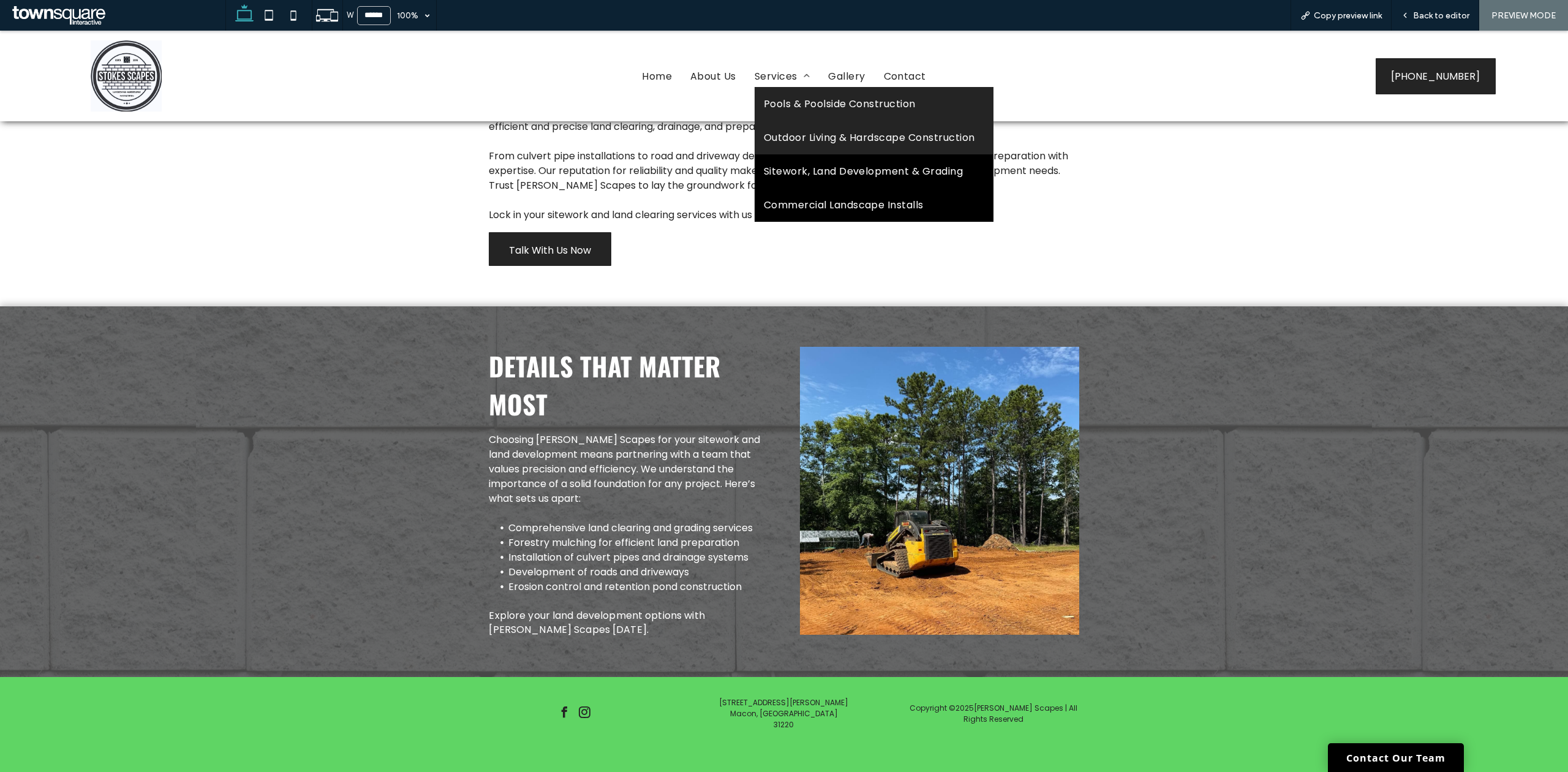
click at [770, 200] on span "Commercial Landscape Installs" at bounding box center [844, 205] width 160 height 15
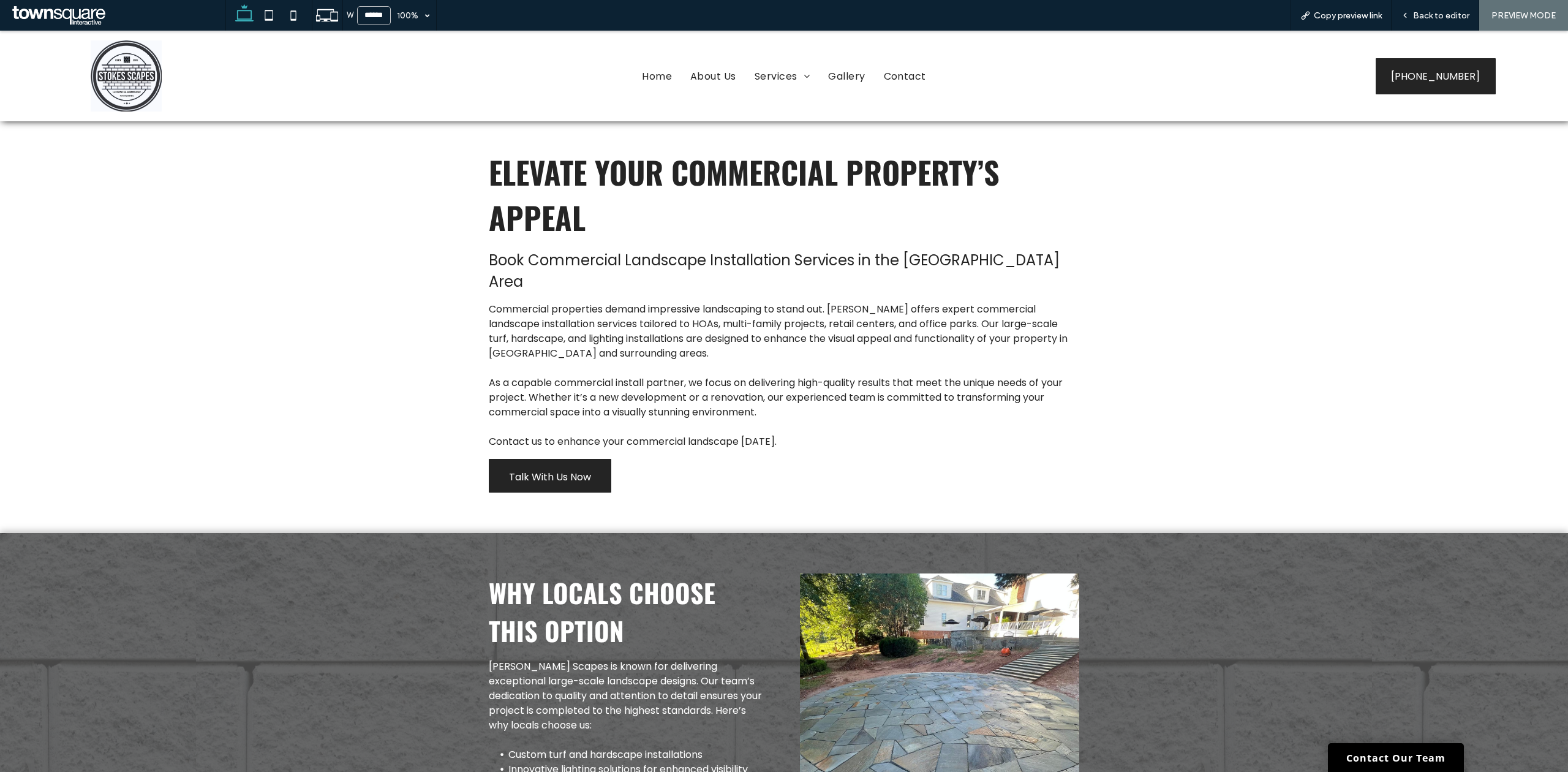
scroll to position [233, 0]
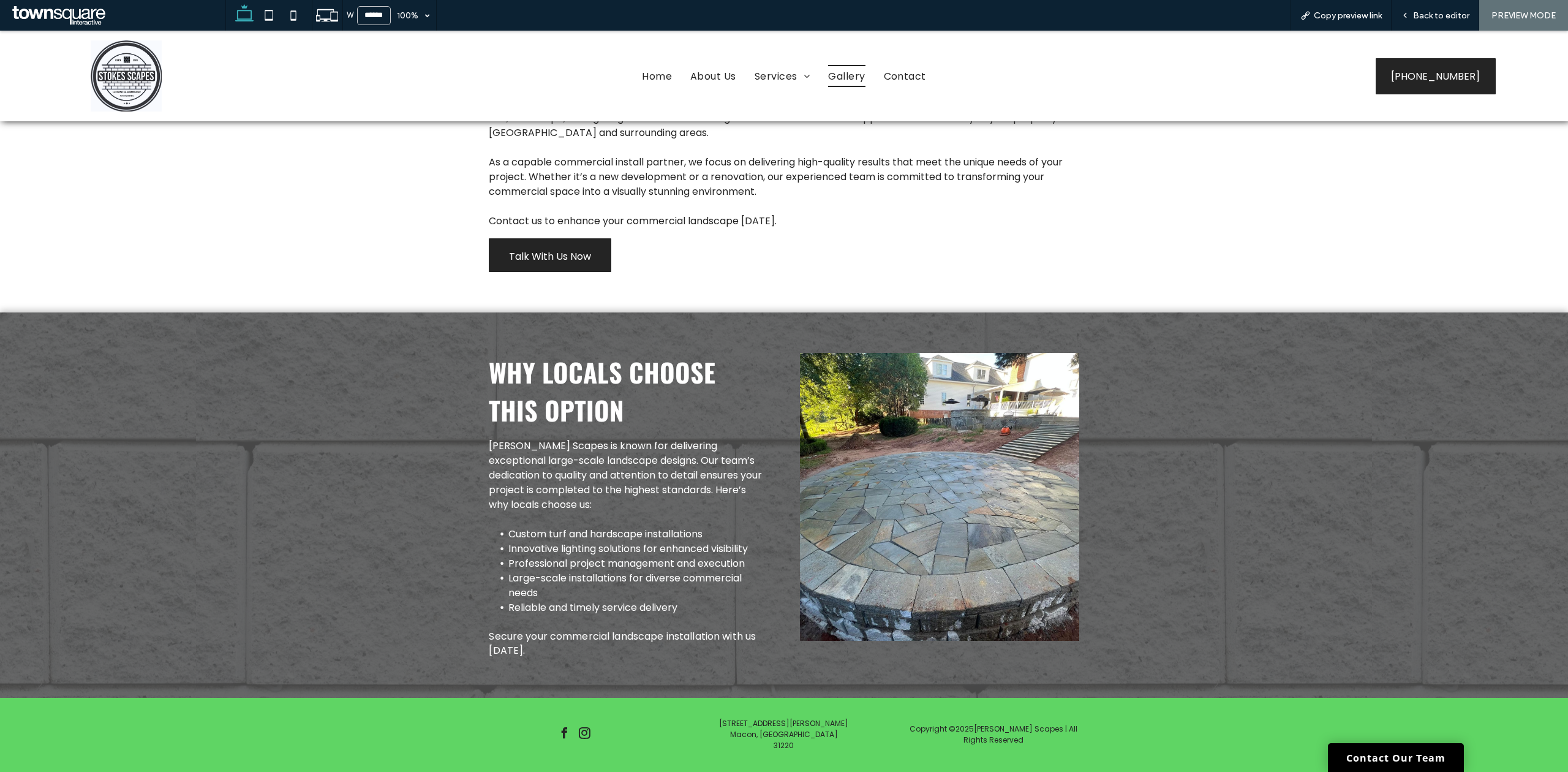
click at [830, 80] on span "Gallery" at bounding box center [846, 75] width 37 height 22
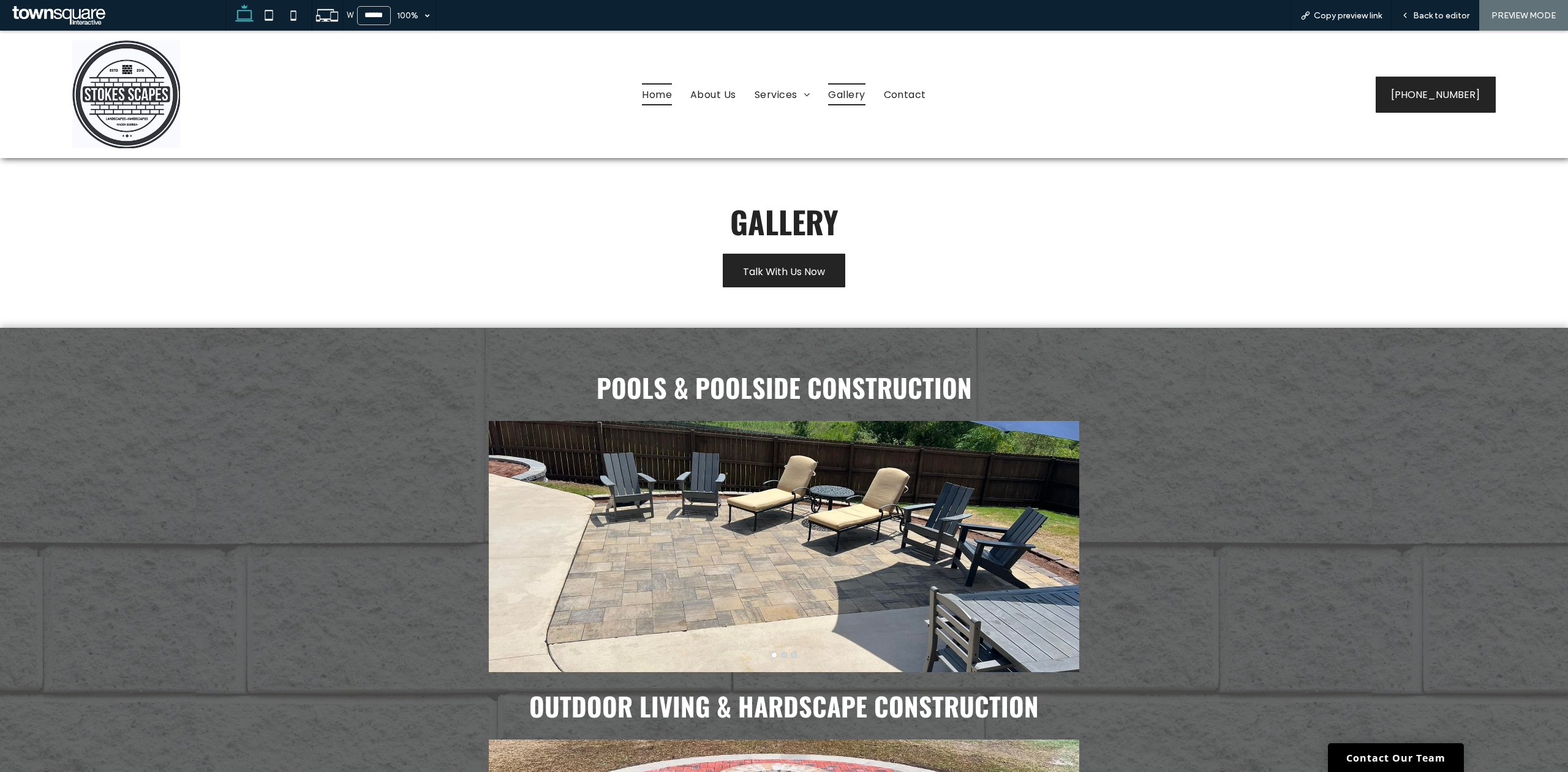
click at [653, 87] on span "Home" at bounding box center [657, 94] width 30 height 22
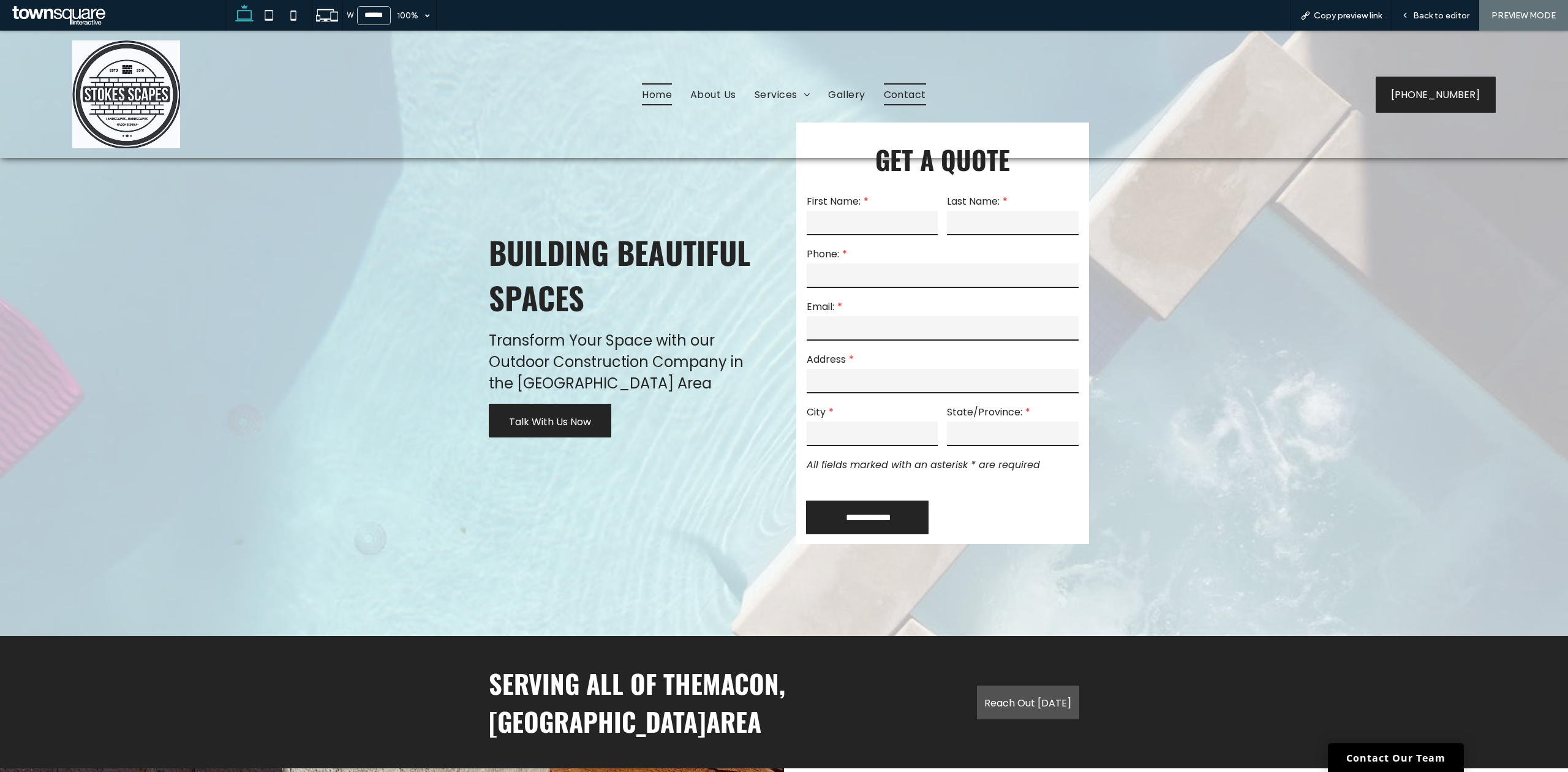
click at [919, 91] on span "Contact" at bounding box center [904, 94] width 43 height 22
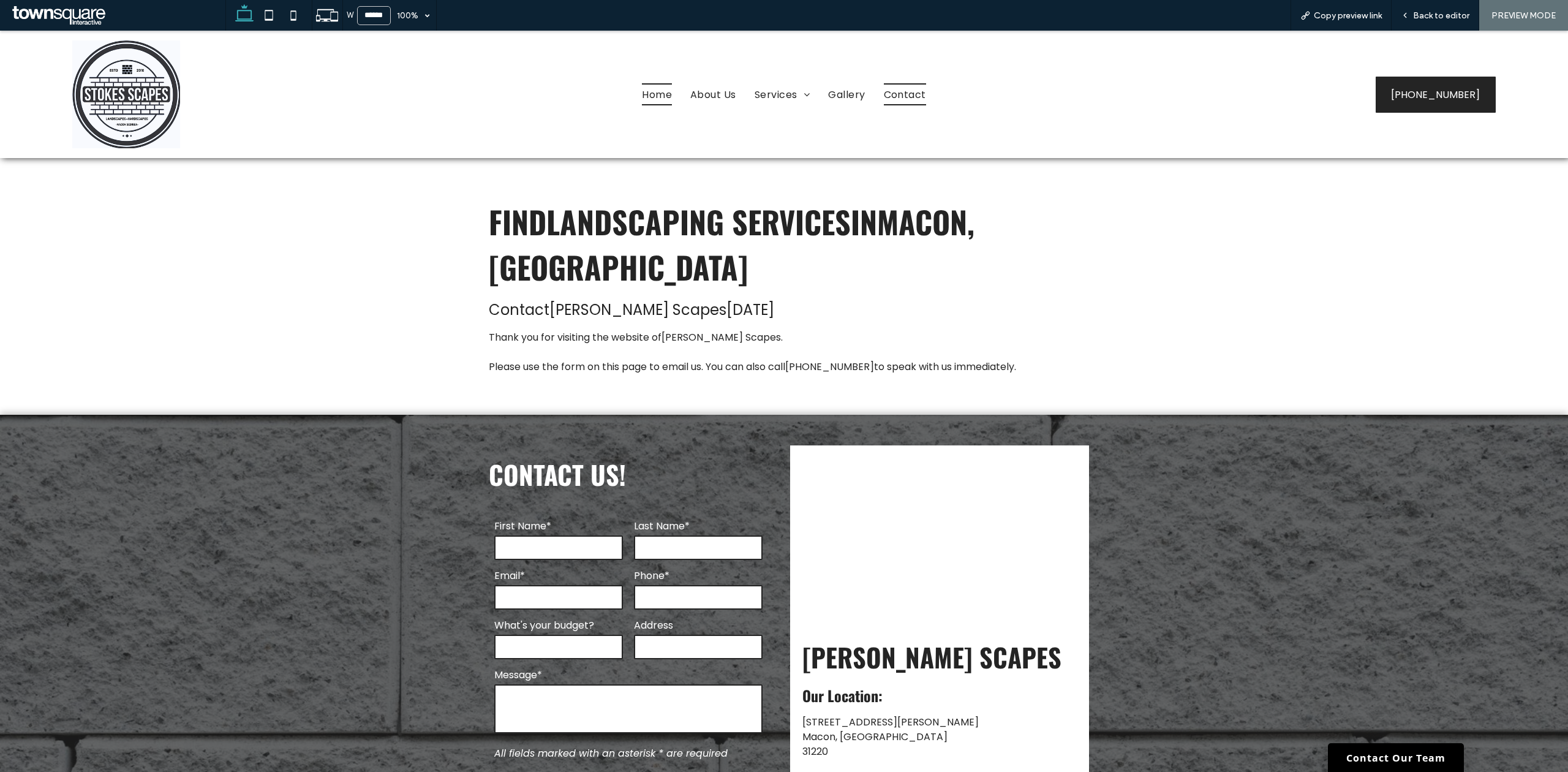
click at [668, 92] on link "Home" at bounding box center [656, 94] width 48 height 22
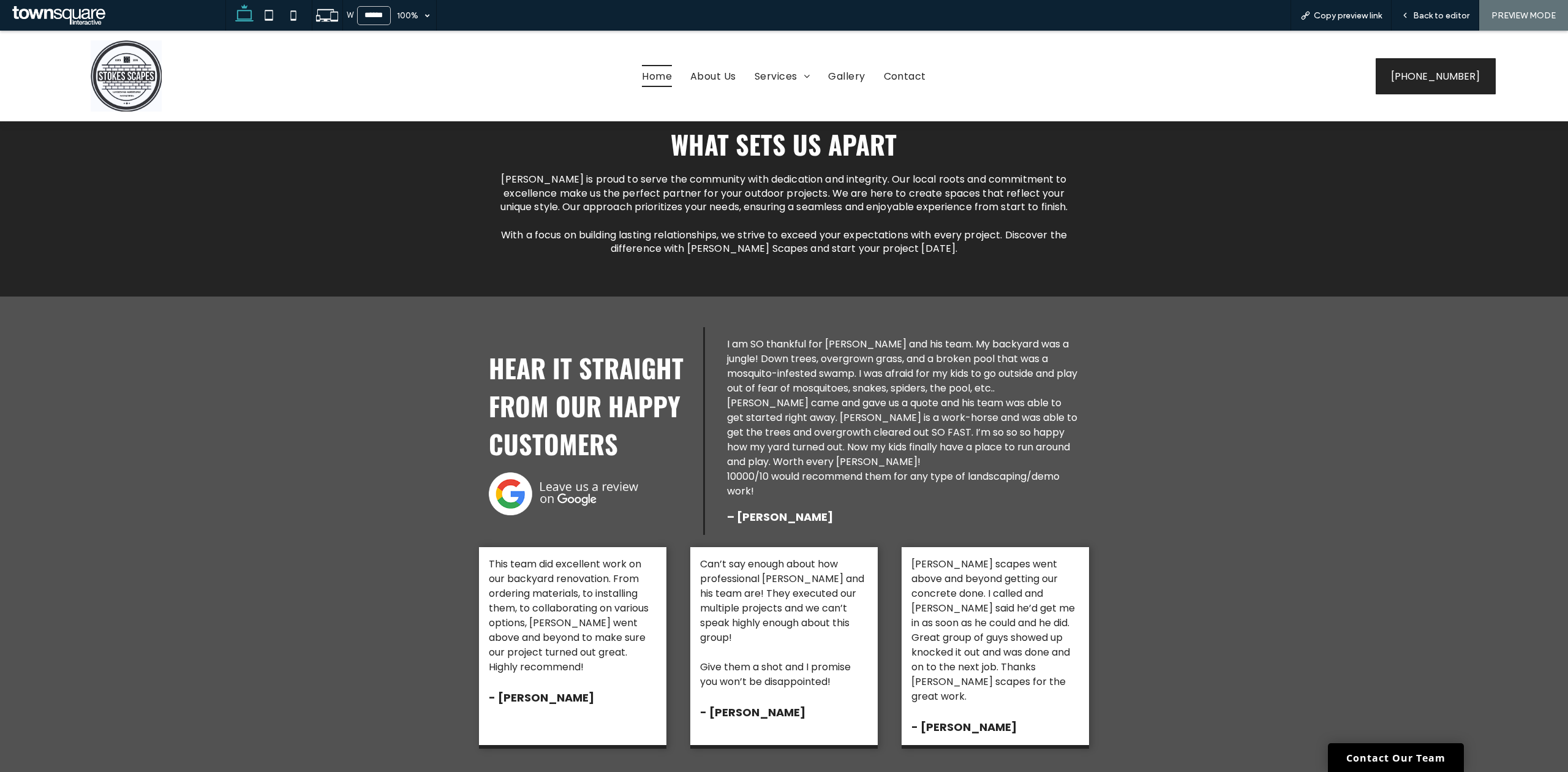
scroll to position [3168, 0]
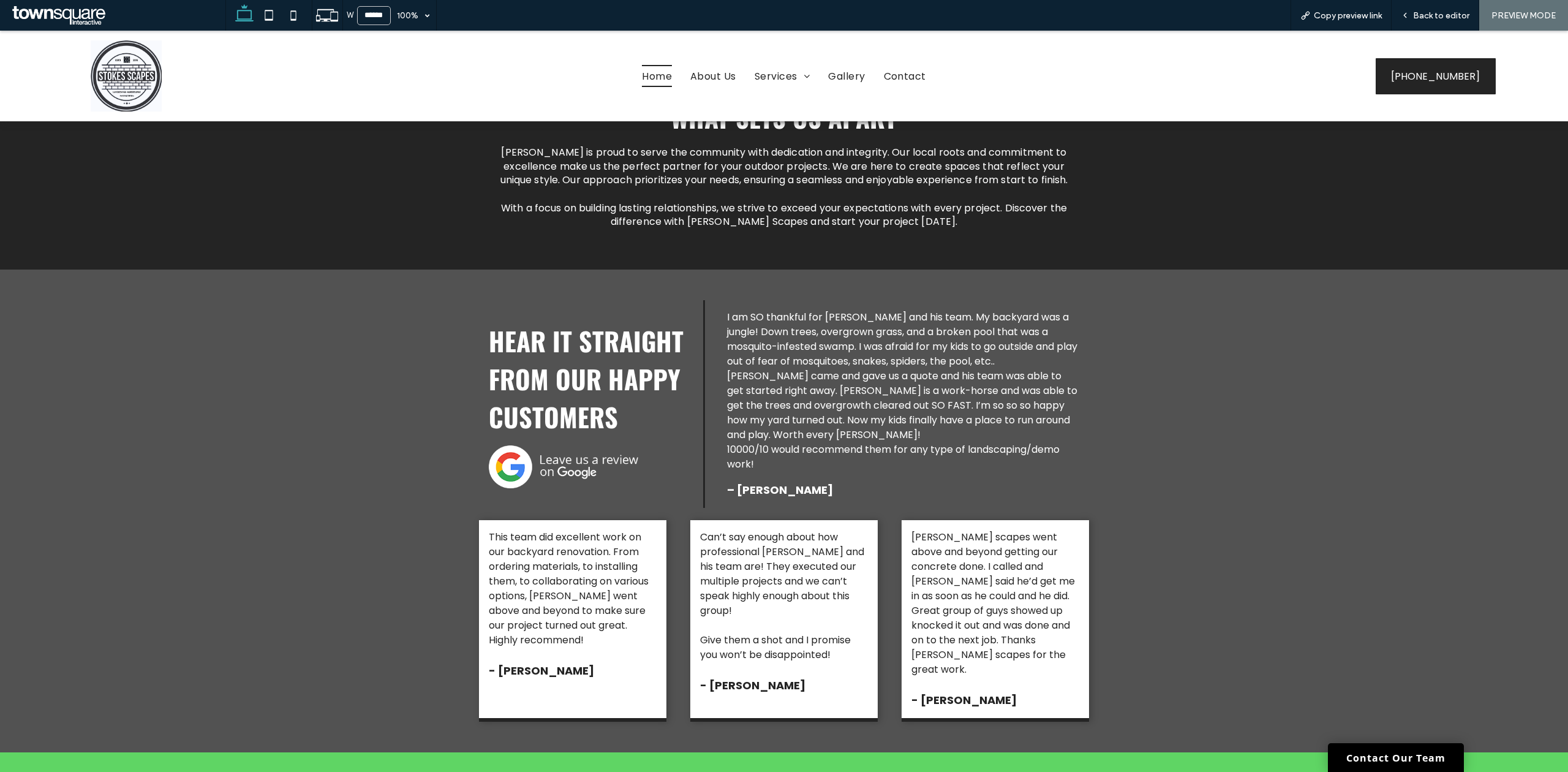
drag, startPoint x: 400, startPoint y: 589, endPoint x: 366, endPoint y: -71, distance: 660.9
